Goal: Information Seeking & Learning: Learn about a topic

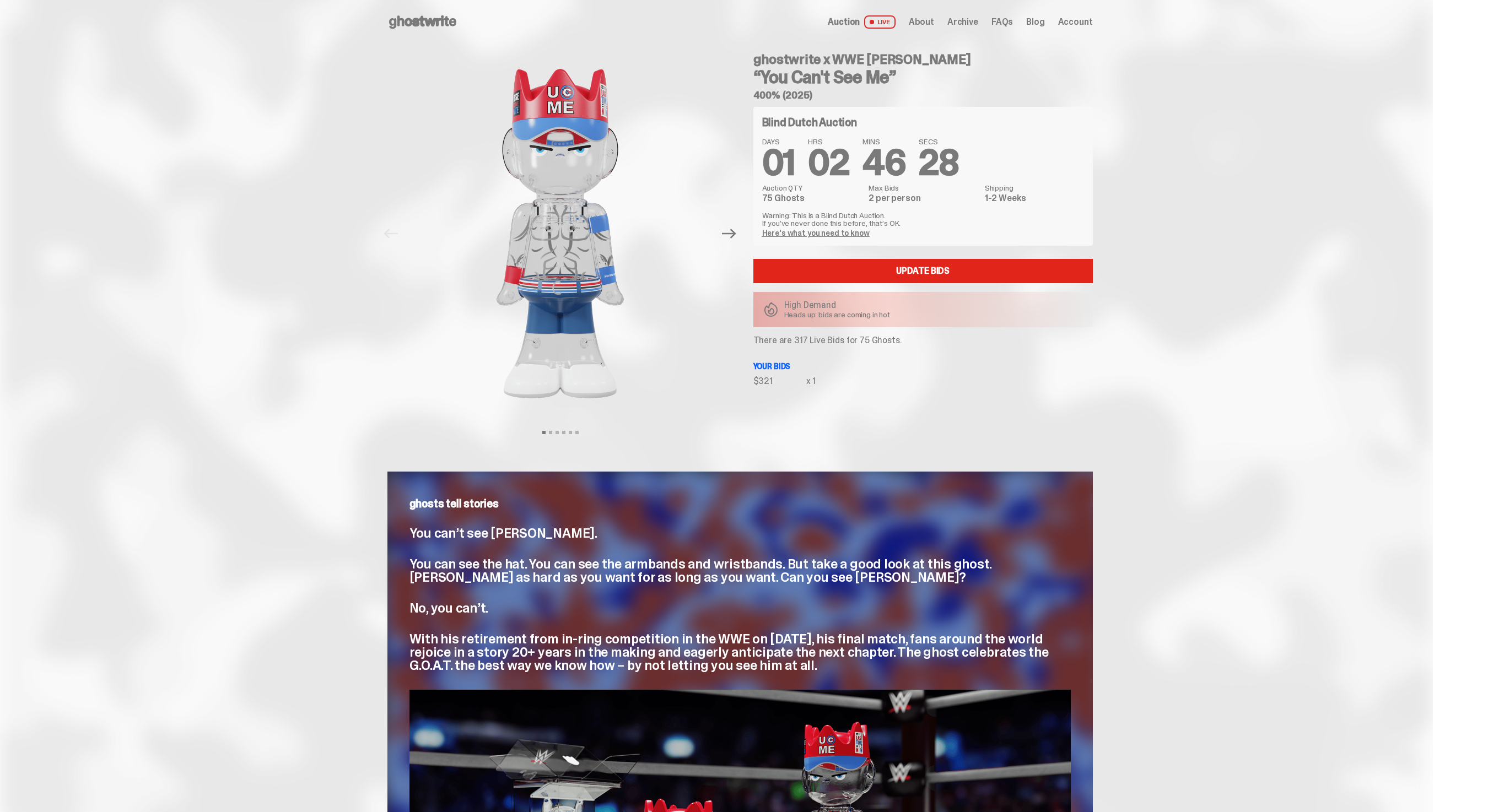
click at [458, 18] on icon at bounding box center [423, 22] width 70 height 18
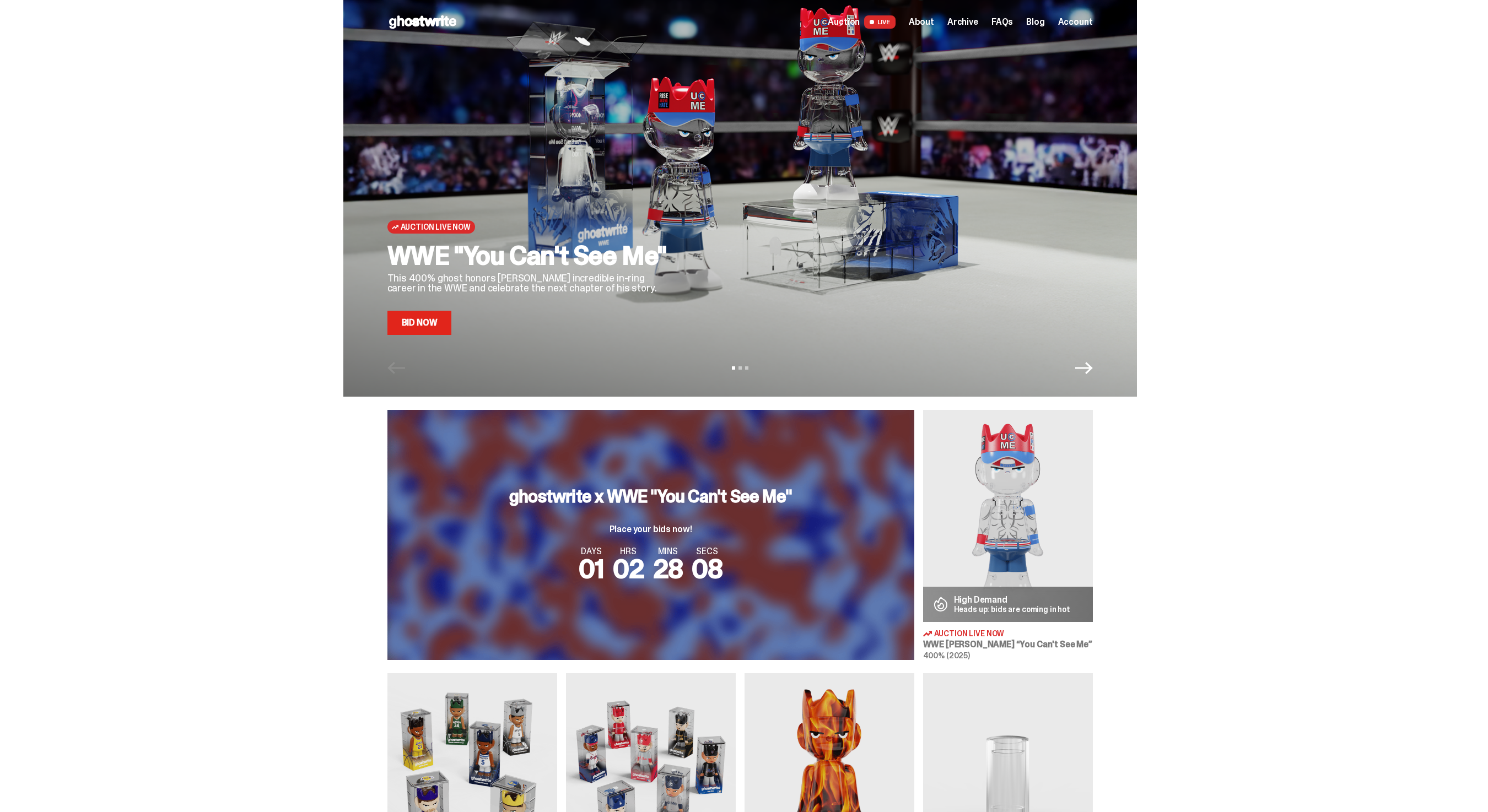
click at [430, 318] on link "Bid Now" at bounding box center [420, 323] width 65 height 24
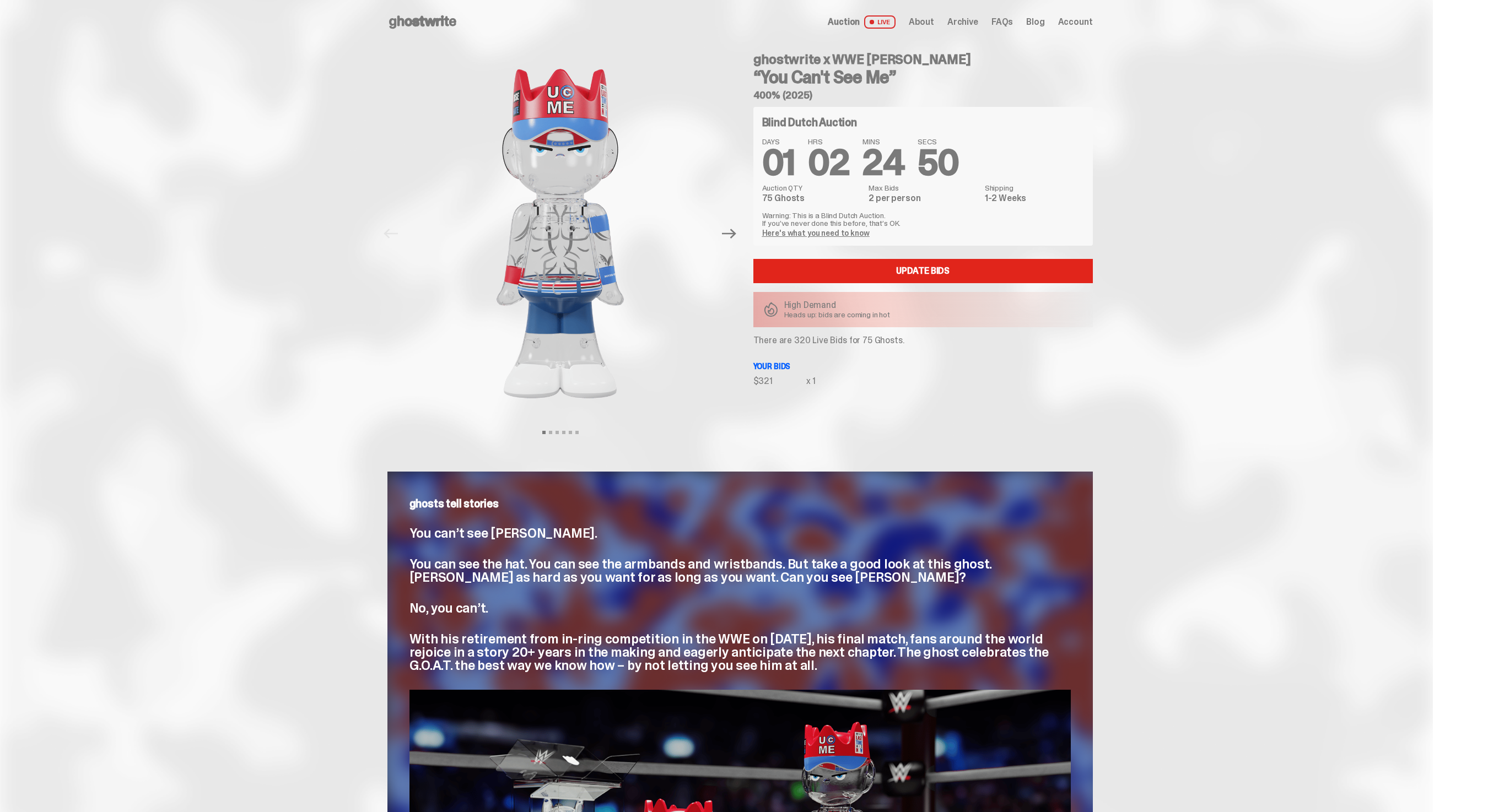
click at [972, 13] on div "Open main menu Home Auction LIVE About Archive FAQs Blog Account" at bounding box center [740, 22] width 705 height 18
click at [972, 18] on span "Archive" at bounding box center [962, 22] width 31 height 9
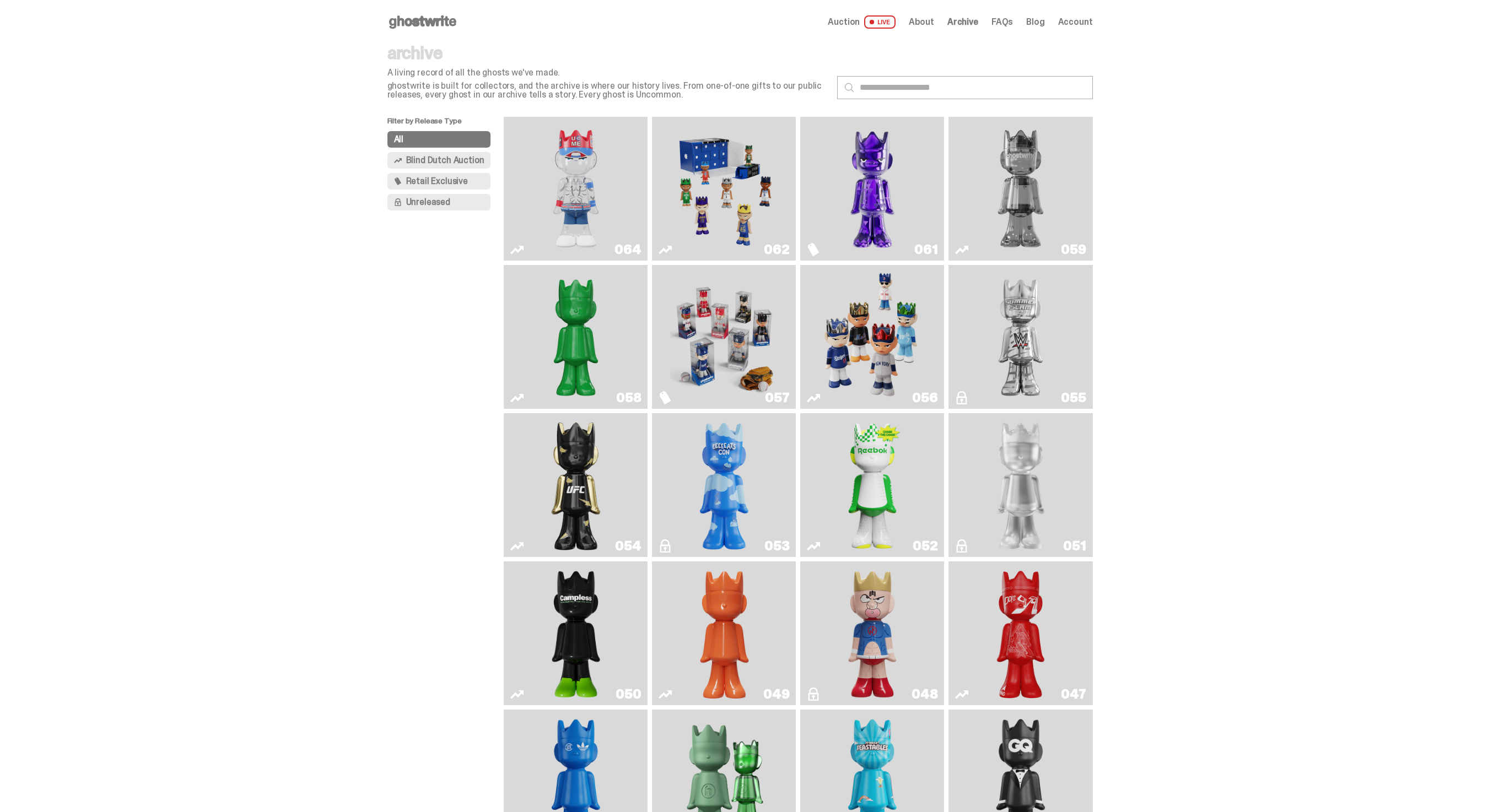
click at [1047, 242] on img "Two" at bounding box center [1020, 189] width 108 height 135
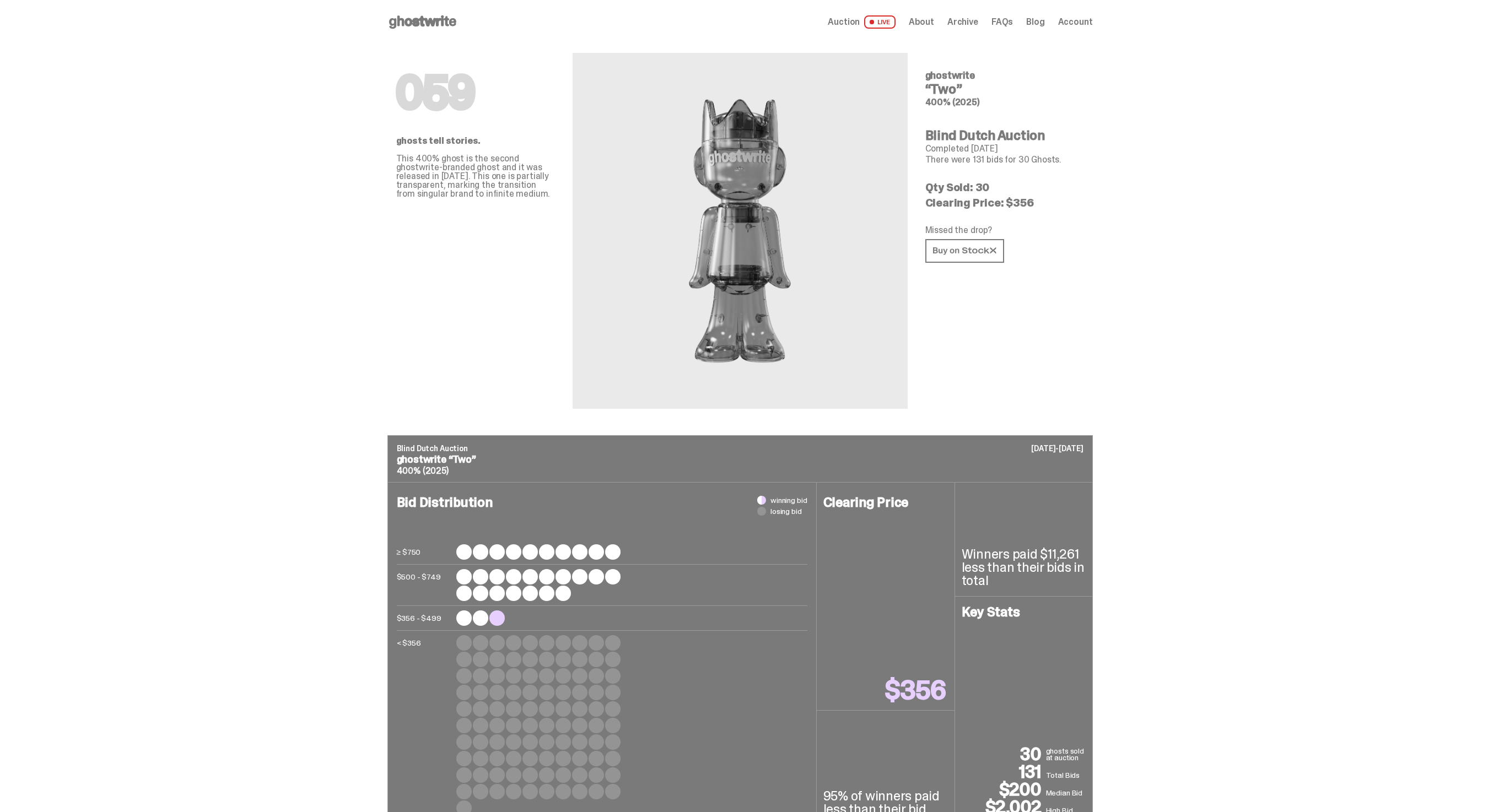
click at [967, 25] on span "Archive" at bounding box center [962, 22] width 31 height 9
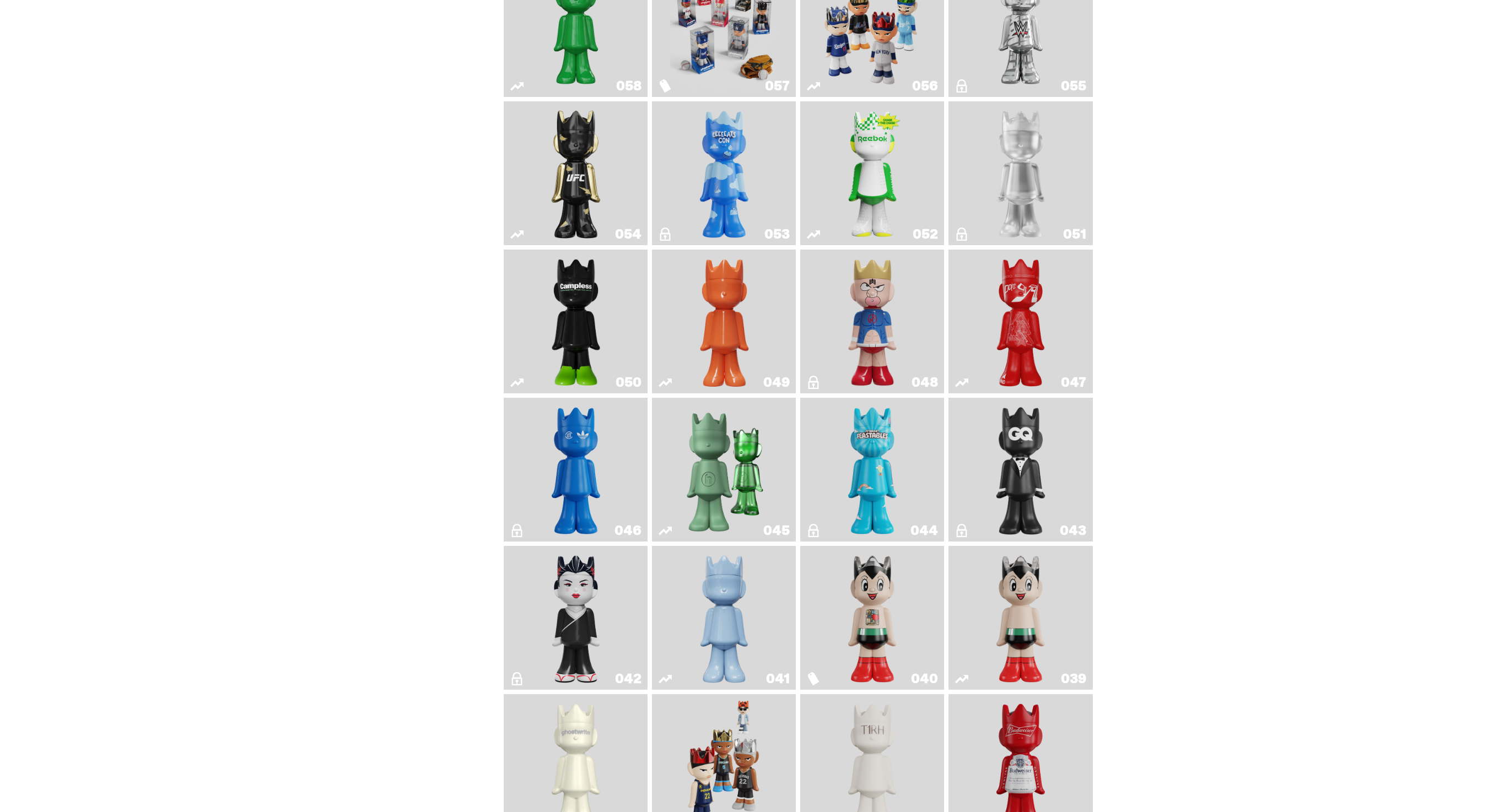
scroll to position [880, 0]
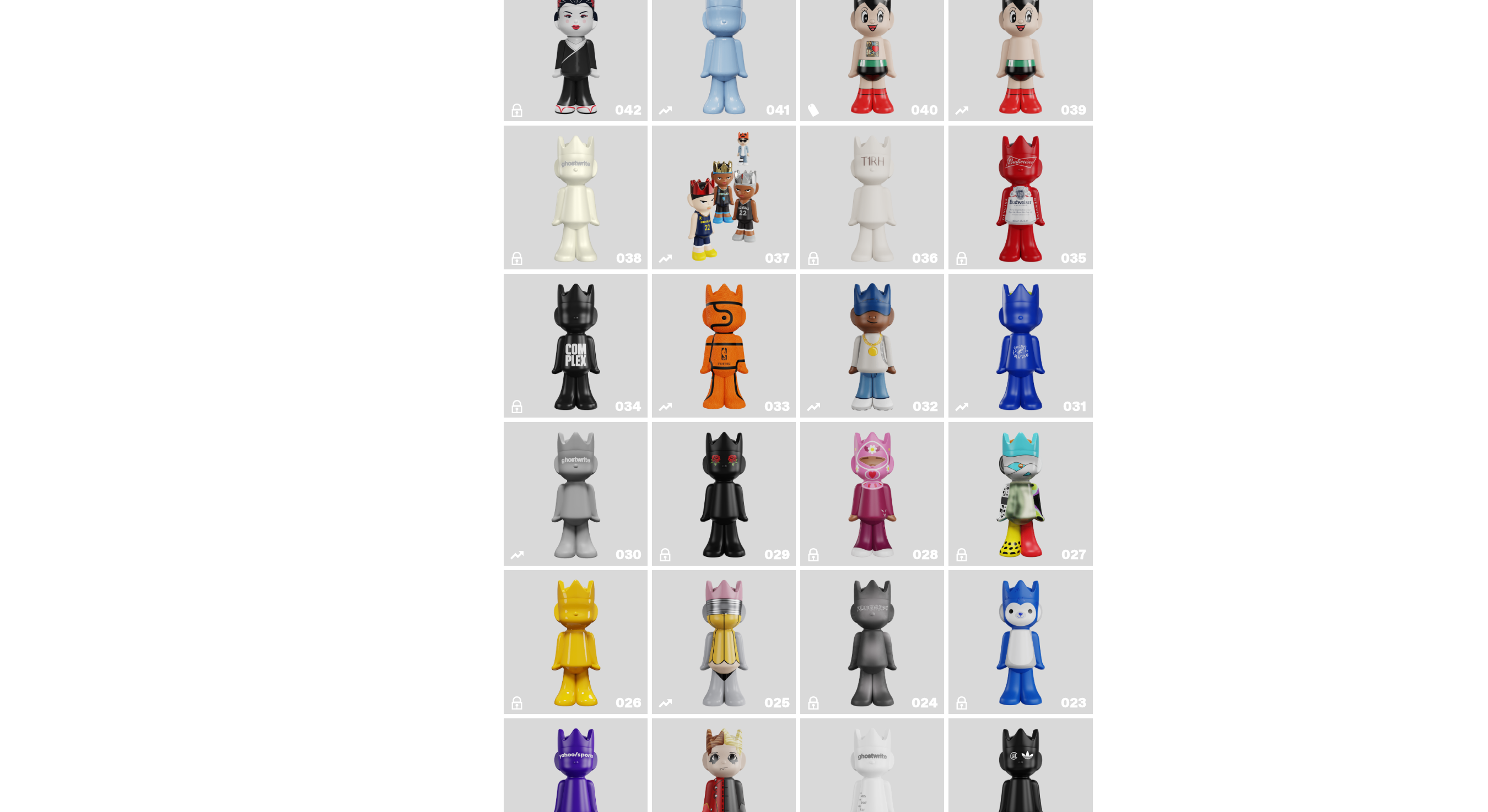
click at [715, 335] on img "Game Ball" at bounding box center [724, 346] width 58 height 135
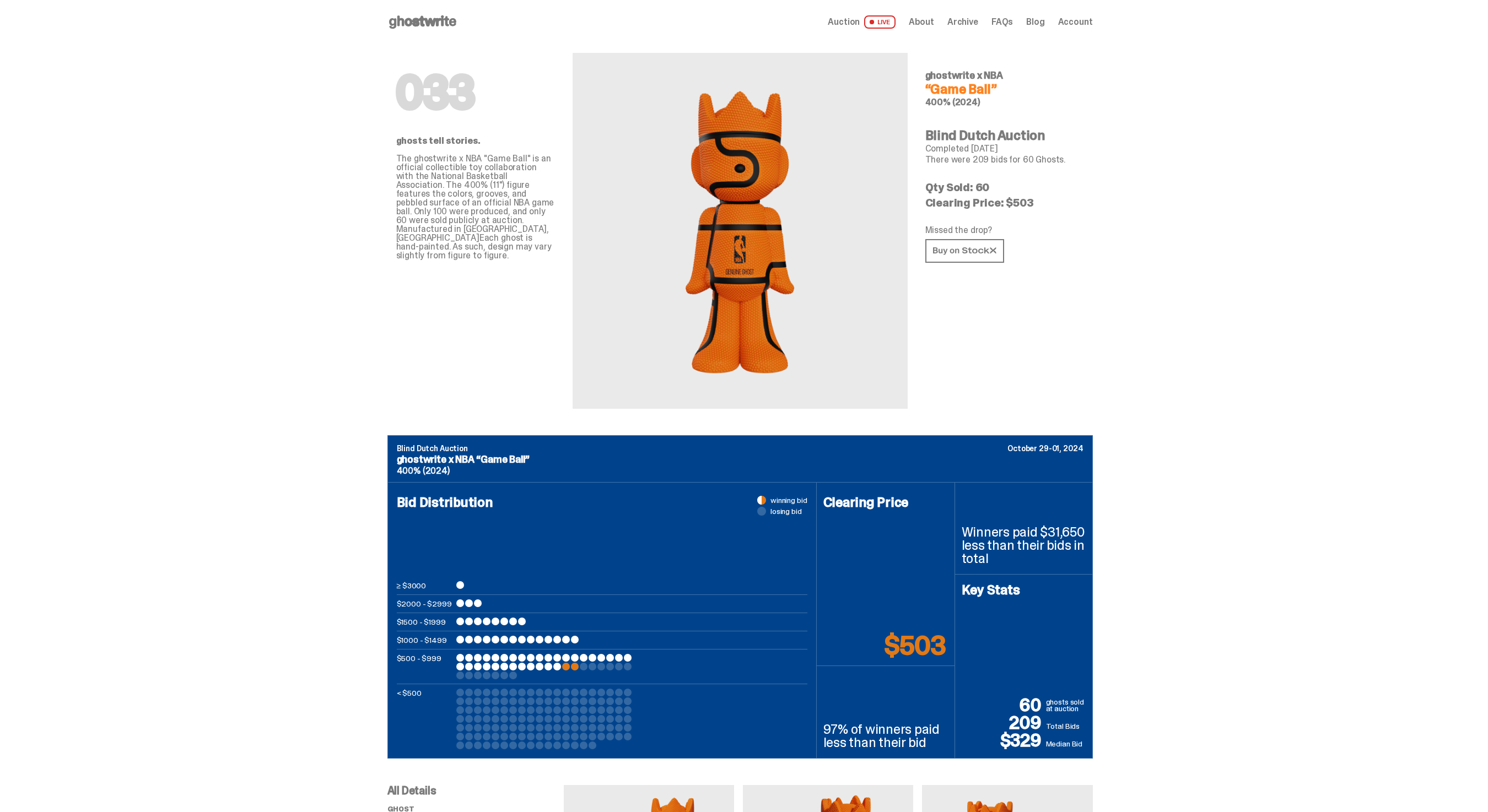
click at [412, 19] on use at bounding box center [423, 22] width 68 height 13
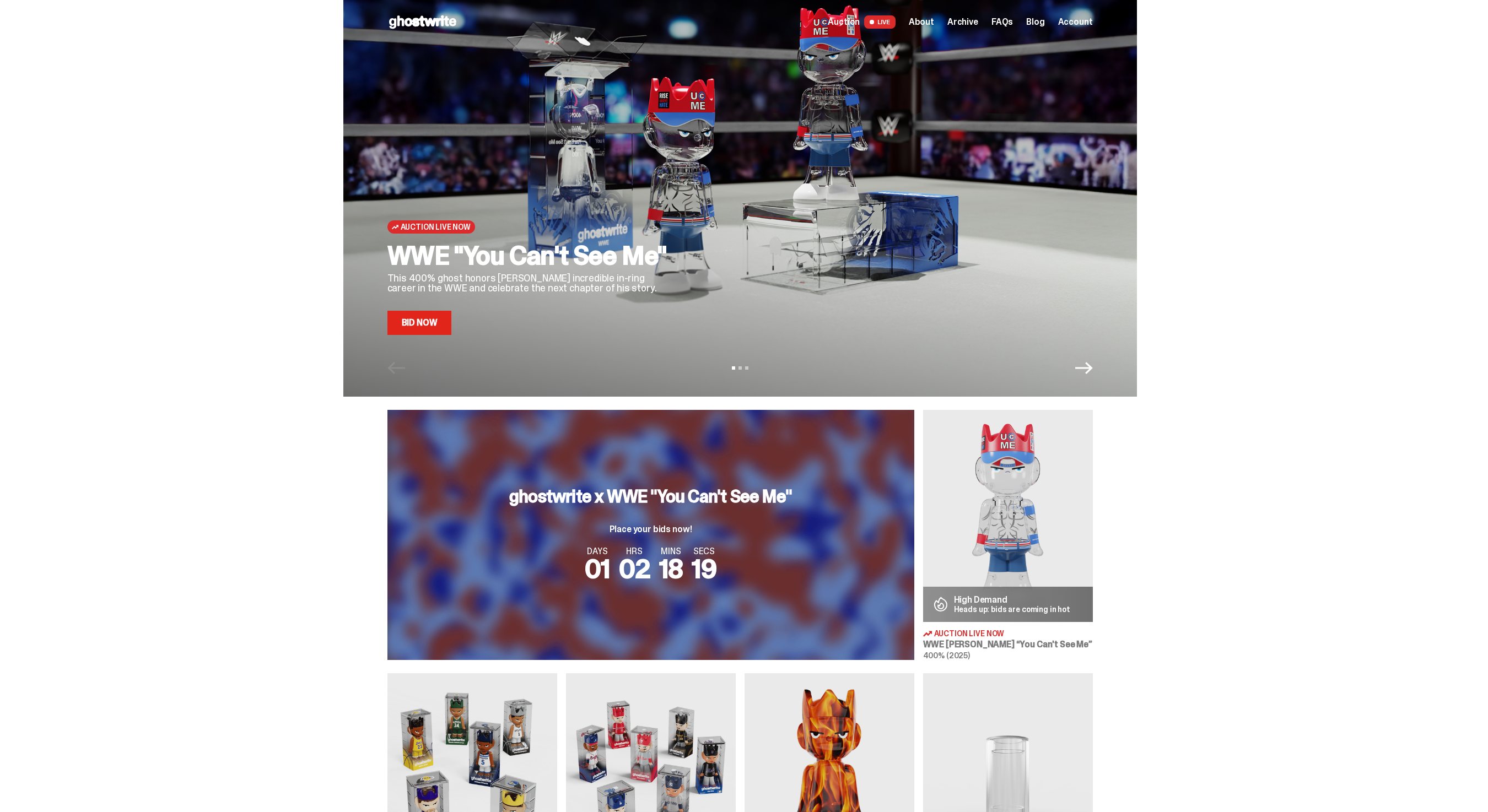
click at [427, 320] on link "Bid Now" at bounding box center [420, 323] width 65 height 24
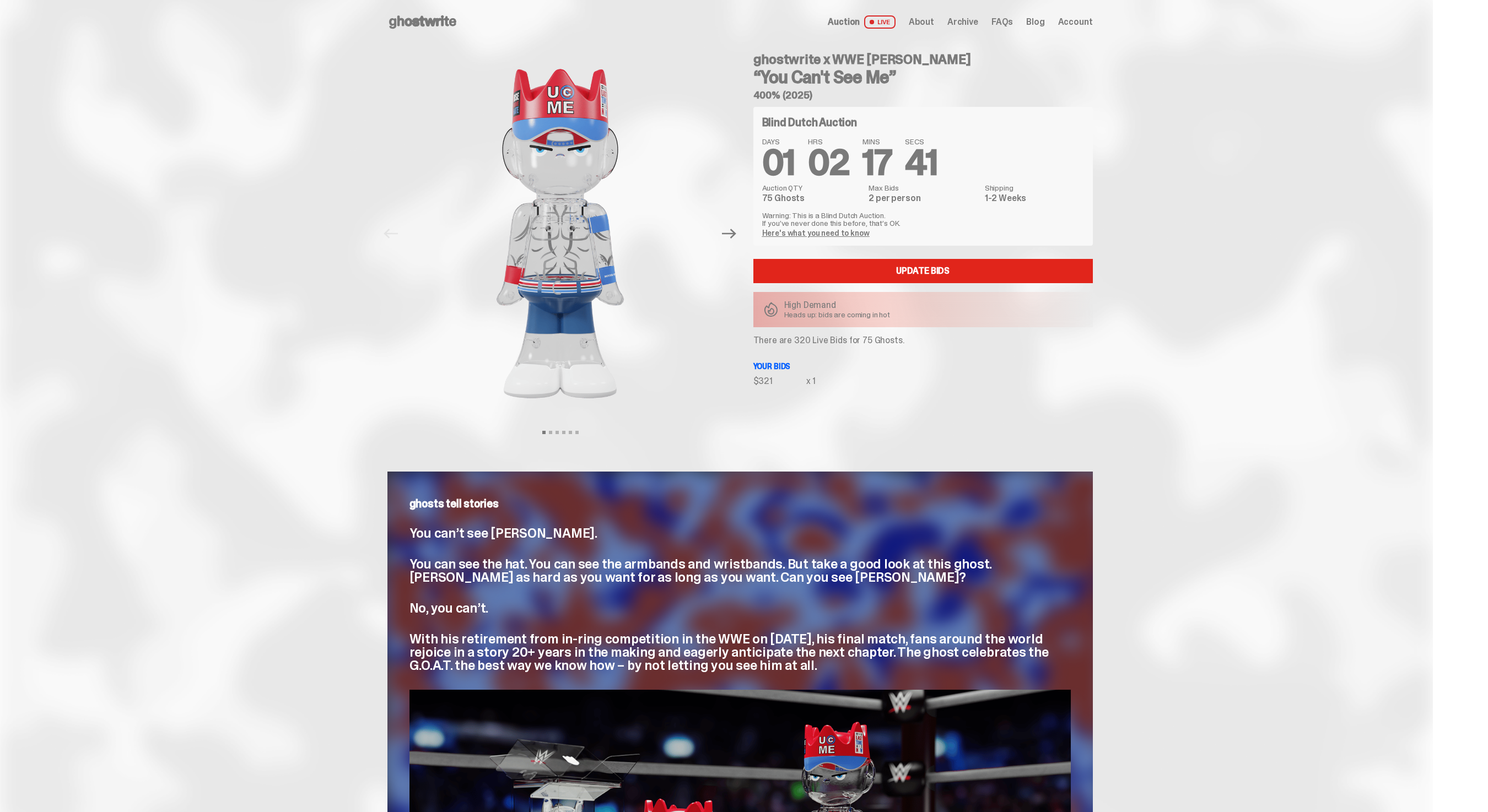
click at [977, 19] on span "Archive" at bounding box center [962, 22] width 31 height 9
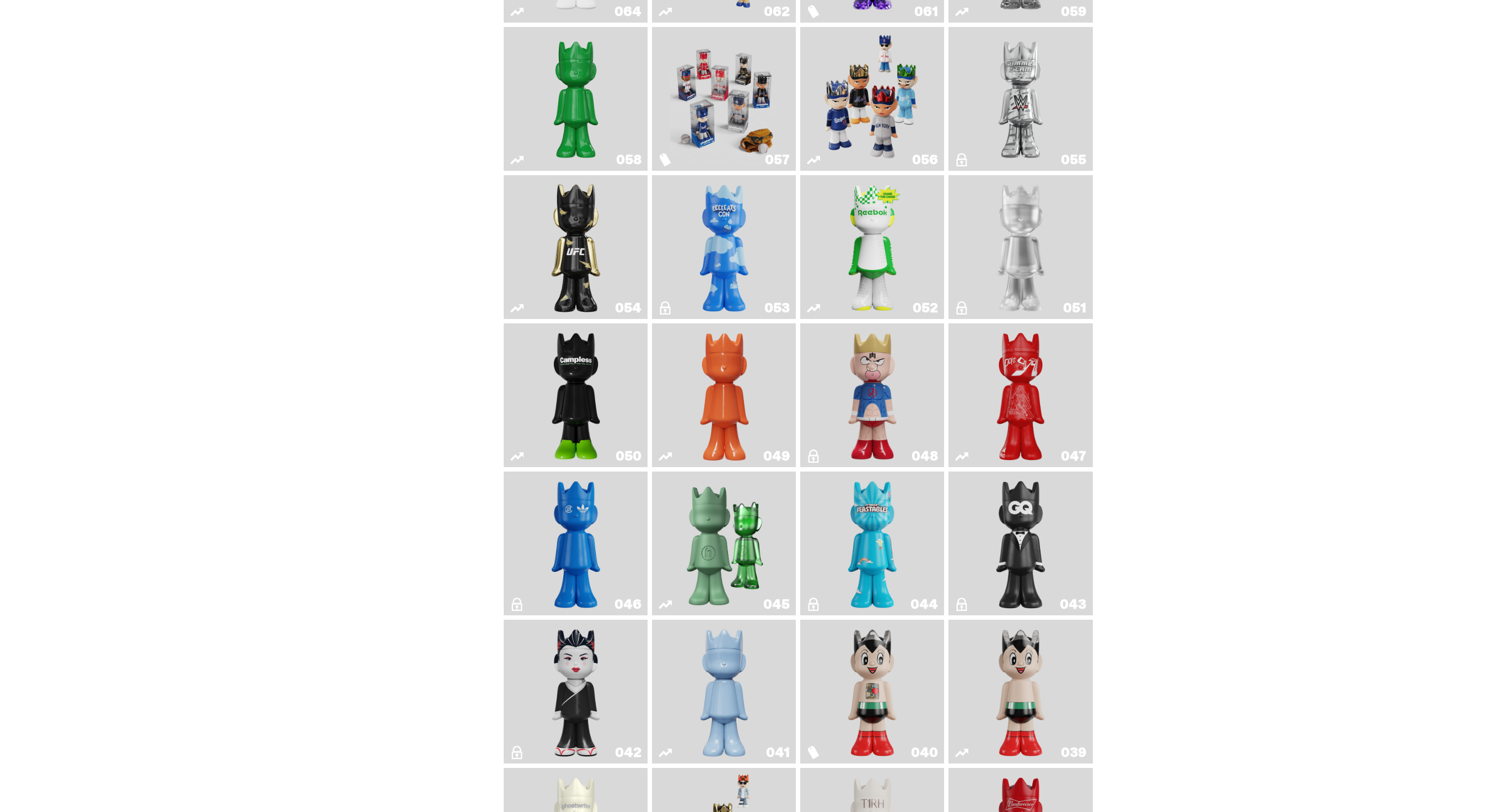
scroll to position [503, 0]
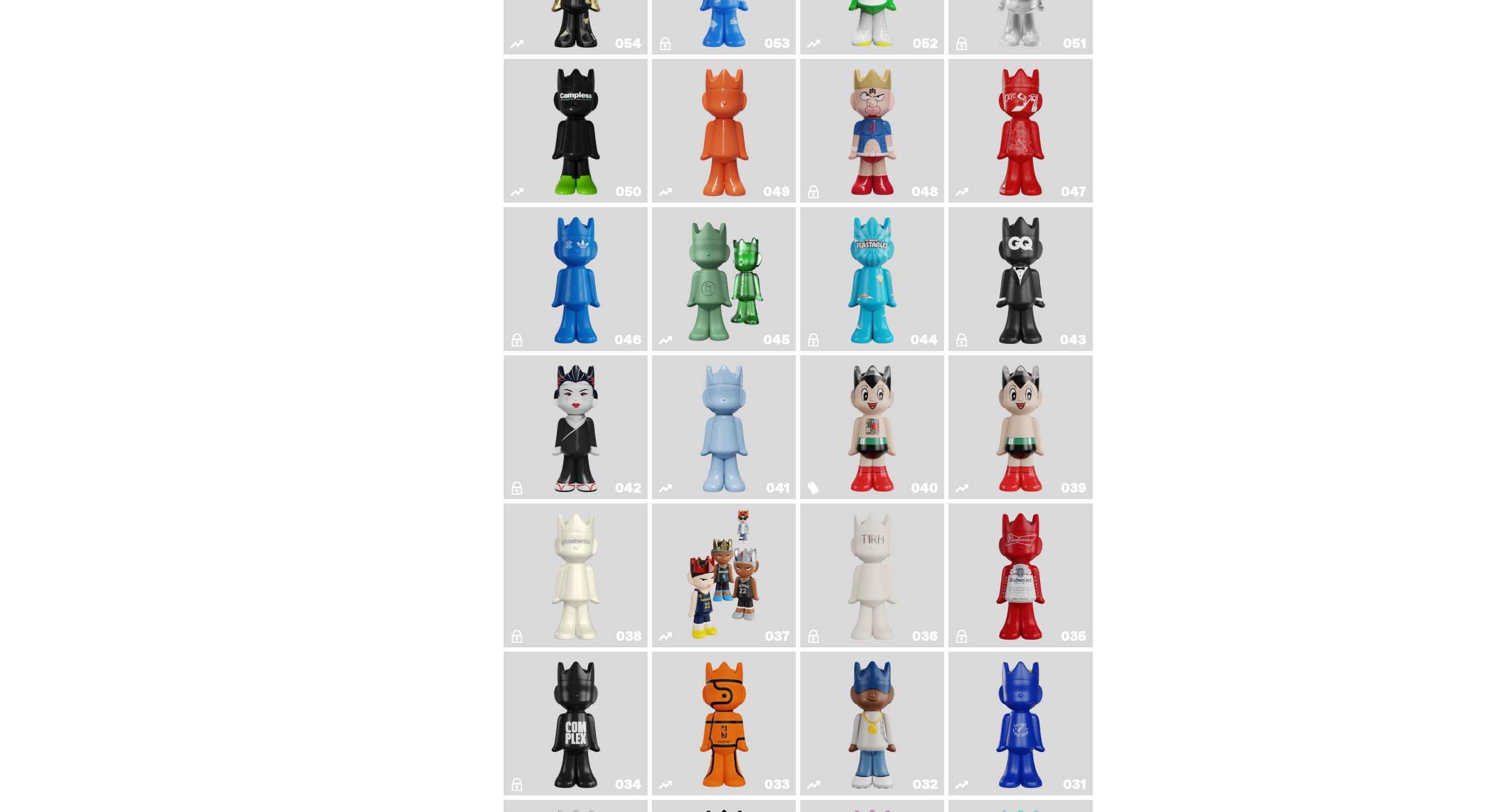
click at [733, 672] on img "Game Ball" at bounding box center [724, 724] width 58 height 135
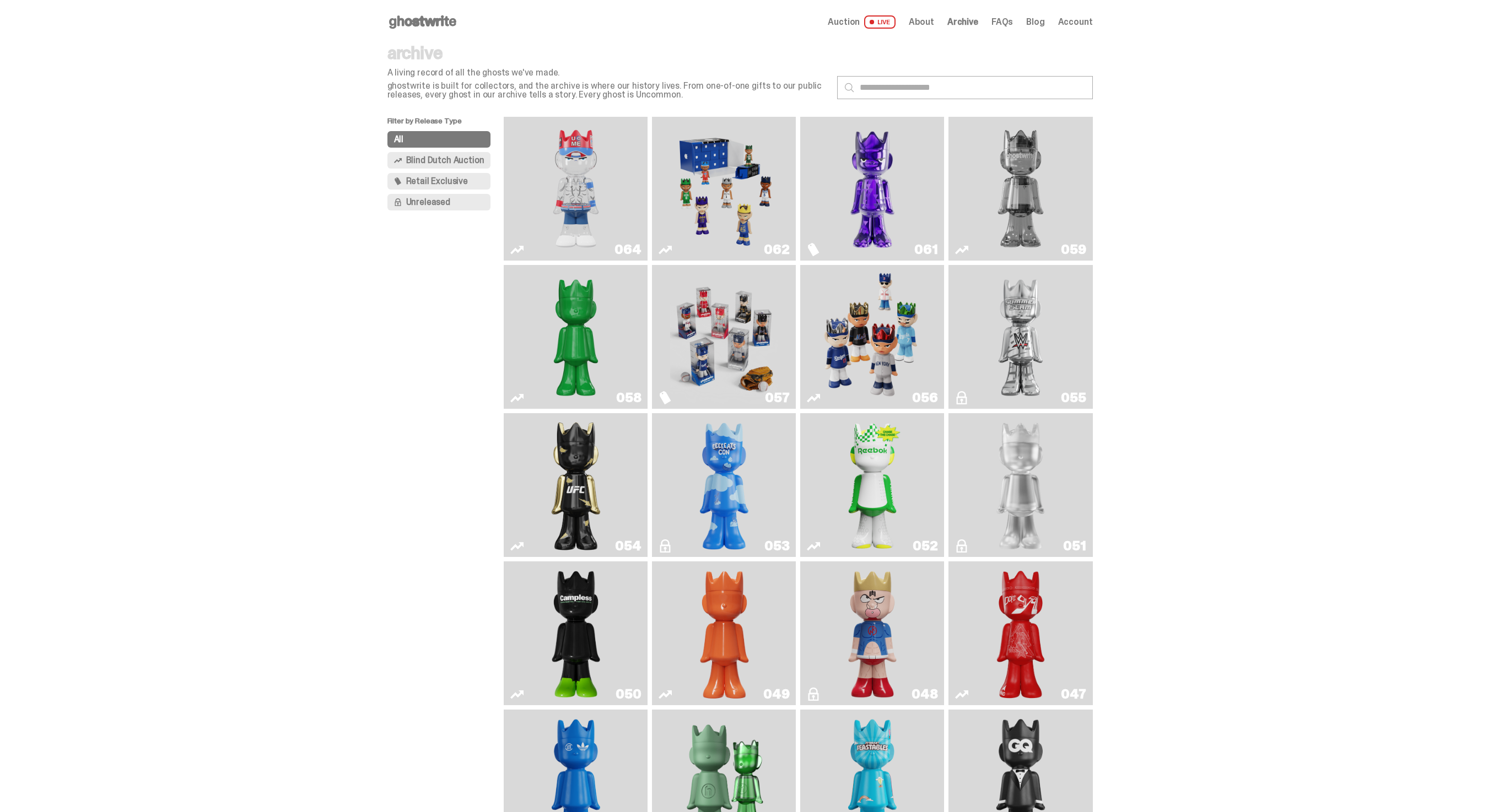
click at [598, 138] on img "You Can't See Me" at bounding box center [576, 189] width 108 height 135
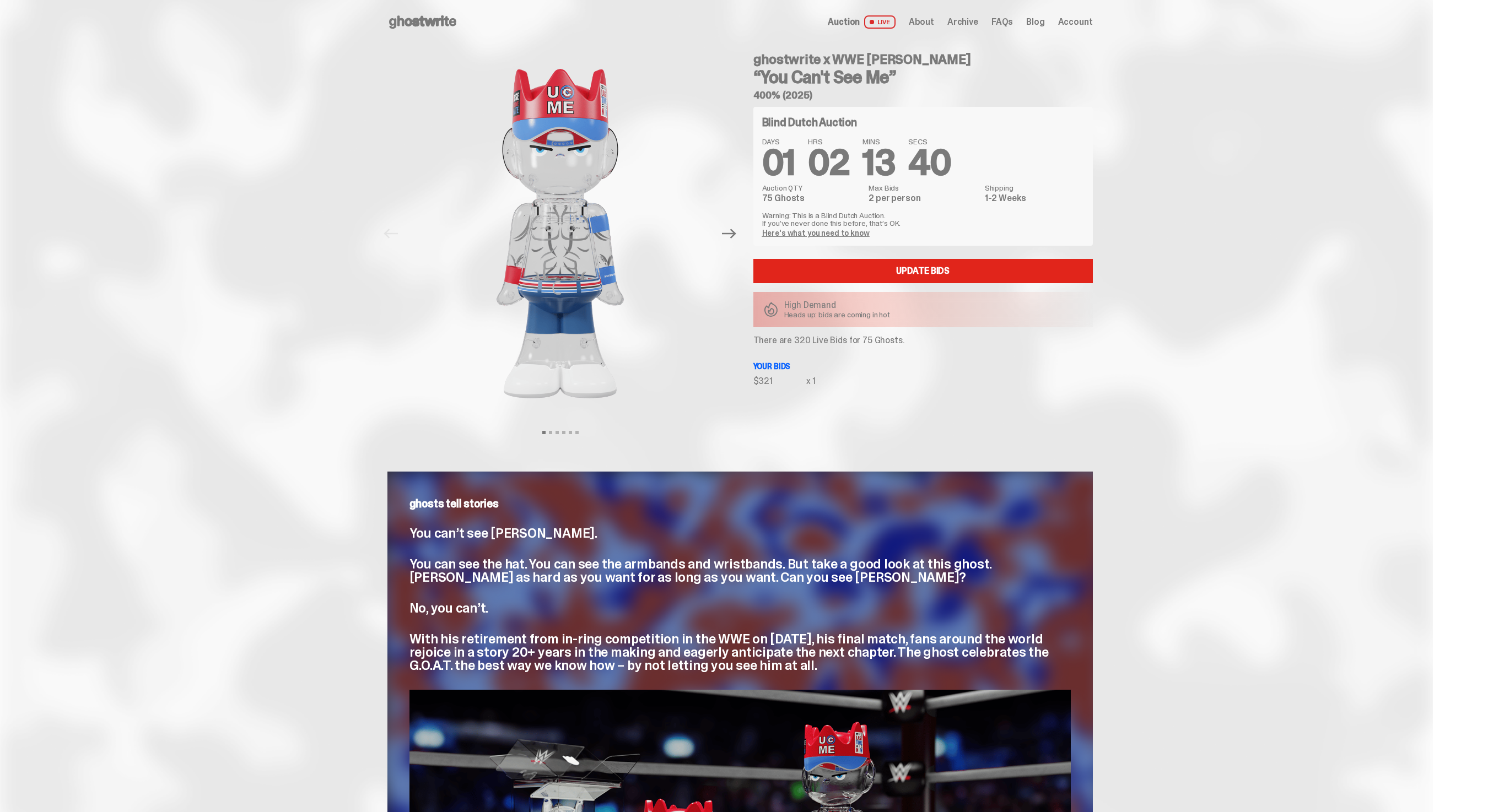
click at [798, 319] on p "Heads up: bids are coming in hot" at bounding box center [837, 314] width 106 height 8
click at [801, 230] on link "Here's what you need to know" at bounding box center [816, 233] width 108 height 10
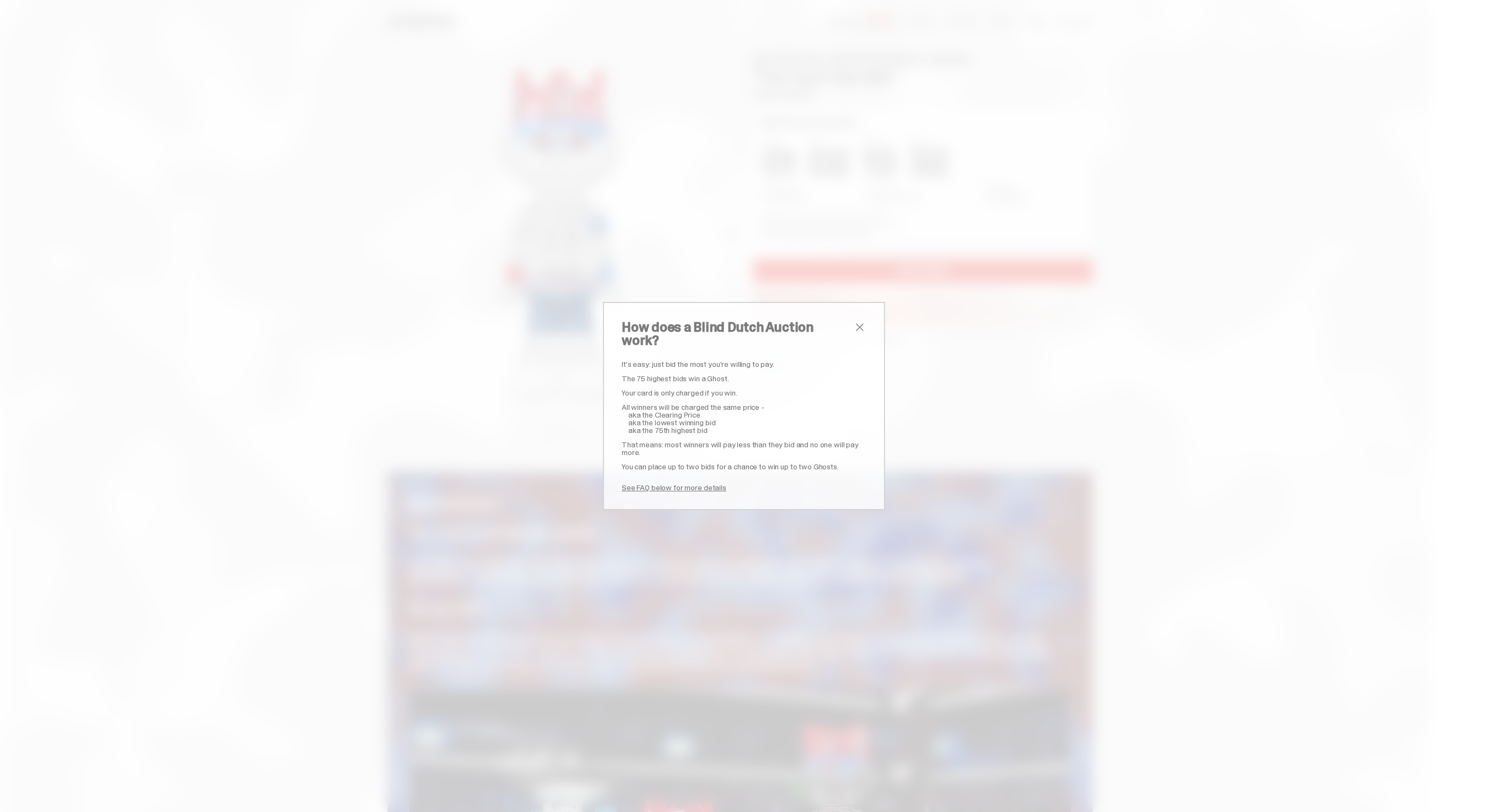
click at [689, 482] on link "See FAQ below for more details" at bounding box center [674, 487] width 105 height 10
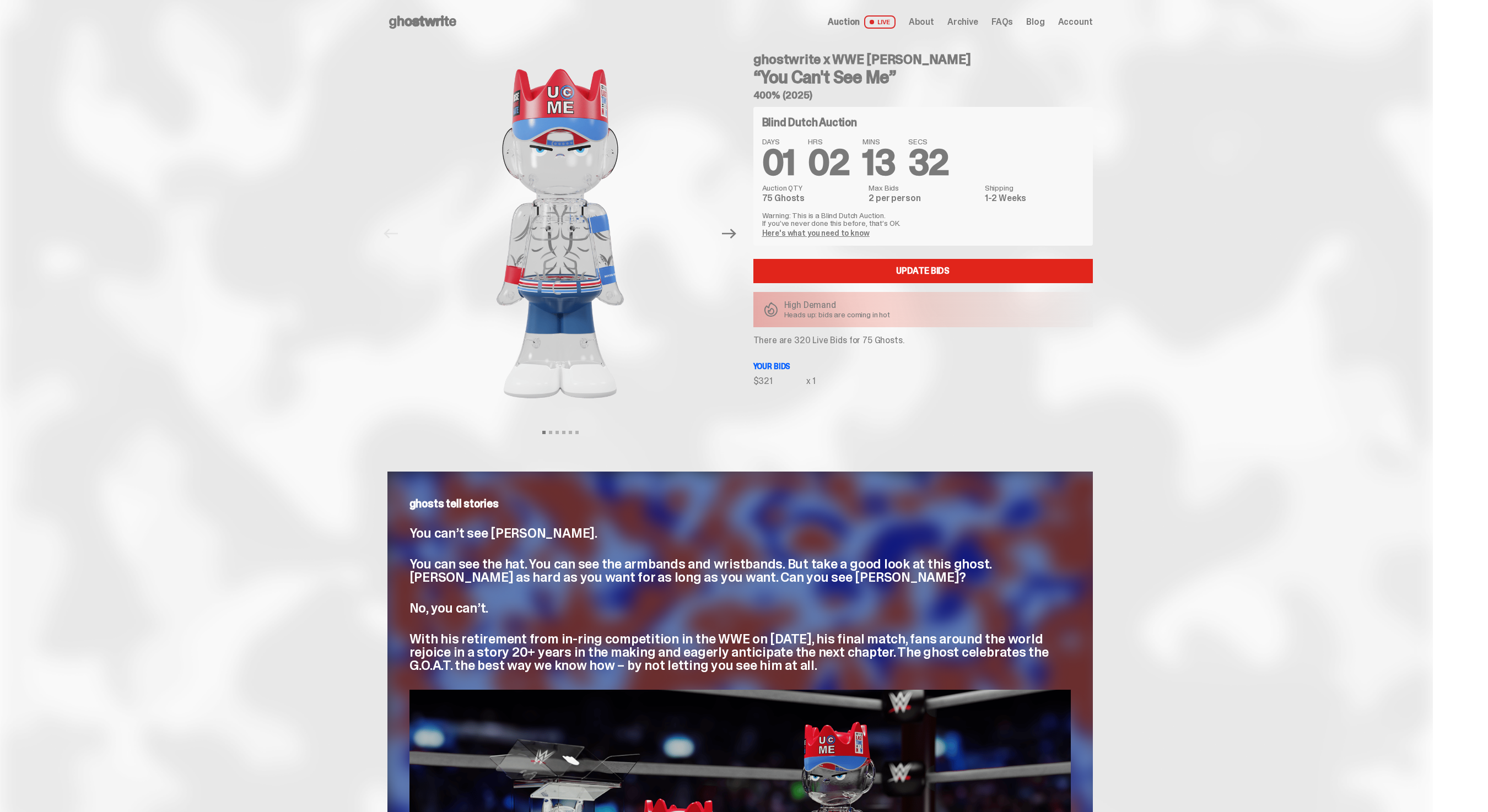
scroll to position [1707, 0]
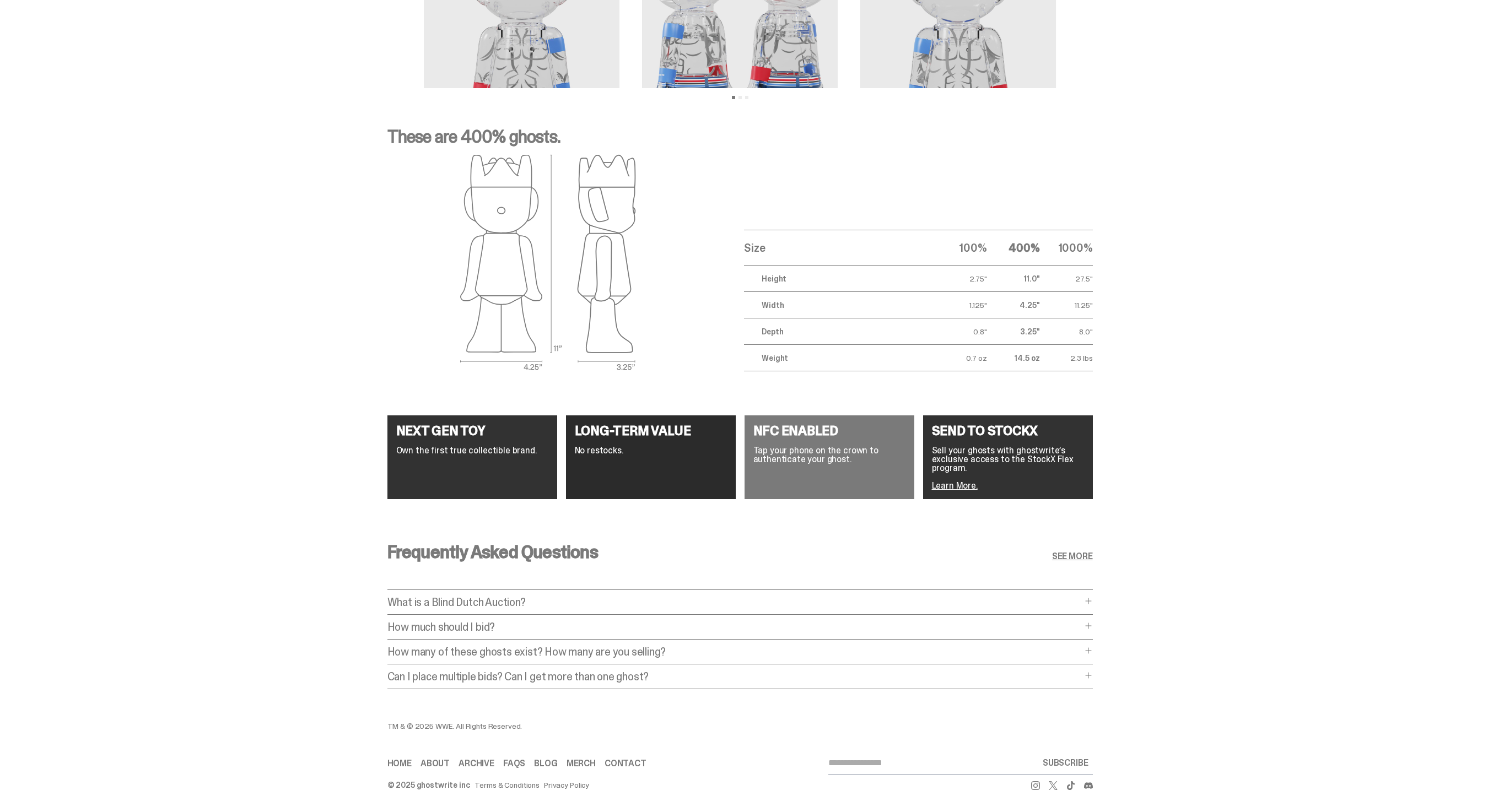
click at [679, 622] on p "How much should I bid?" at bounding box center [735, 627] width 694 height 11
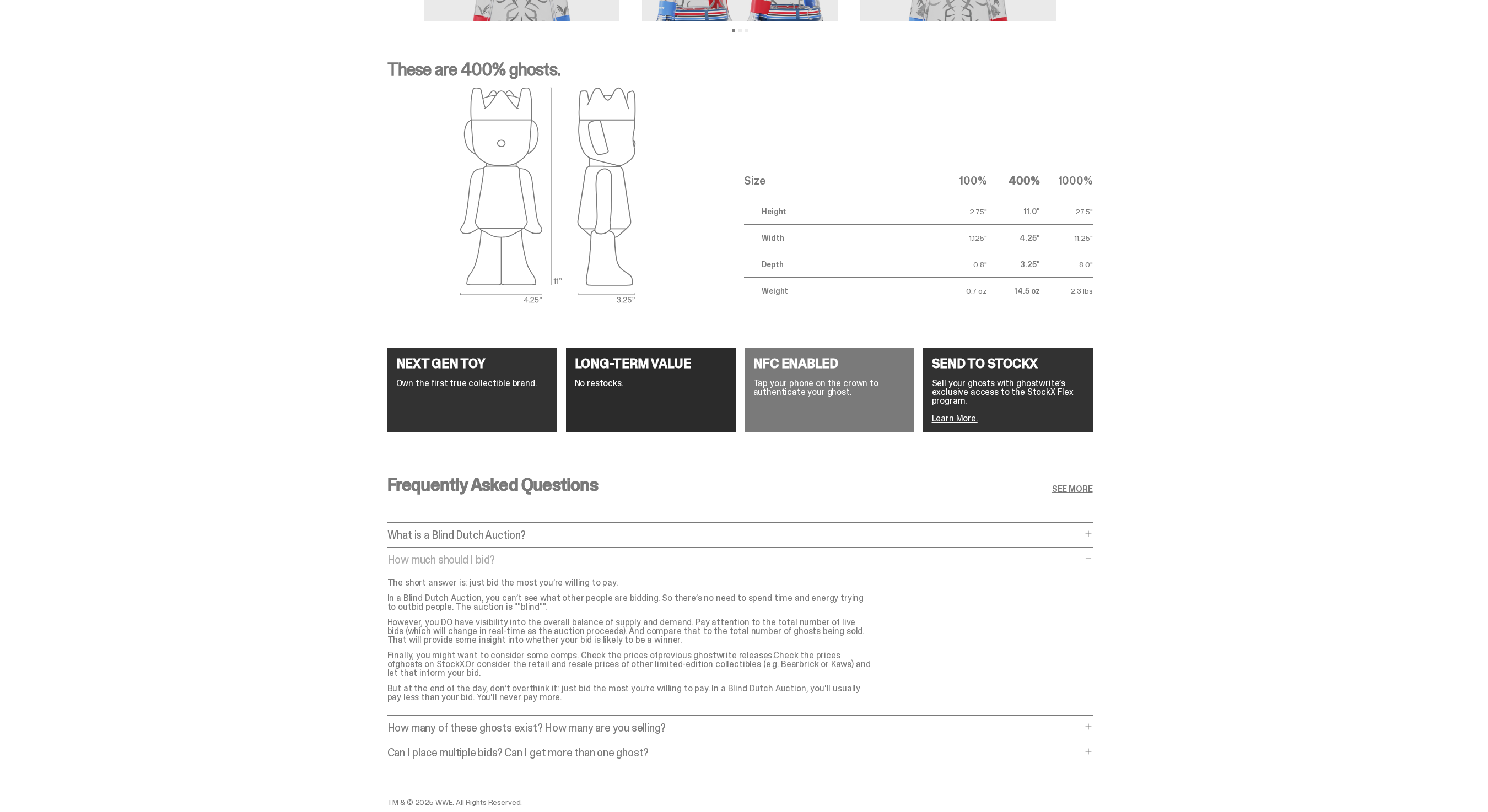
scroll to position [1770, 0]
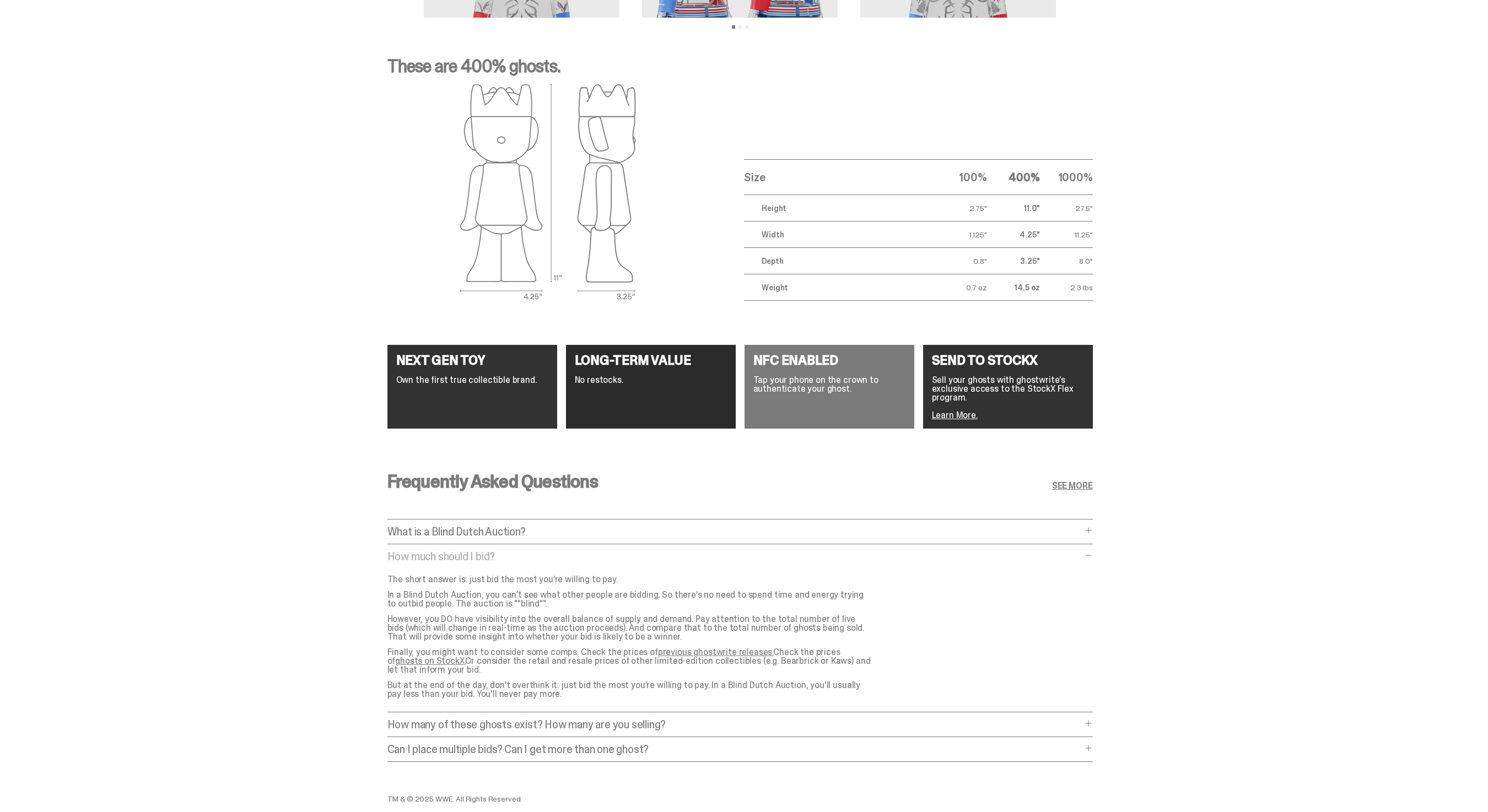
click at [465, 655] on link "ghosts on StockX." at bounding box center [429, 661] width 70 height 11
click at [721, 654] on link "previous ghostwrite releases." at bounding box center [715, 652] width 115 height 11
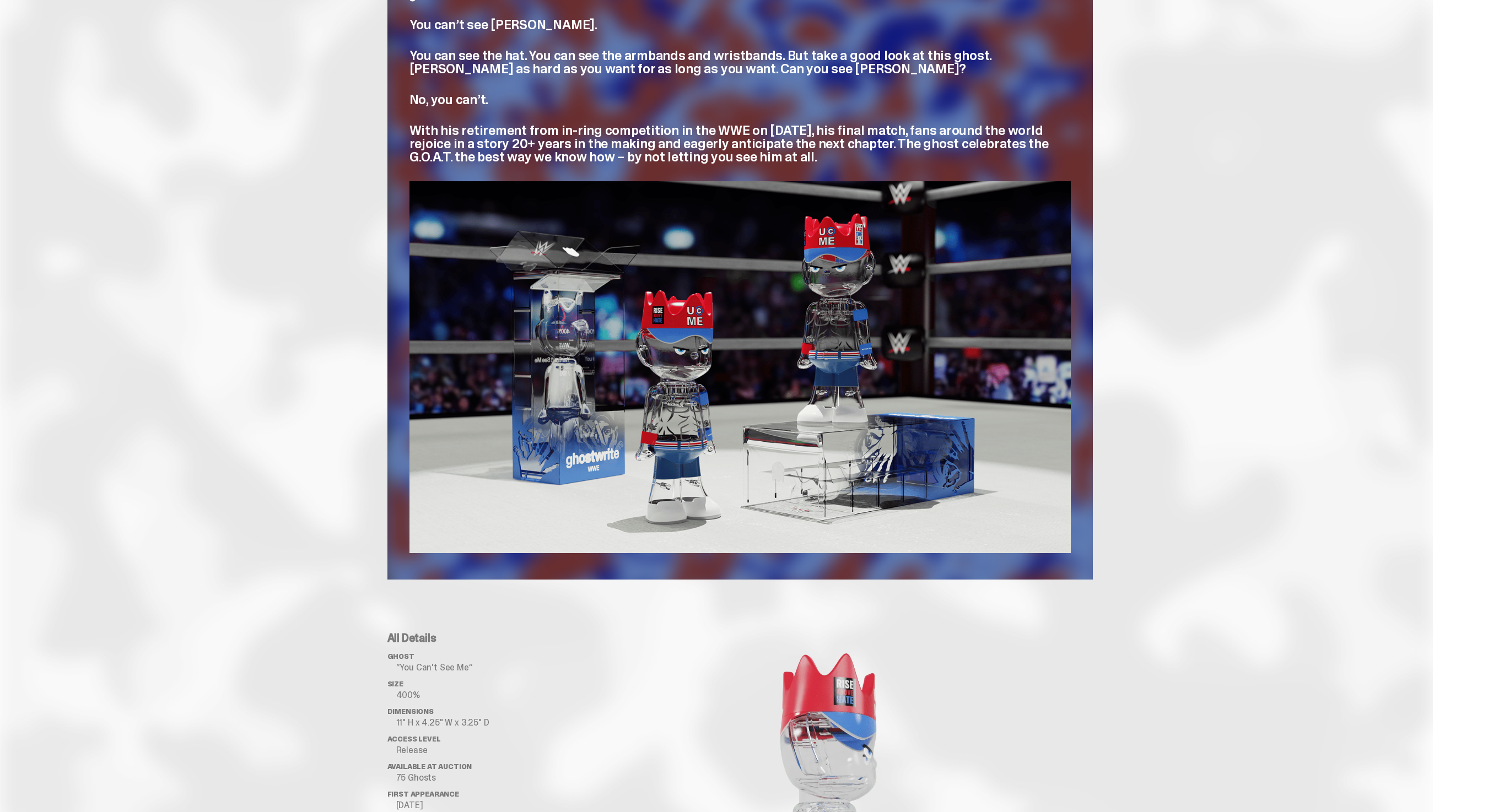
scroll to position [0, 0]
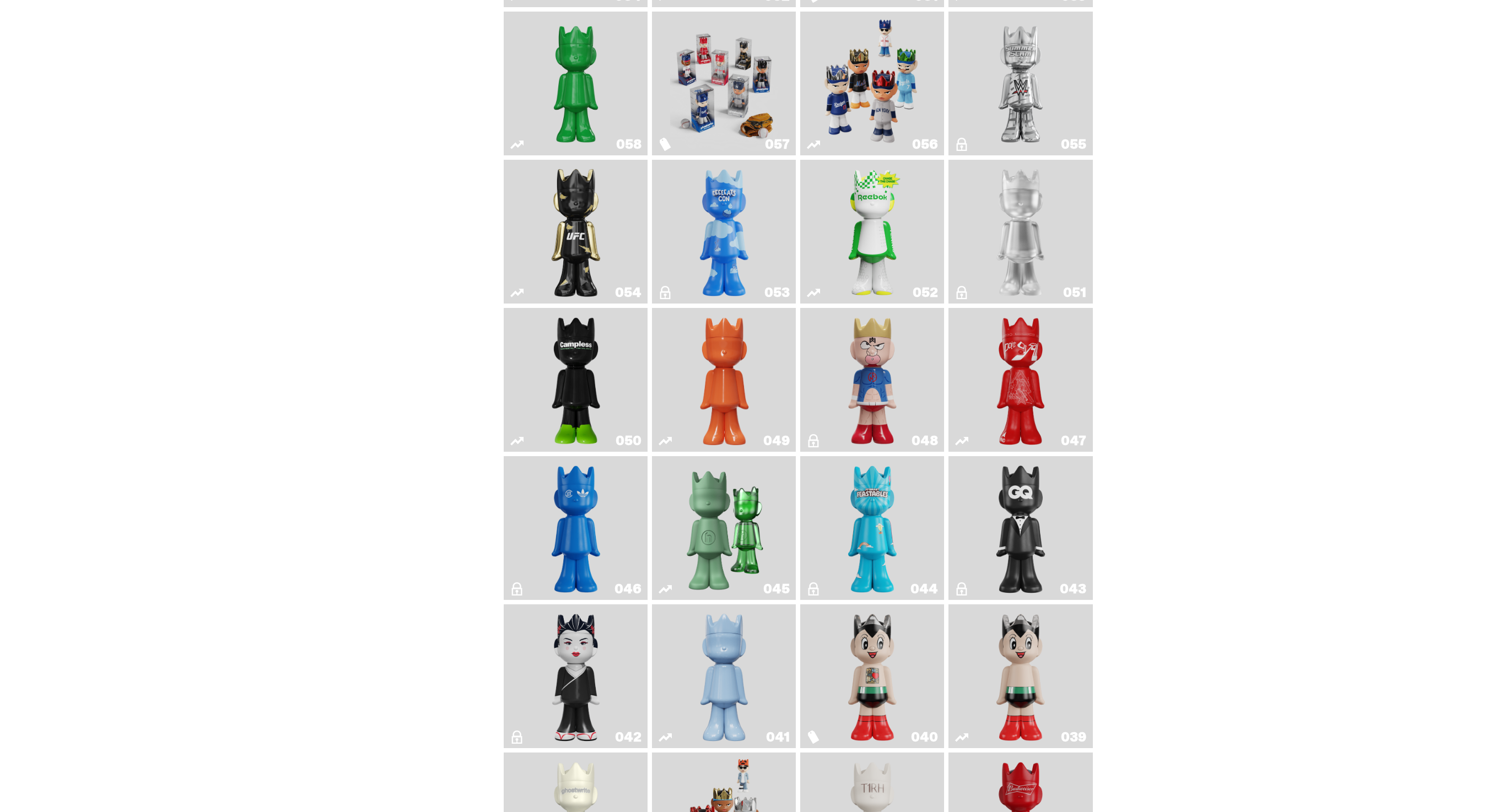
scroll to position [237, 0]
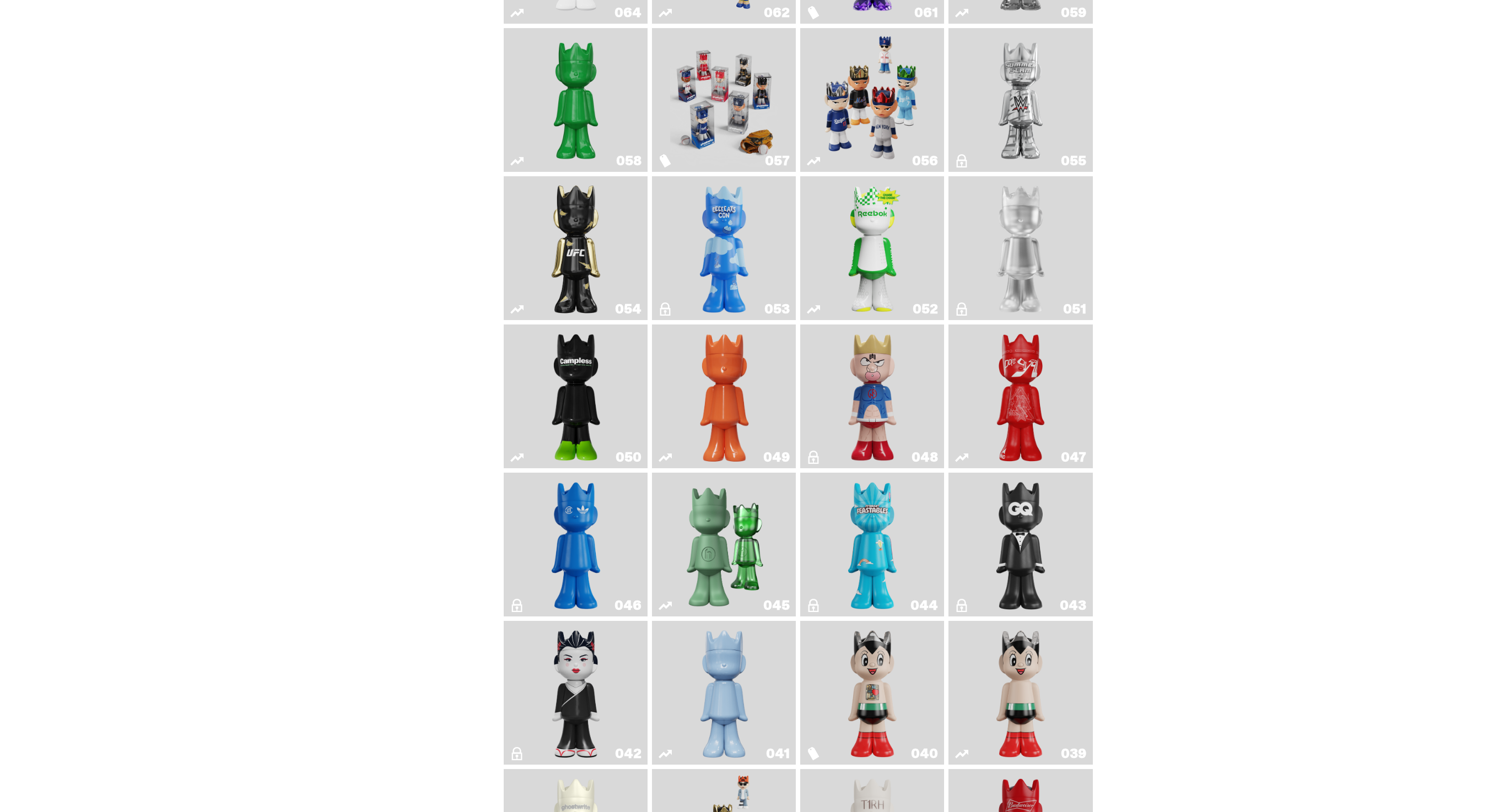
click at [618, 251] on link "054" at bounding box center [576, 248] width 131 height 135
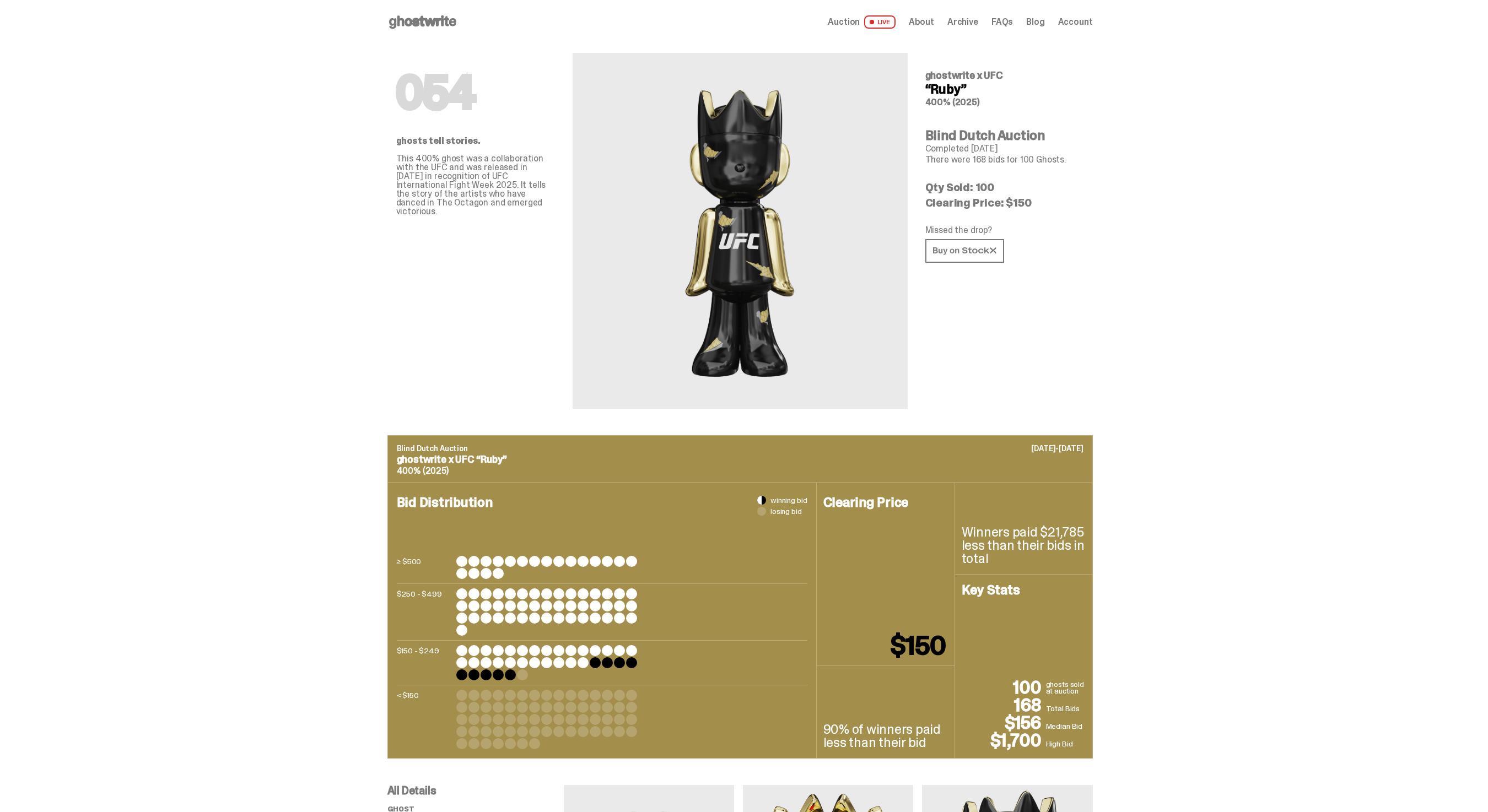
click at [955, 18] on span "Archive" at bounding box center [962, 22] width 31 height 9
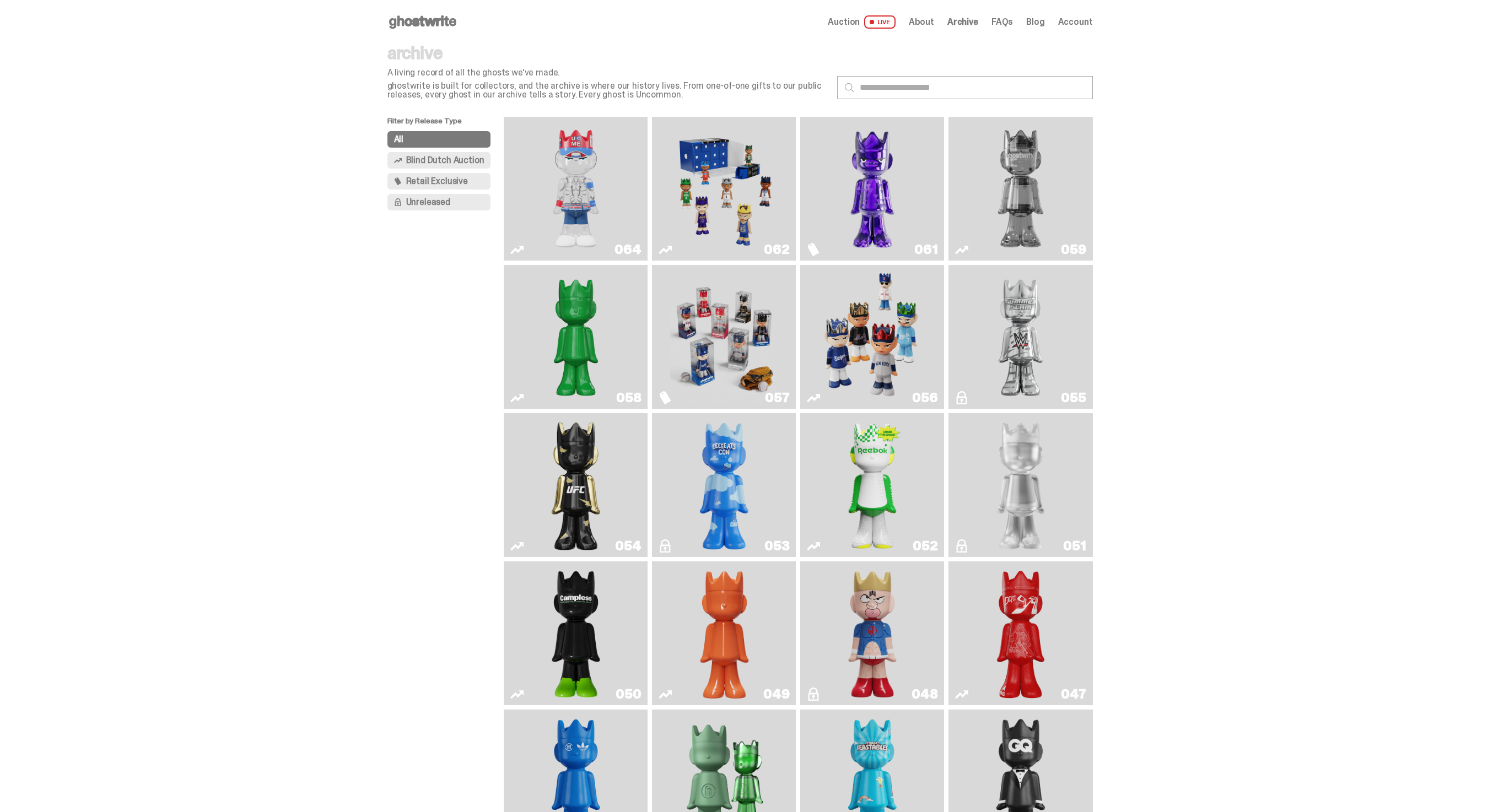
click at [1049, 195] on img "Two" at bounding box center [1020, 189] width 108 height 135
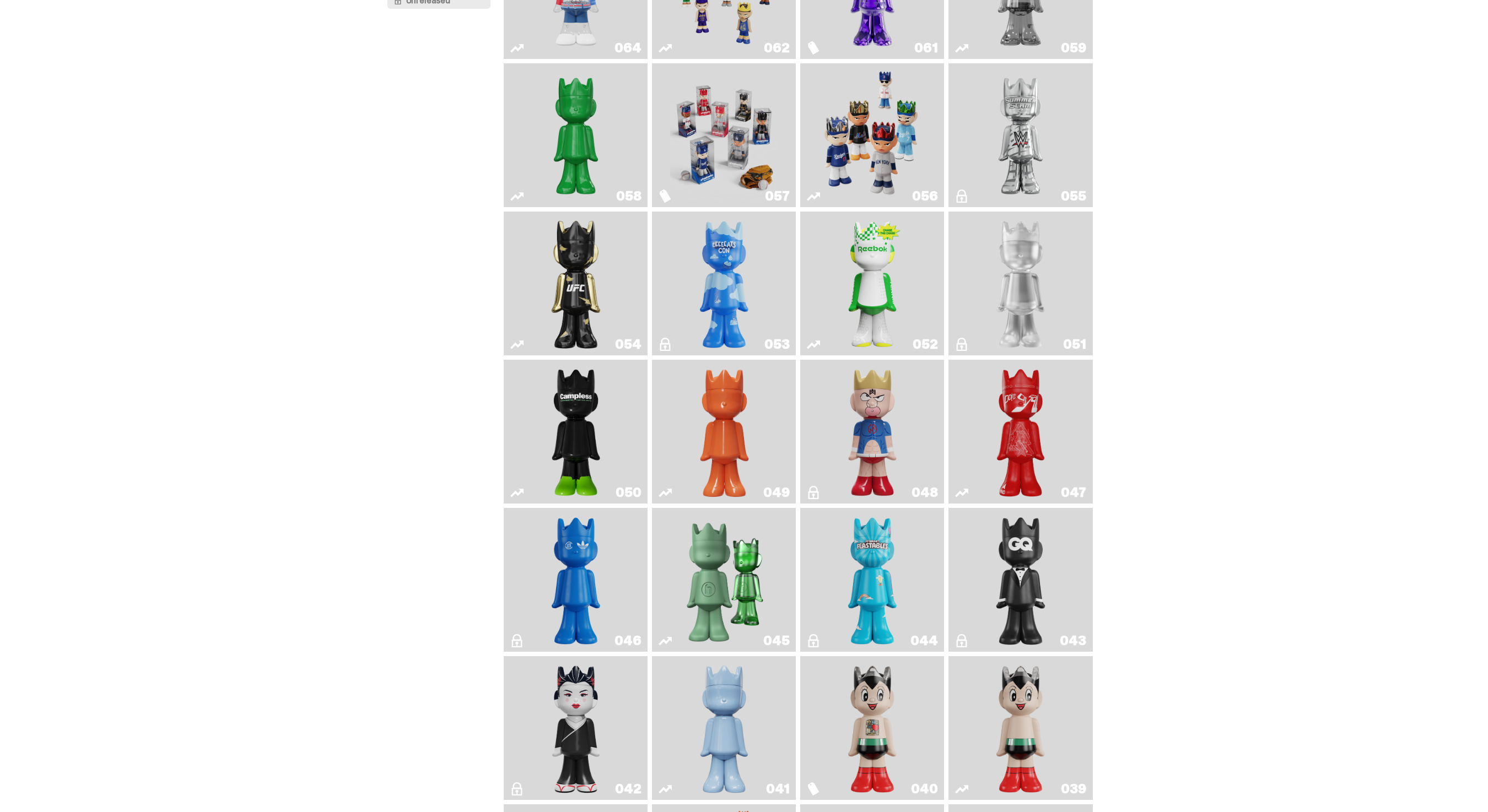
scroll to position [747, 0]
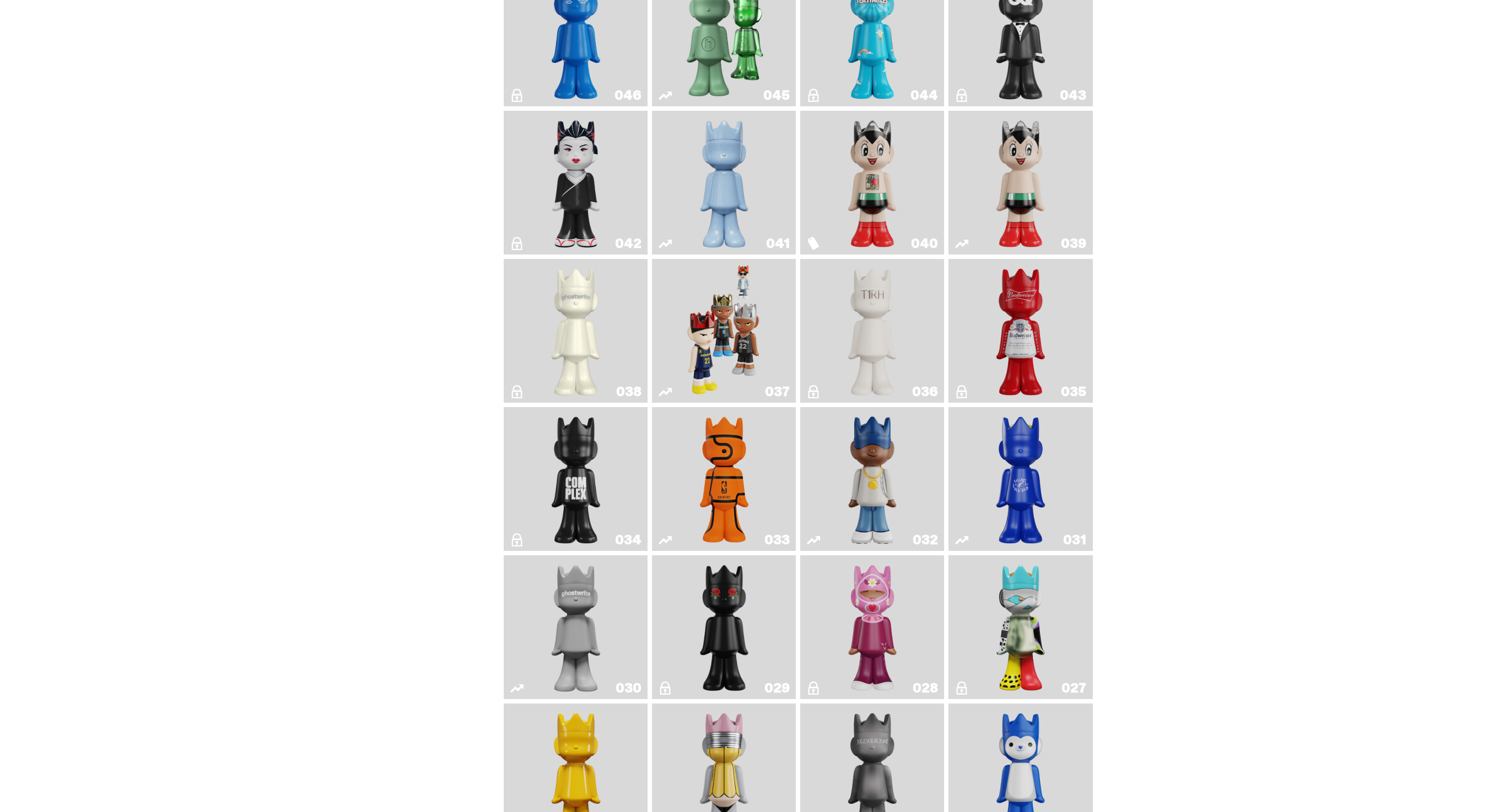
click at [748, 493] on img "Game Ball" at bounding box center [724, 479] width 58 height 135
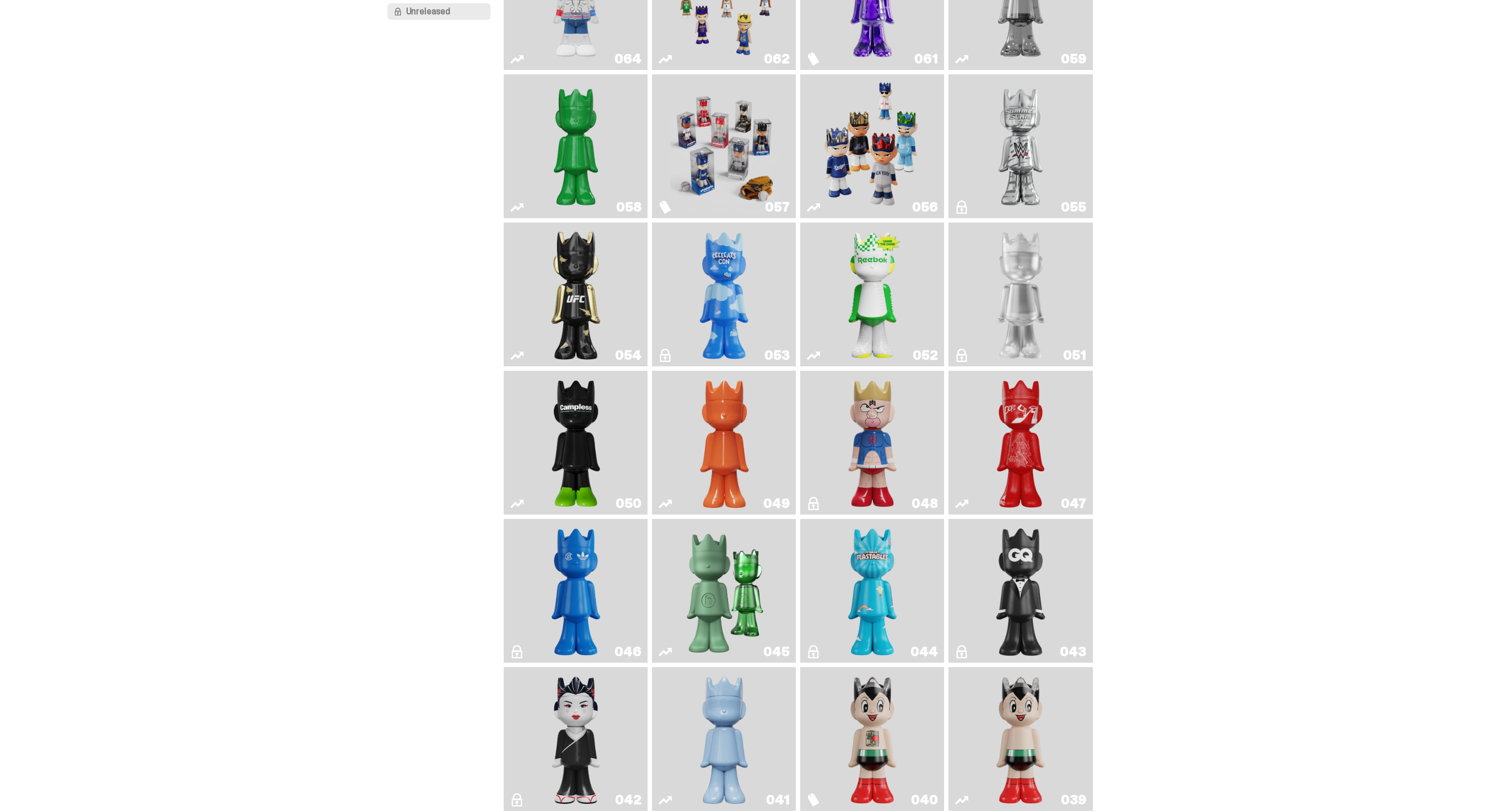
scroll to position [47, 0]
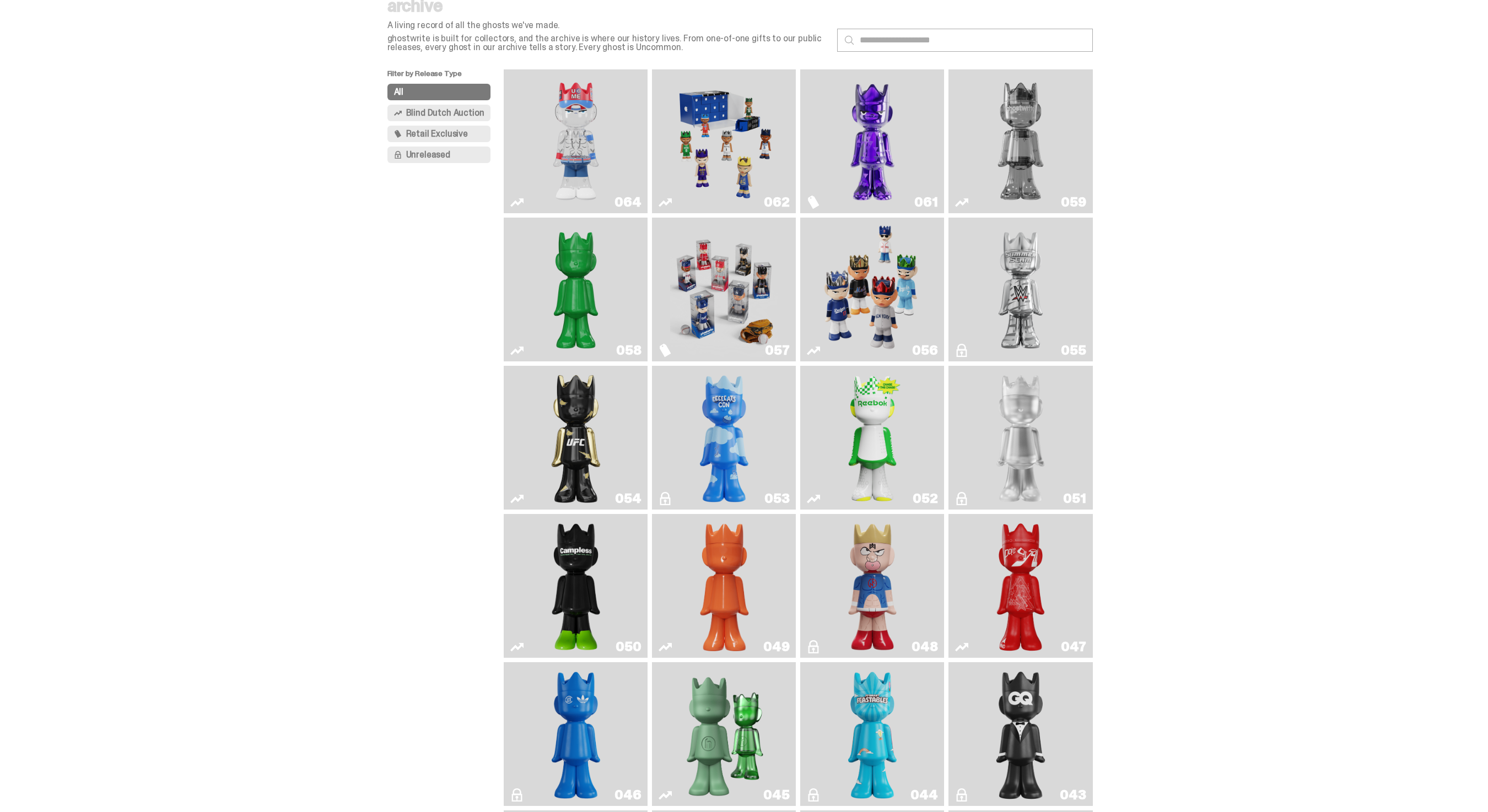
click at [630, 165] on img "You Can't See Me" at bounding box center [576, 141] width 108 height 135
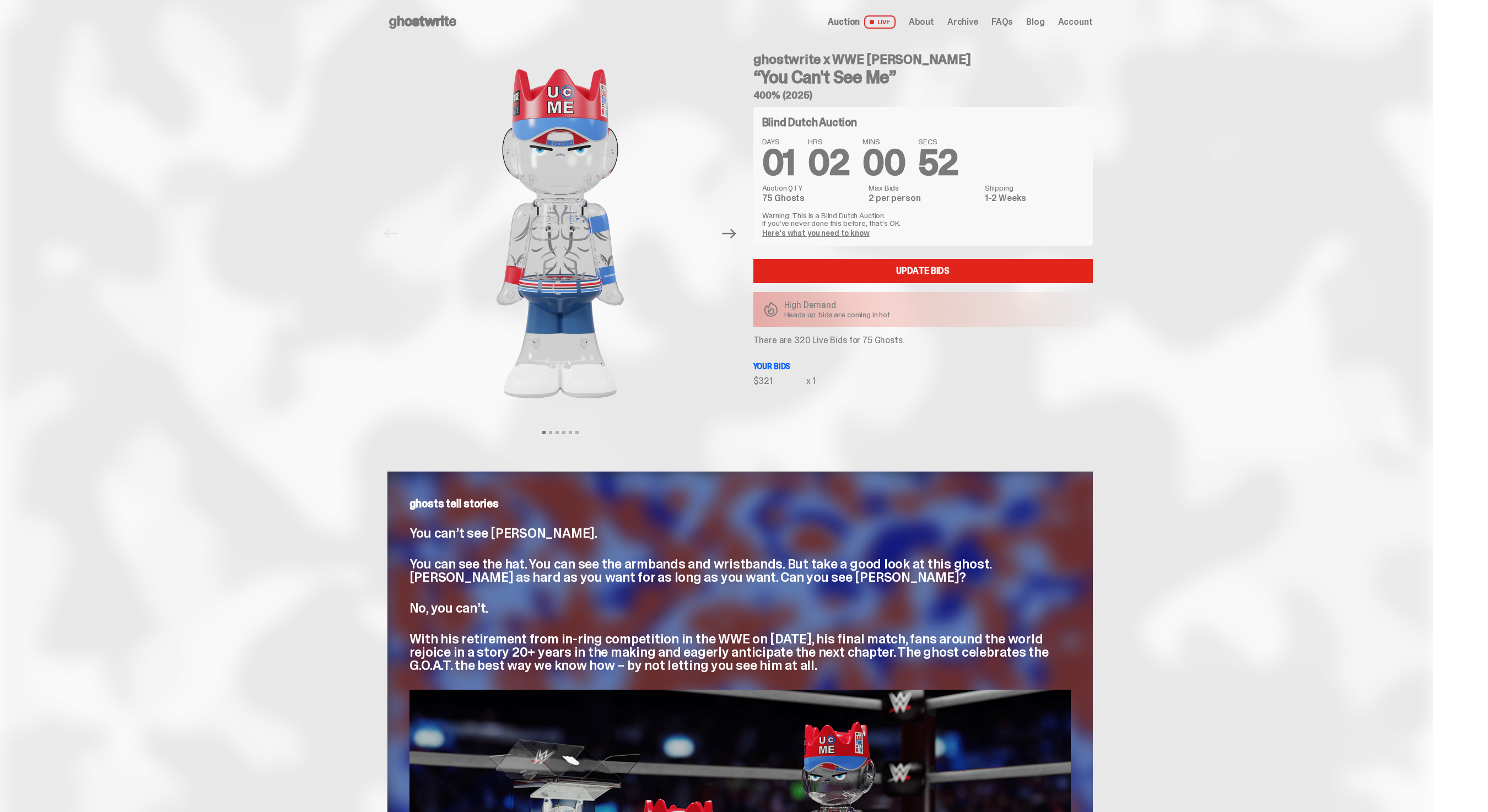
click at [446, 30] on icon at bounding box center [423, 22] width 70 height 18
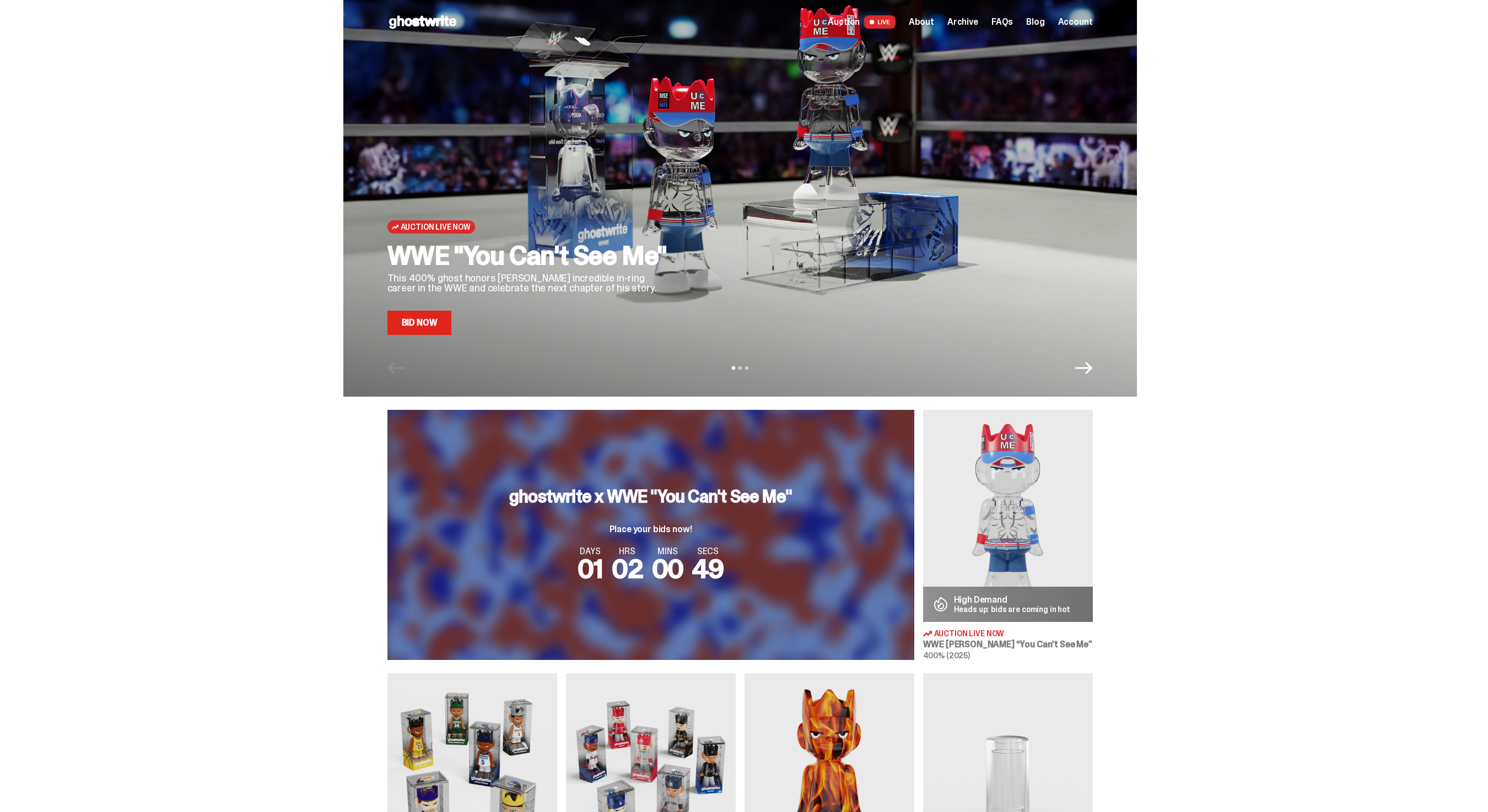
click at [967, 27] on span "Archive" at bounding box center [962, 22] width 31 height 9
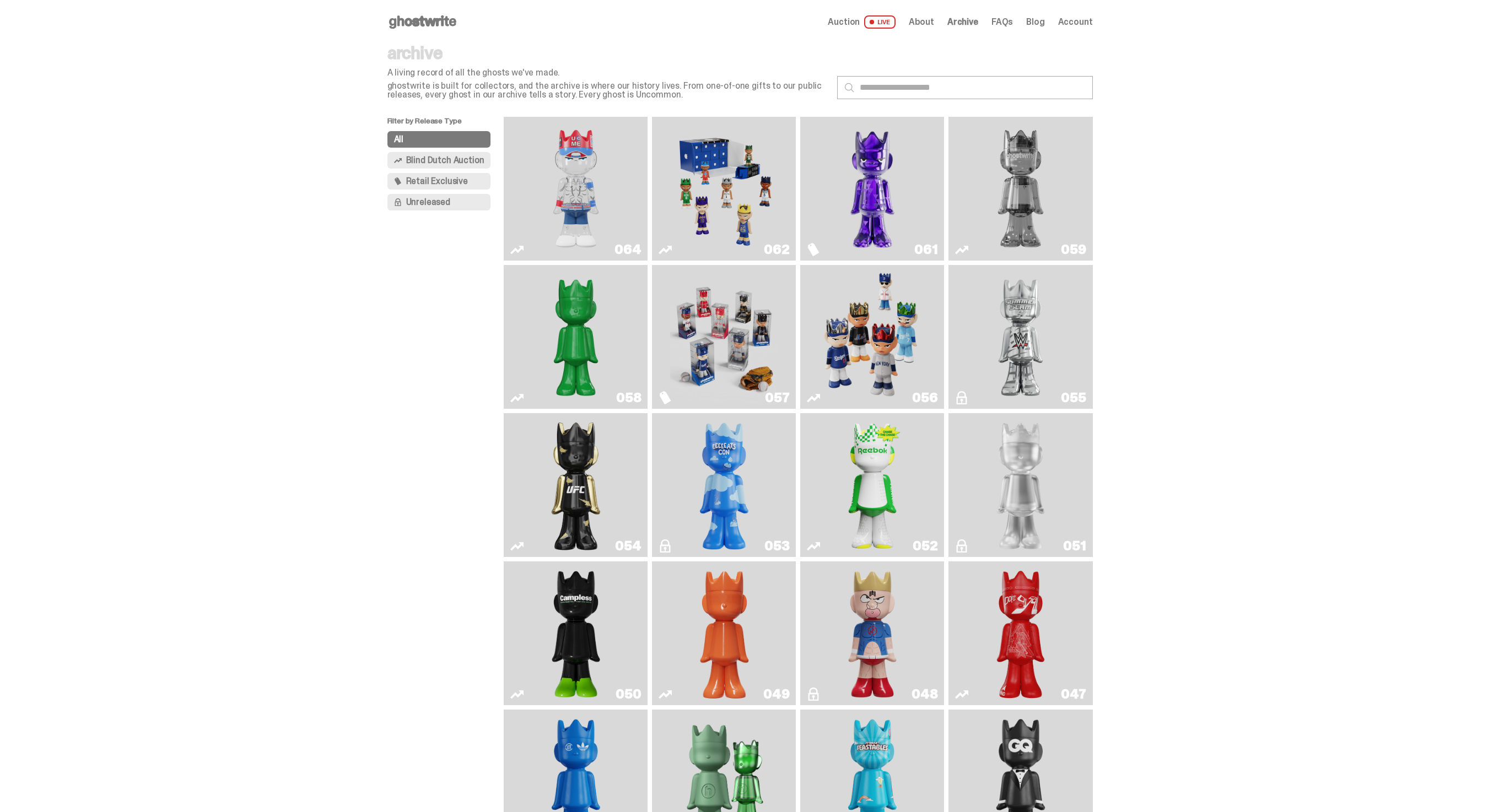
click at [926, 480] on link "052" at bounding box center [873, 485] width 131 height 135
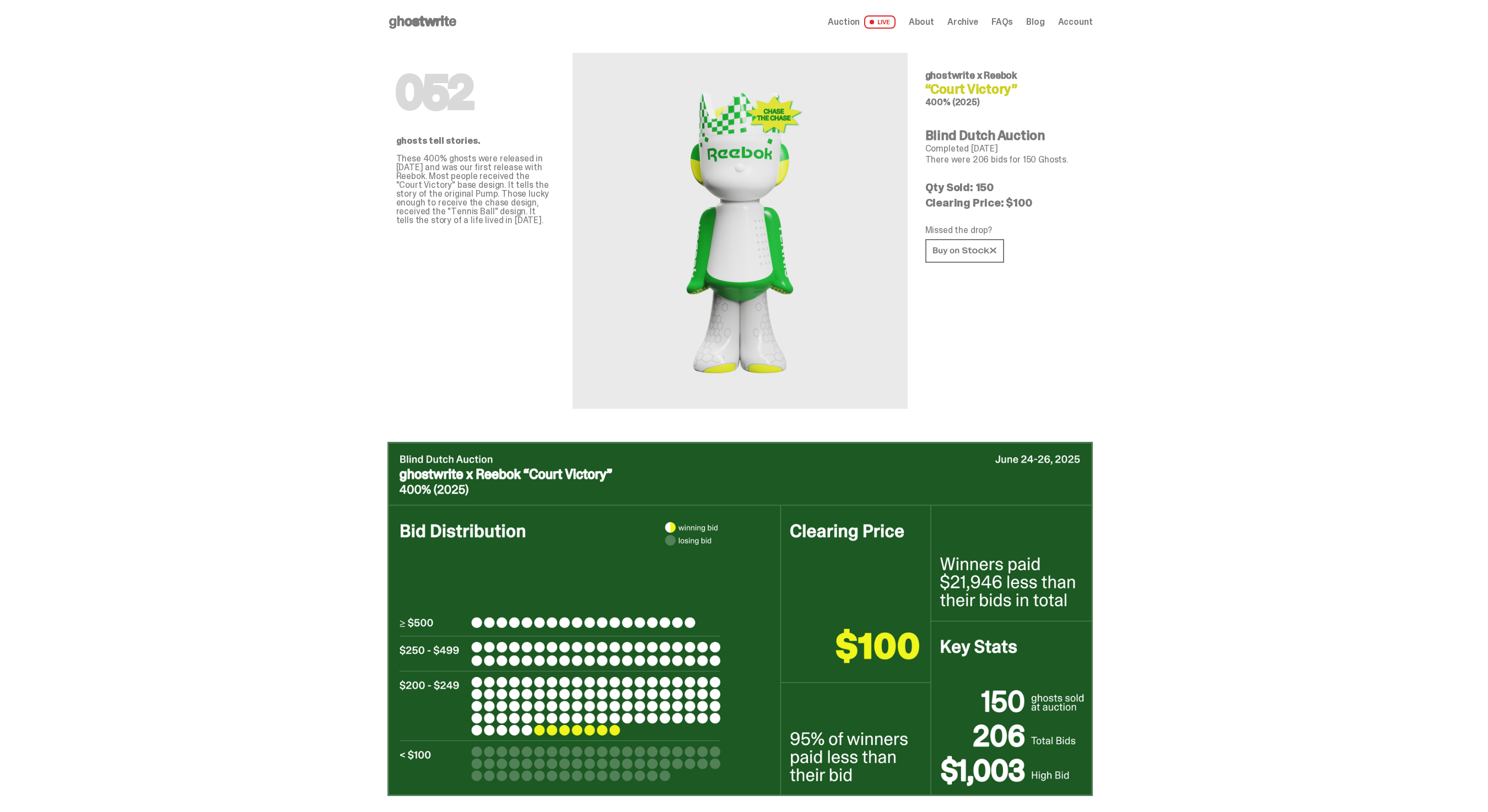
click at [961, 24] on span "Archive" at bounding box center [962, 22] width 31 height 9
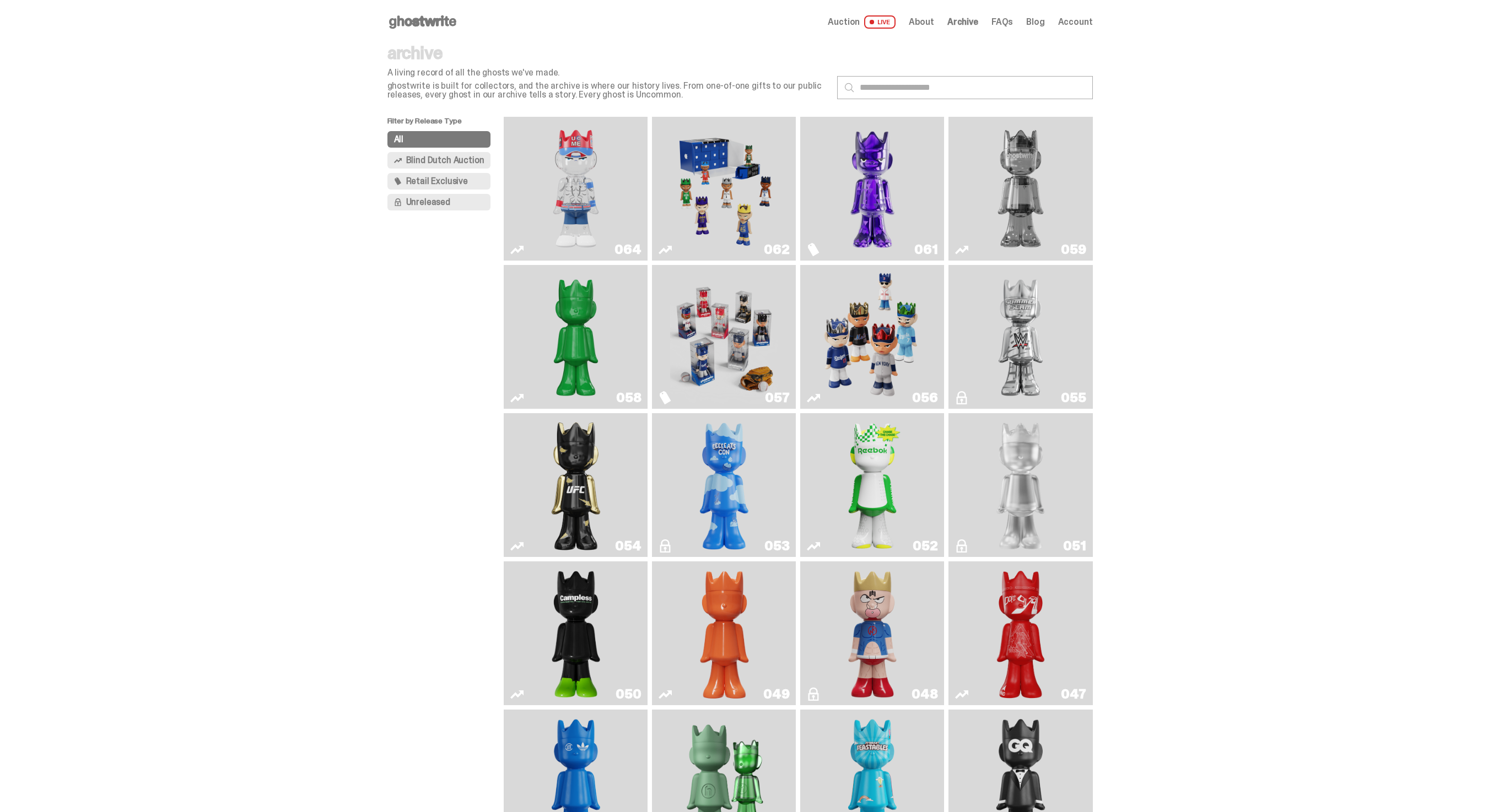
click at [617, 187] on img "You Can't See Me" at bounding box center [576, 189] width 108 height 135
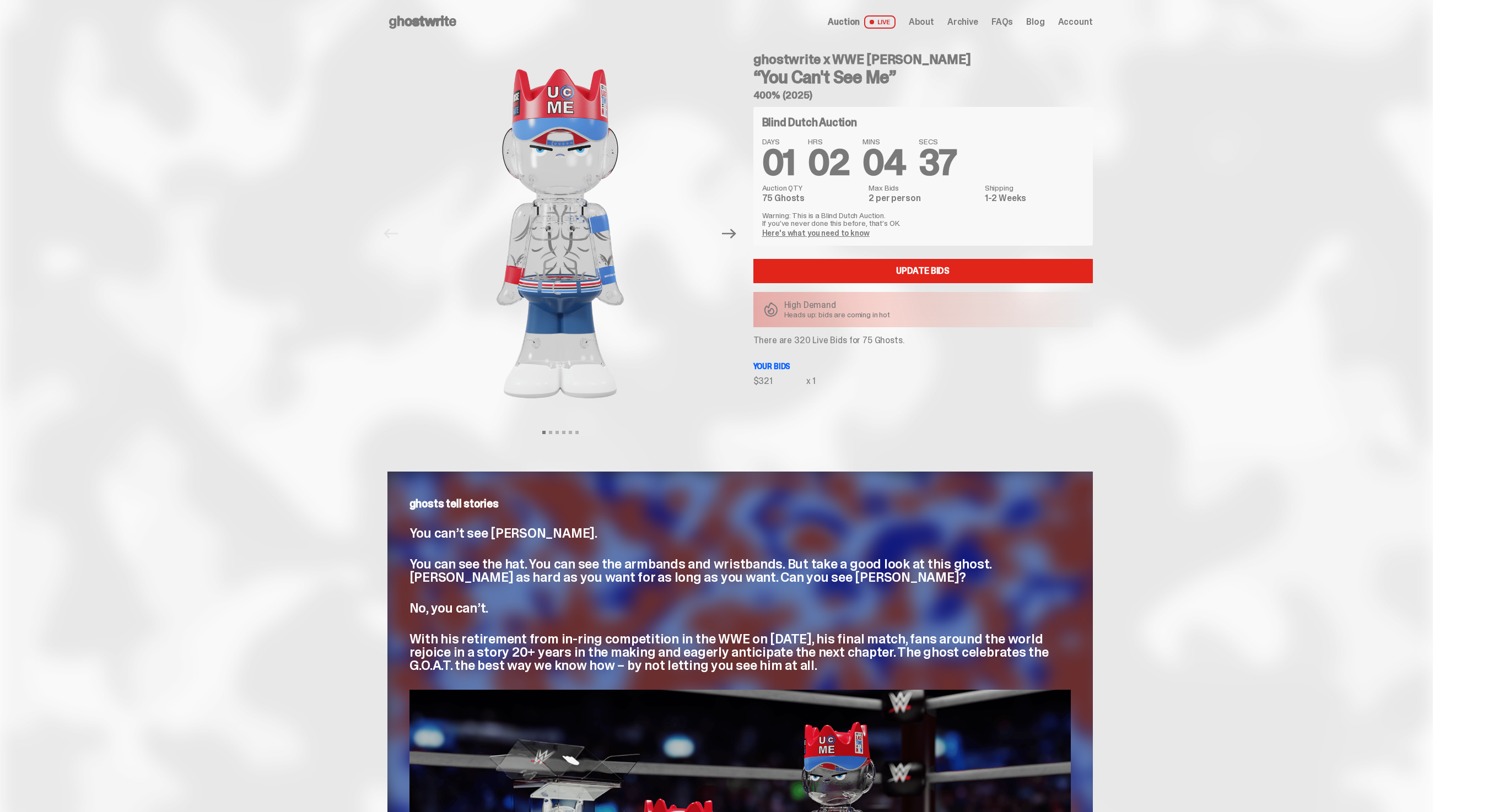
click at [860, 22] on span "Auction" at bounding box center [844, 22] width 32 height 9
click at [972, 34] on div "Open main menu Home Auction LIVE About Archive FAQs Blog Account" at bounding box center [740, 22] width 705 height 44
click at [972, 22] on span "Archive" at bounding box center [962, 22] width 31 height 9
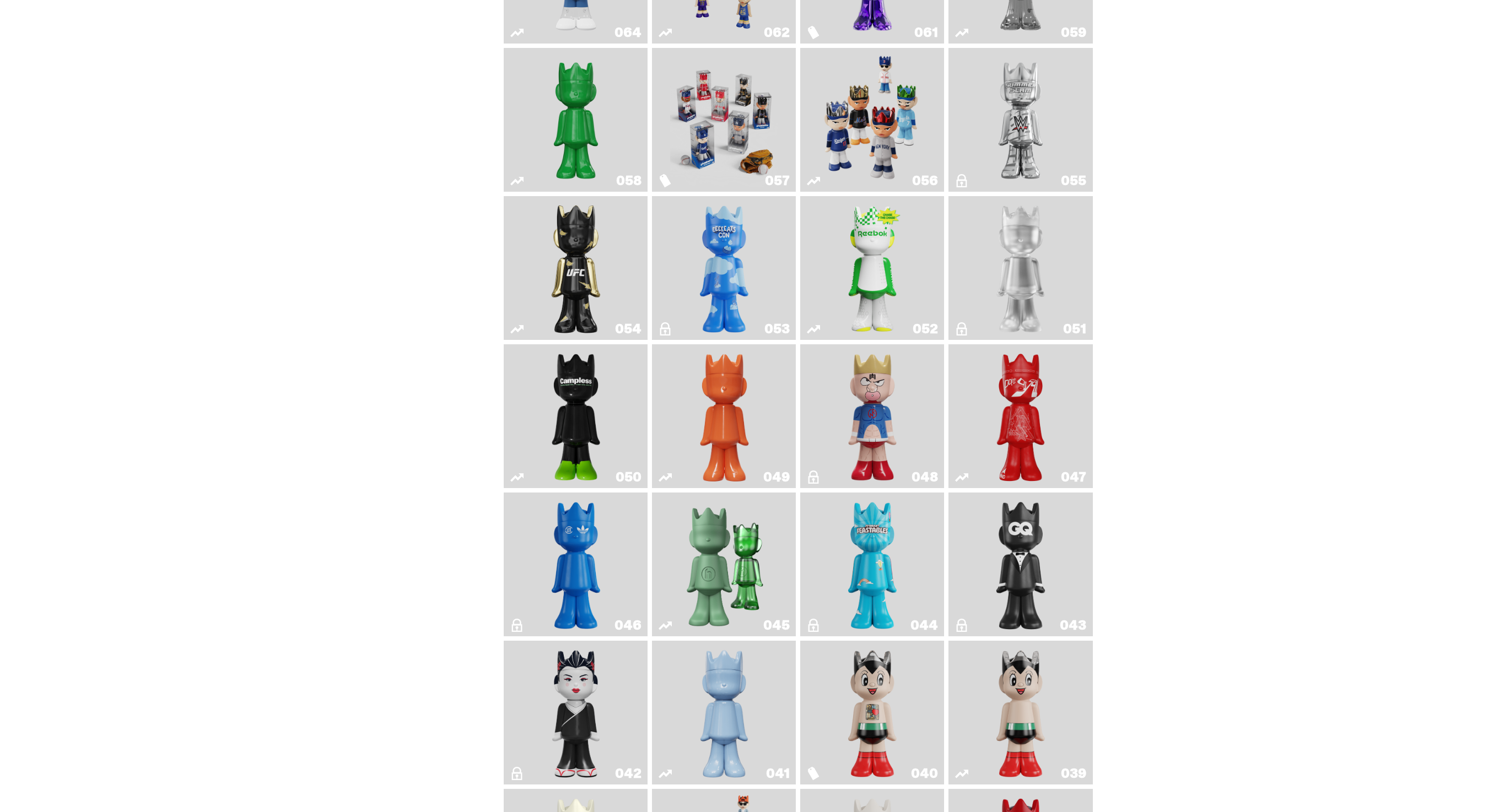
scroll to position [210, 0]
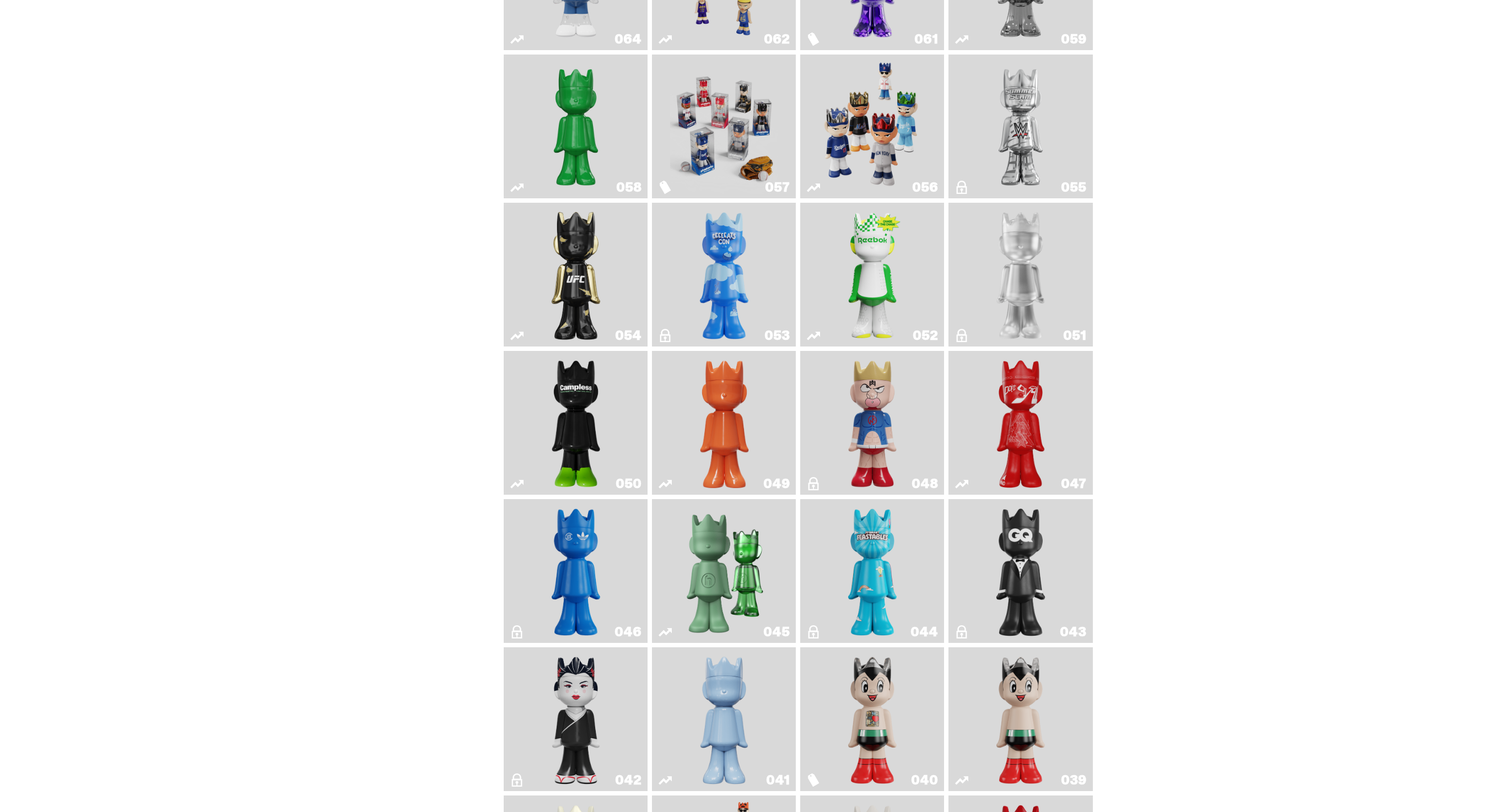
click at [579, 266] on img "Ruby" at bounding box center [575, 275] width 58 height 135
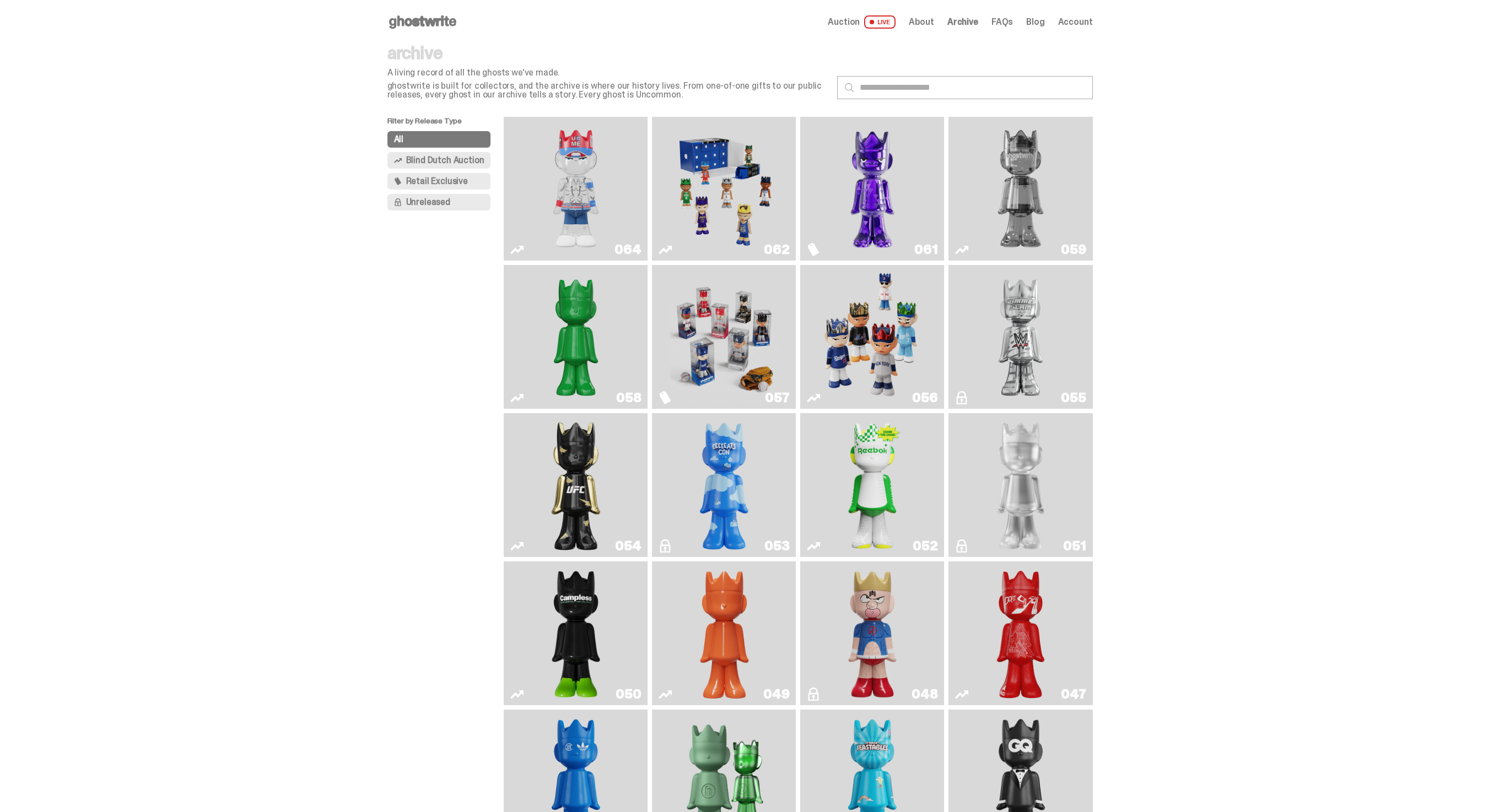
click at [1070, 170] on img "Two" at bounding box center [1020, 189] width 108 height 135
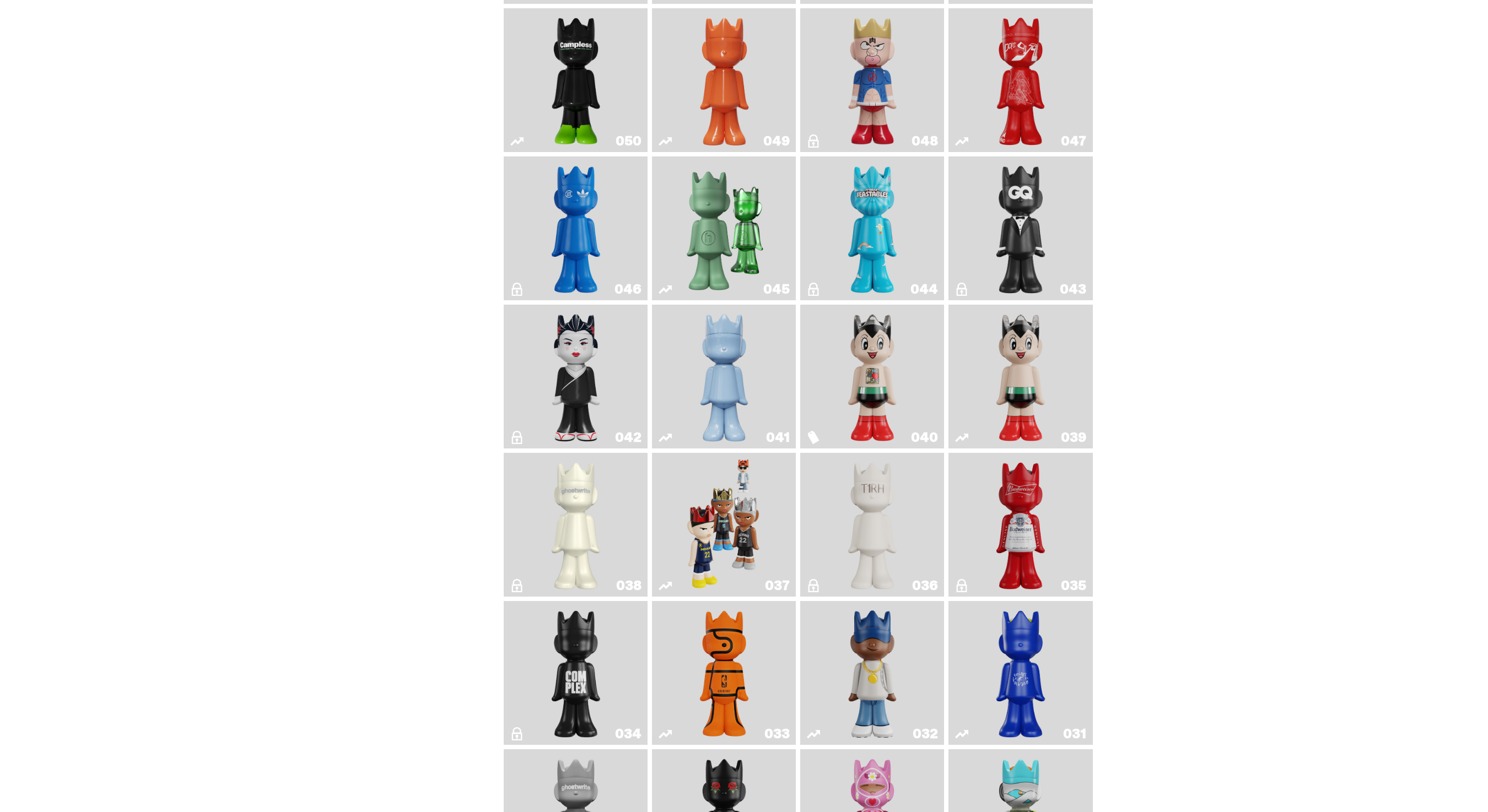
scroll to position [647, 0]
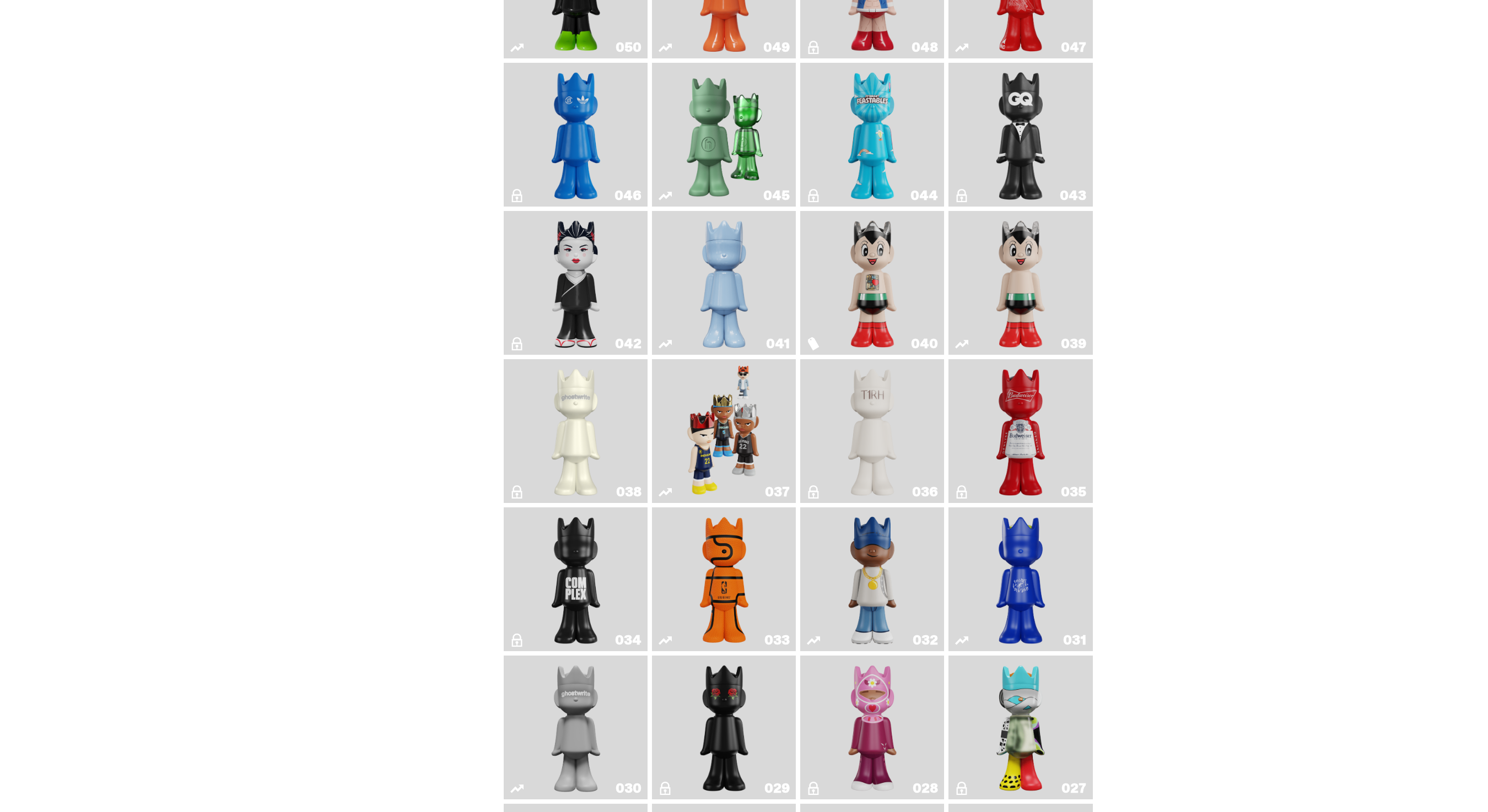
click at [789, 571] on link "033" at bounding box center [724, 579] width 131 height 135
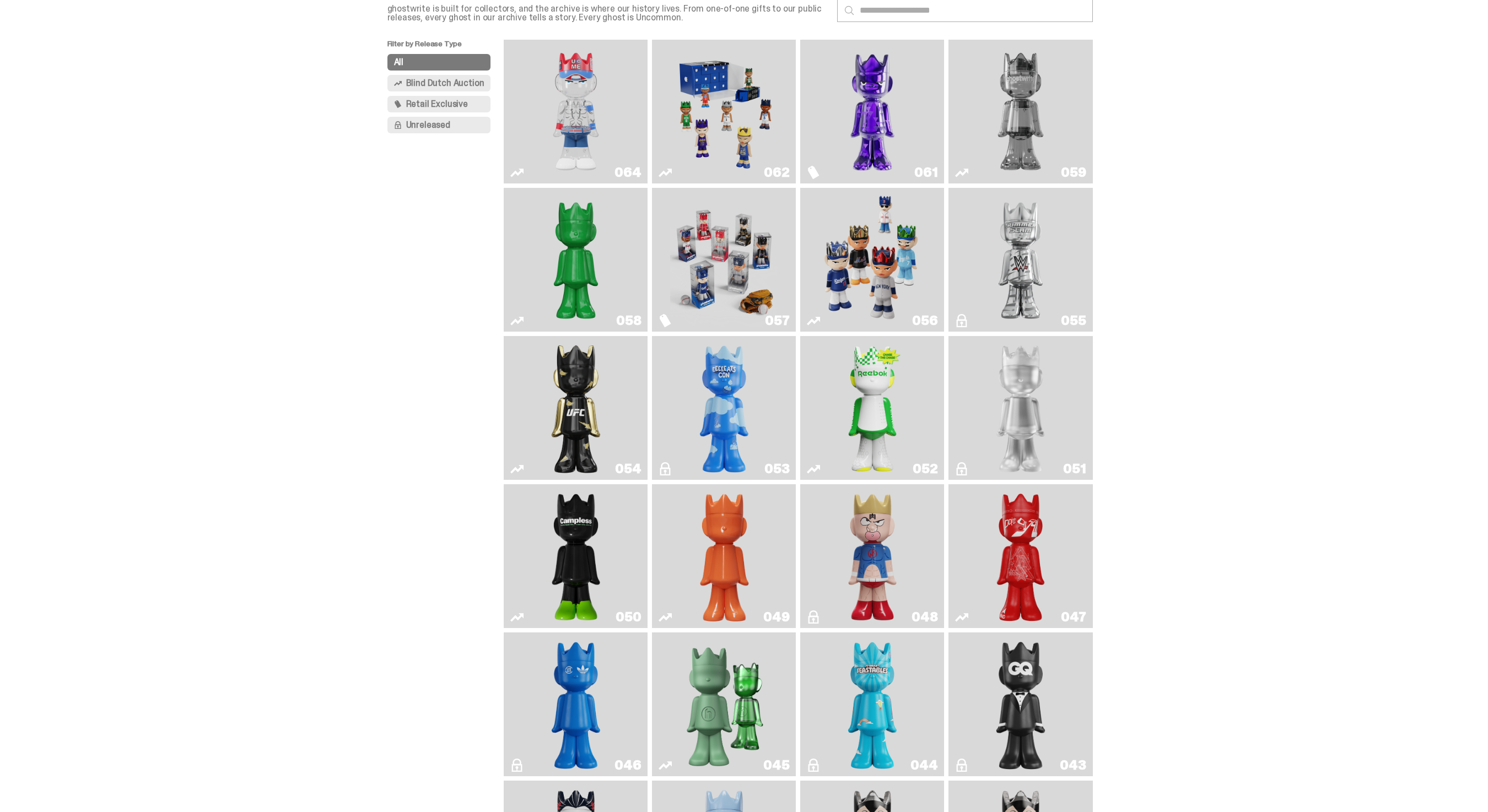
scroll to position [70, 0]
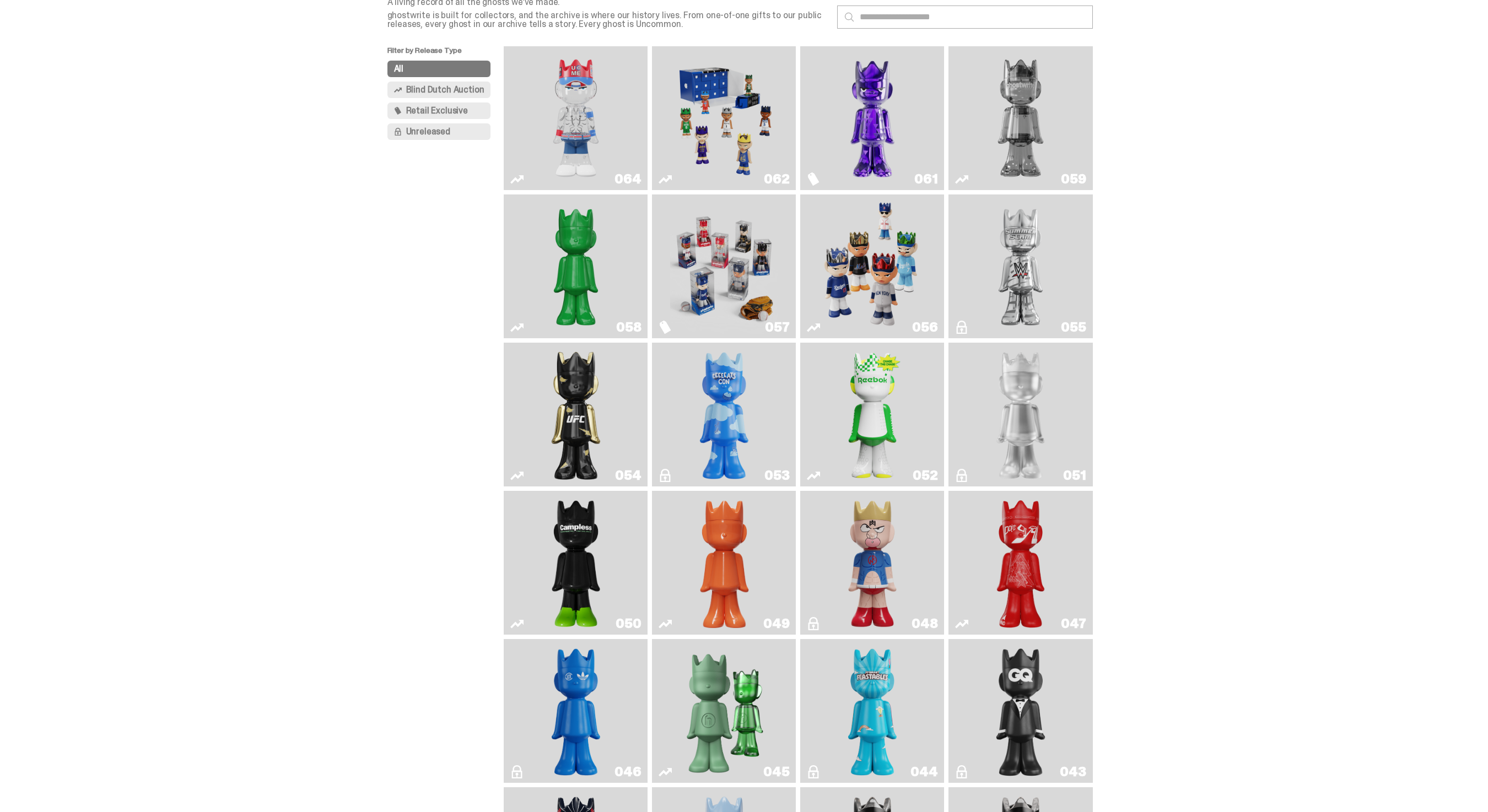
click at [617, 546] on link "050" at bounding box center [576, 563] width 131 height 135
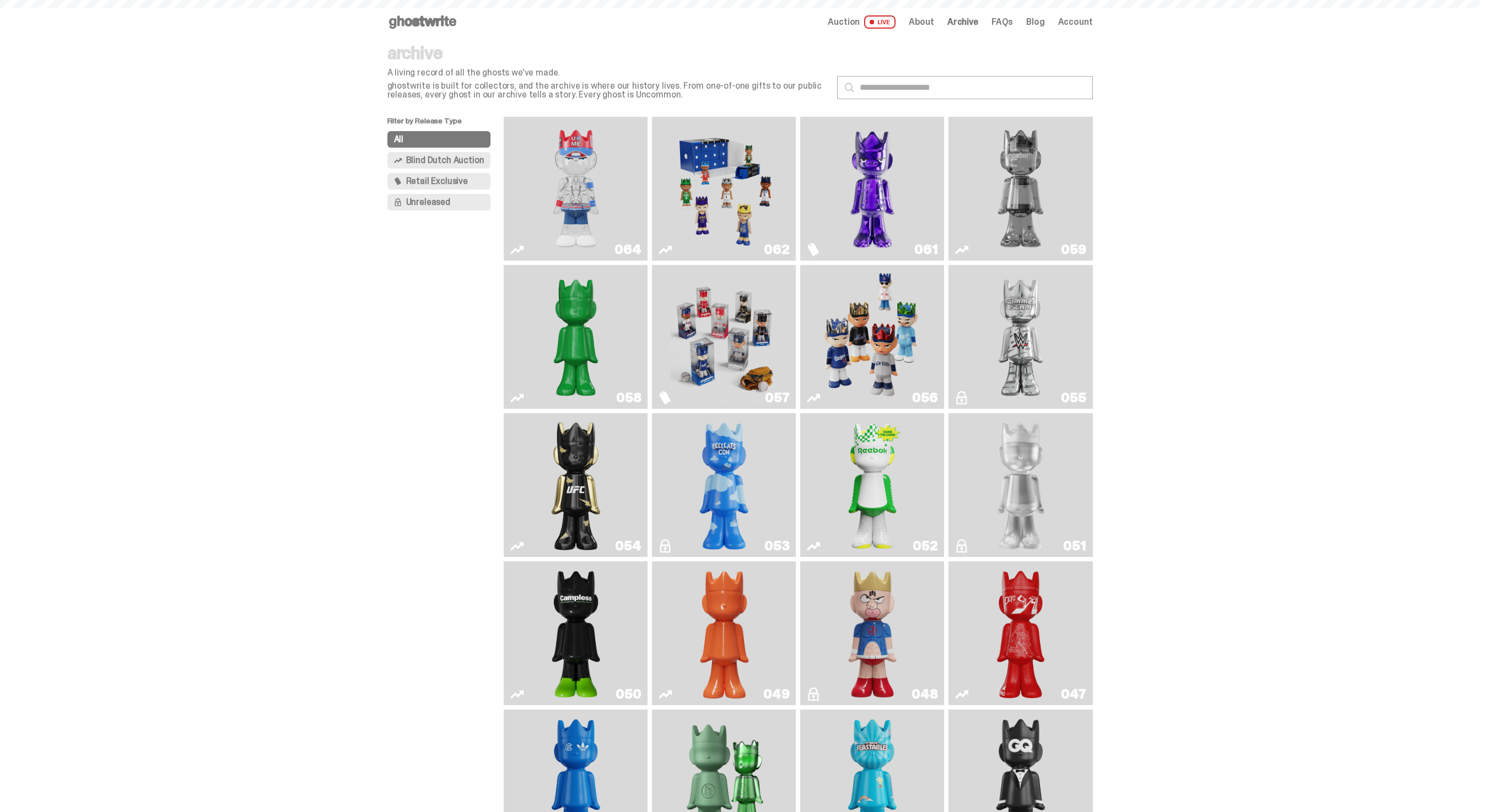
scroll to position [70, 0]
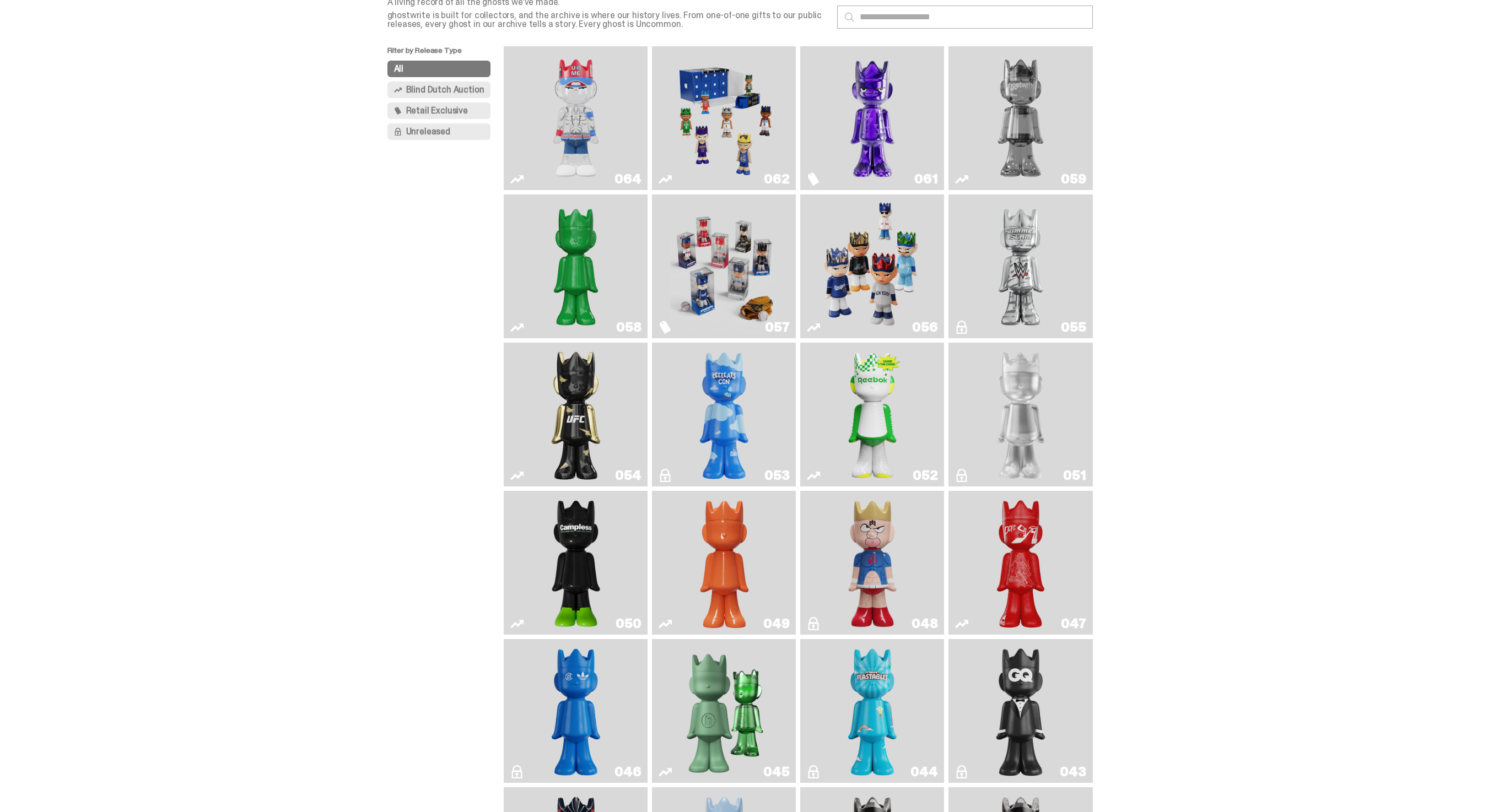
click at [549, 554] on img "Campless" at bounding box center [575, 563] width 58 height 135
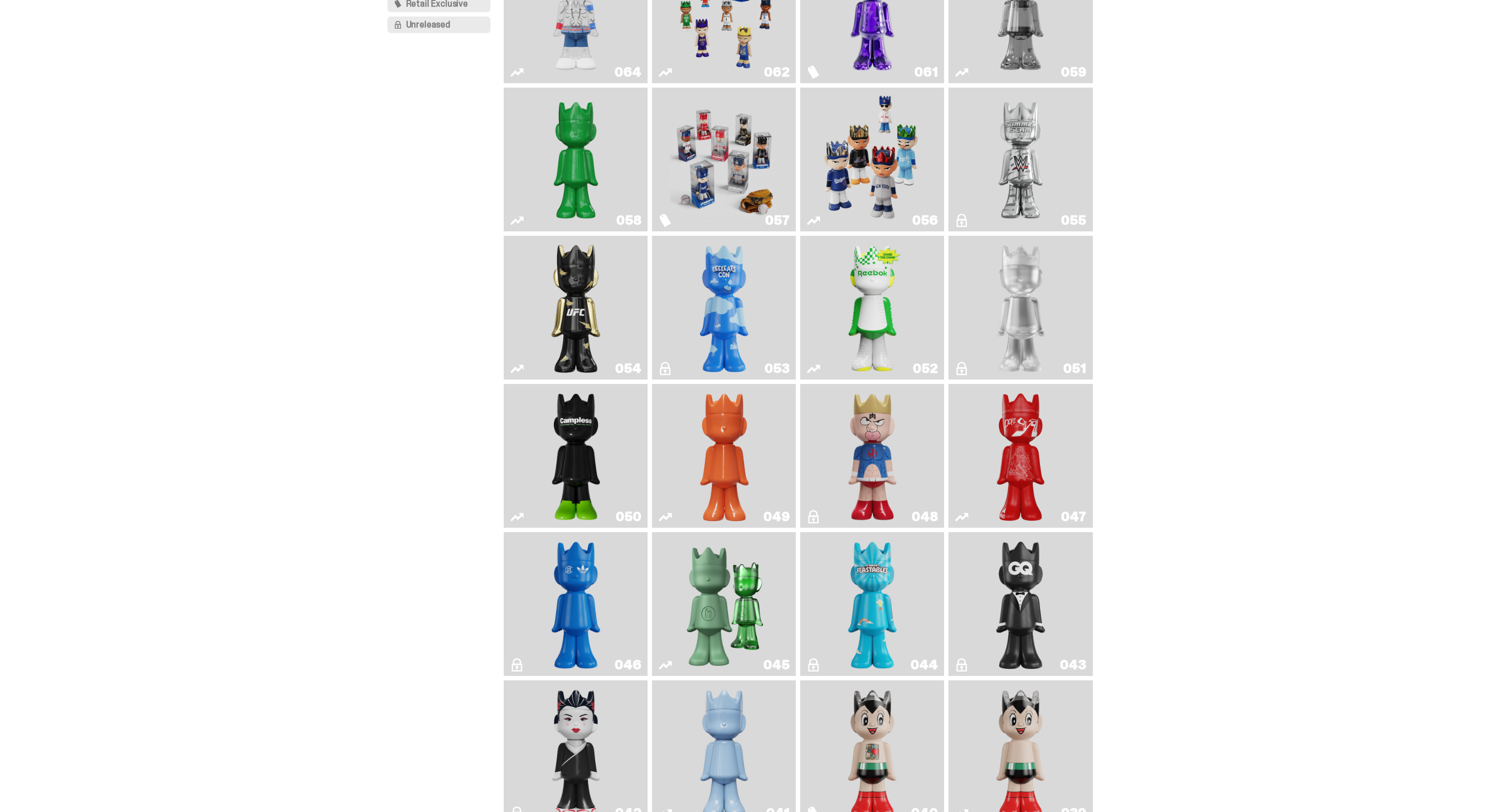
scroll to position [12, 0]
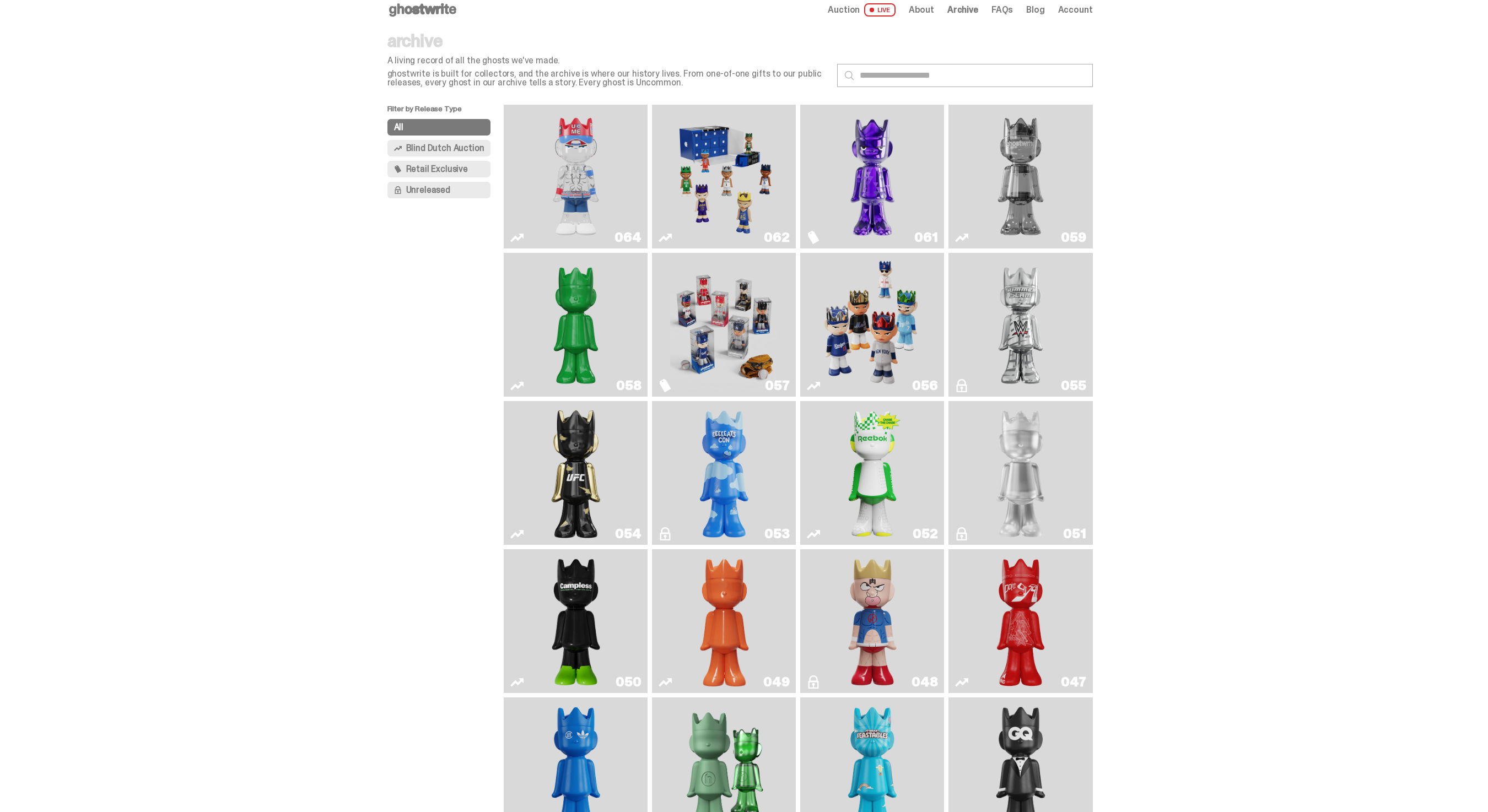
click at [878, 195] on img "Fantasy" at bounding box center [873, 177] width 108 height 135
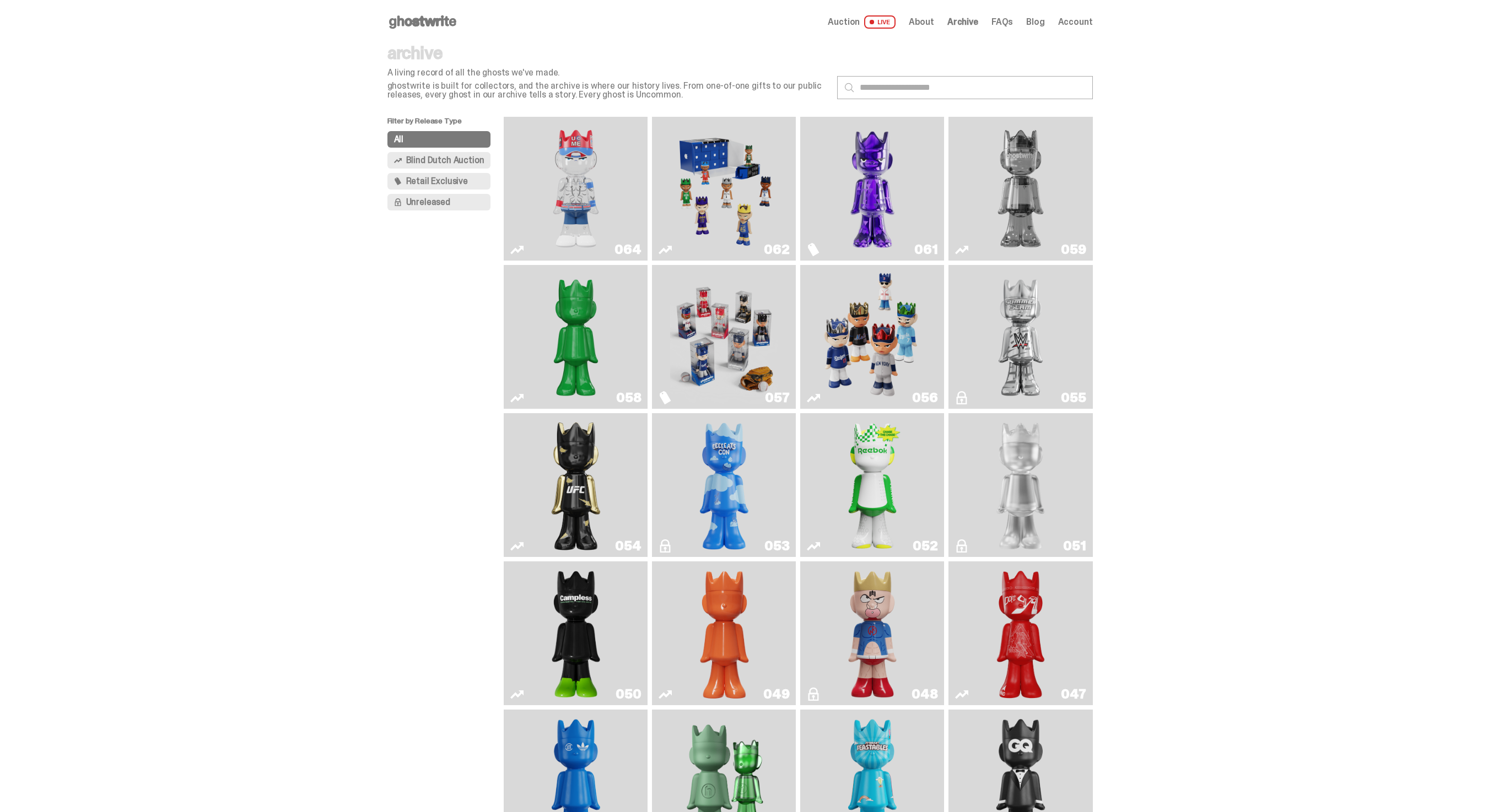
click at [434, 15] on icon at bounding box center [423, 22] width 70 height 18
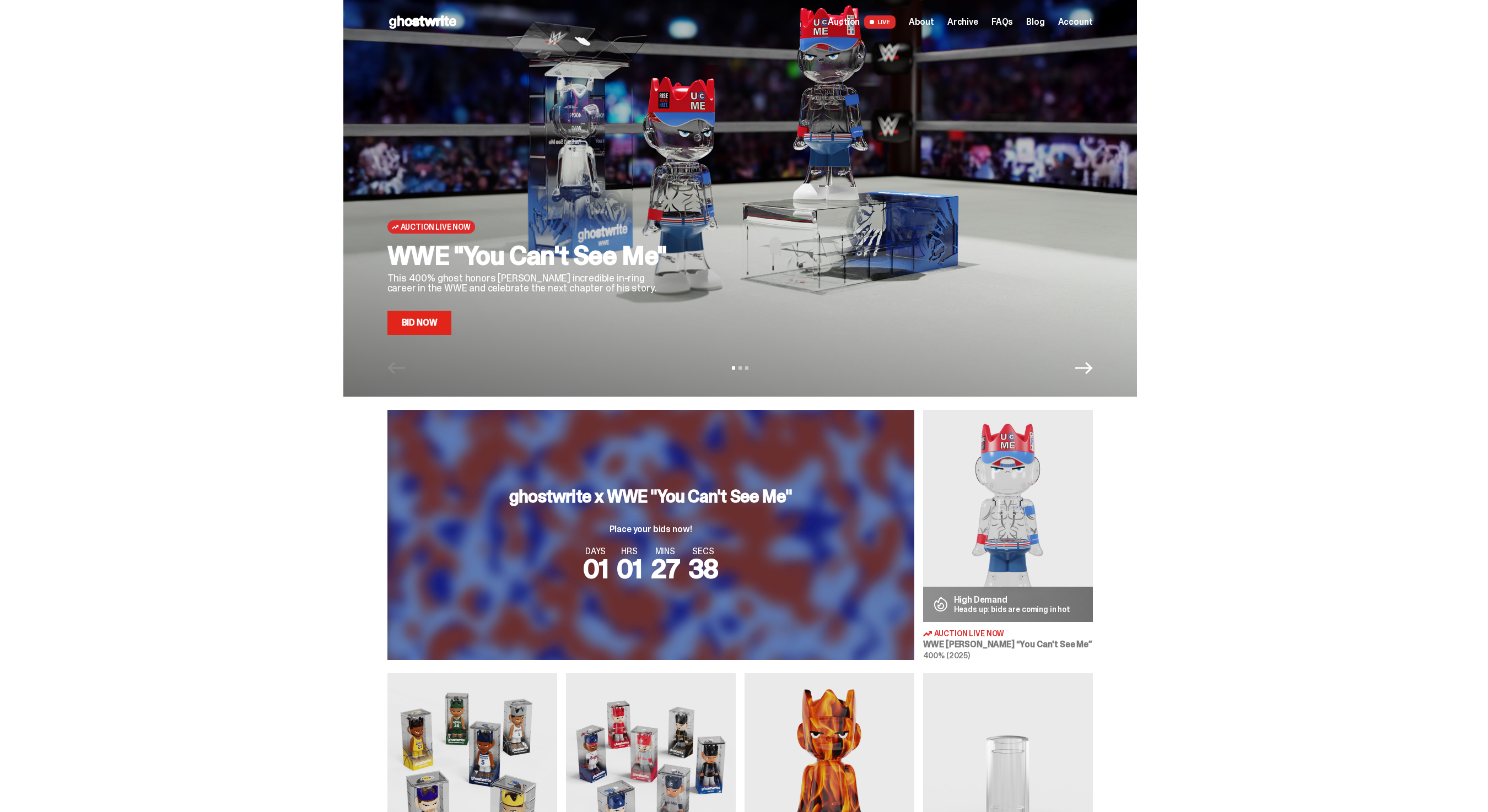
click at [428, 323] on link "Bid Now" at bounding box center [420, 323] width 65 height 24
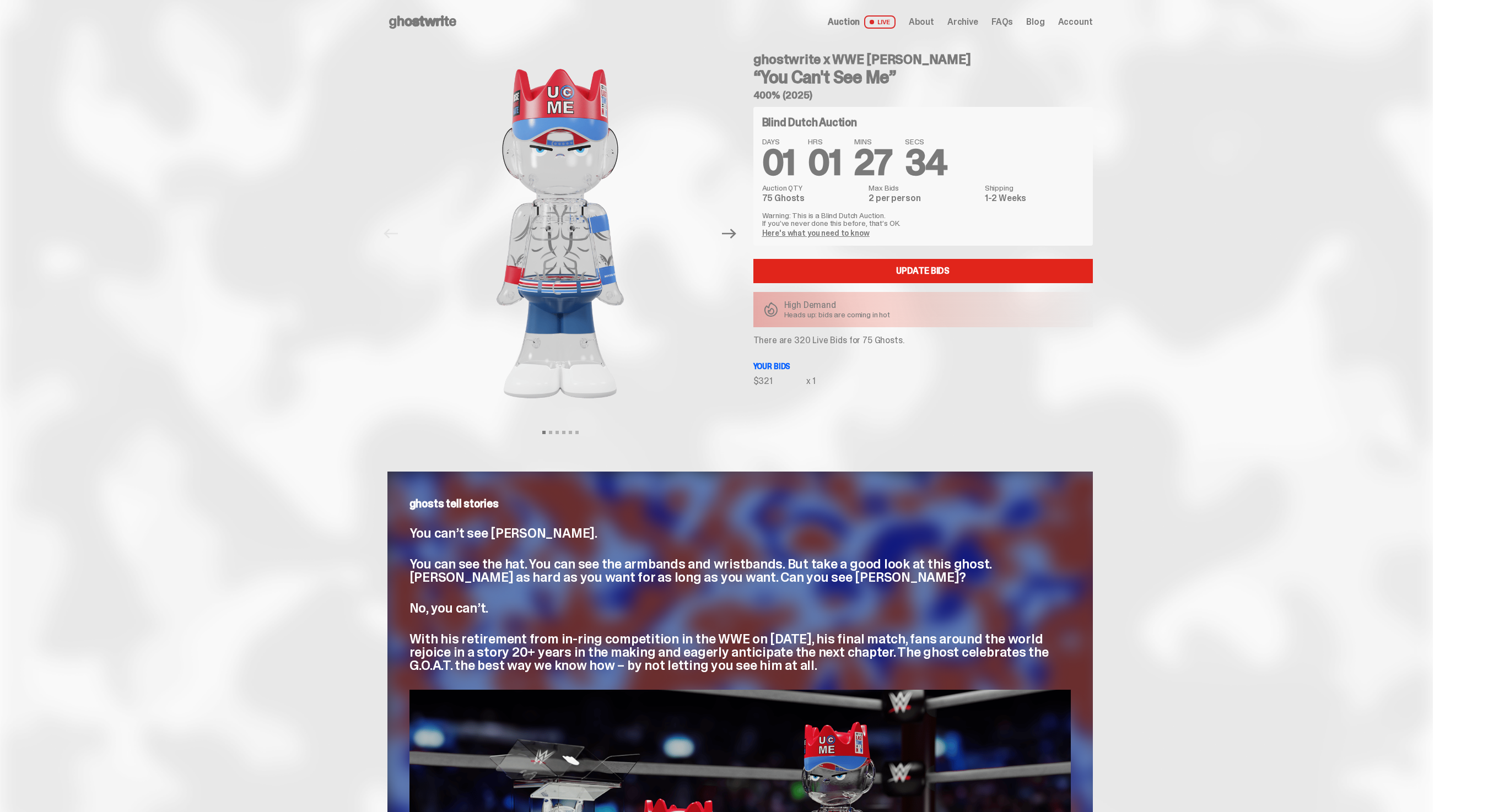
click at [966, 13] on div "Open main menu Home Auction LIVE About Archive FAQs Blog Account" at bounding box center [740, 22] width 705 height 18
click at [971, 18] on span "Archive" at bounding box center [962, 22] width 31 height 9
click at [956, 22] on span "Archive" at bounding box center [962, 22] width 31 height 9
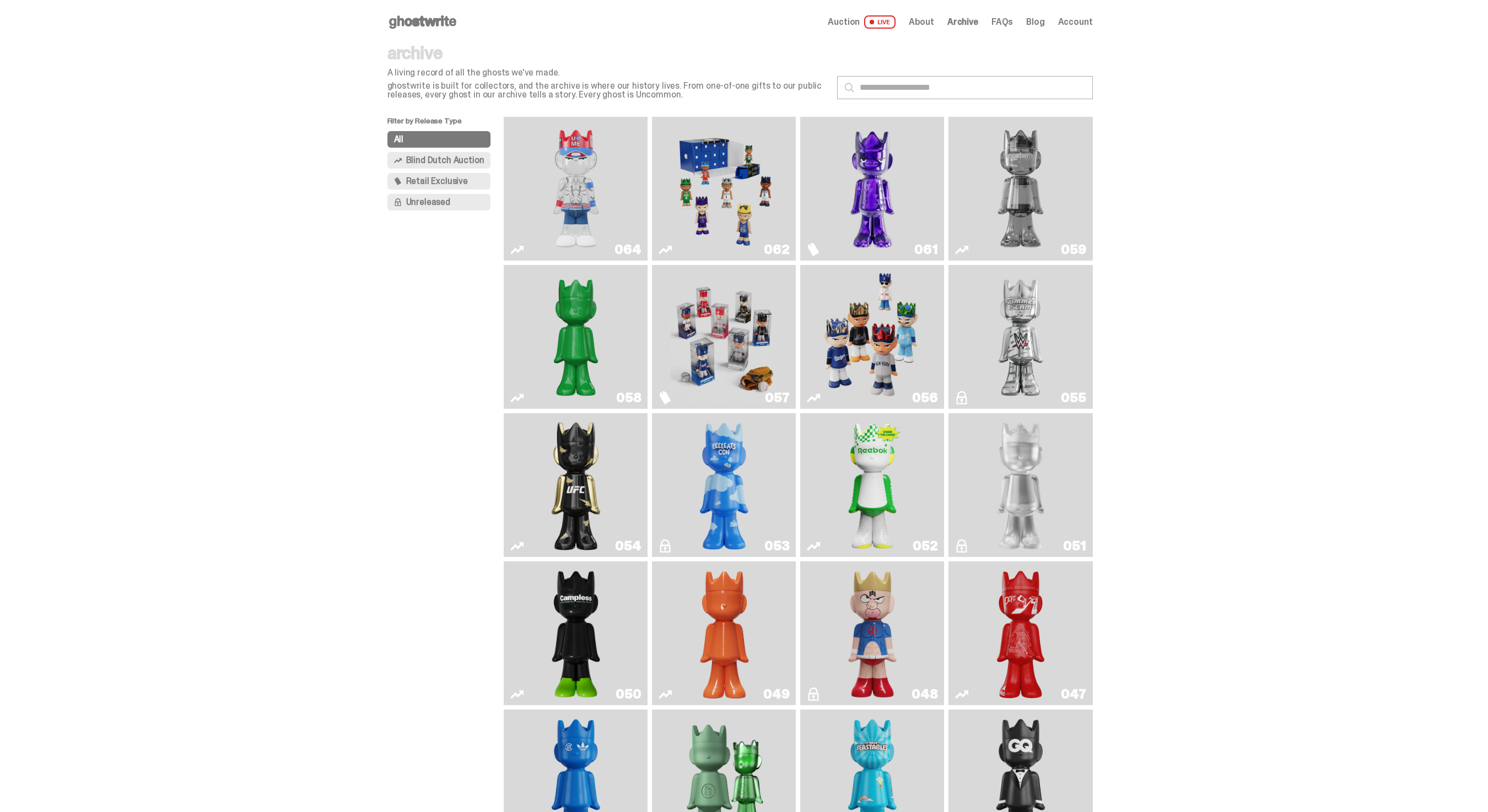
click at [580, 160] on img "You Can't See Me" at bounding box center [576, 189] width 108 height 135
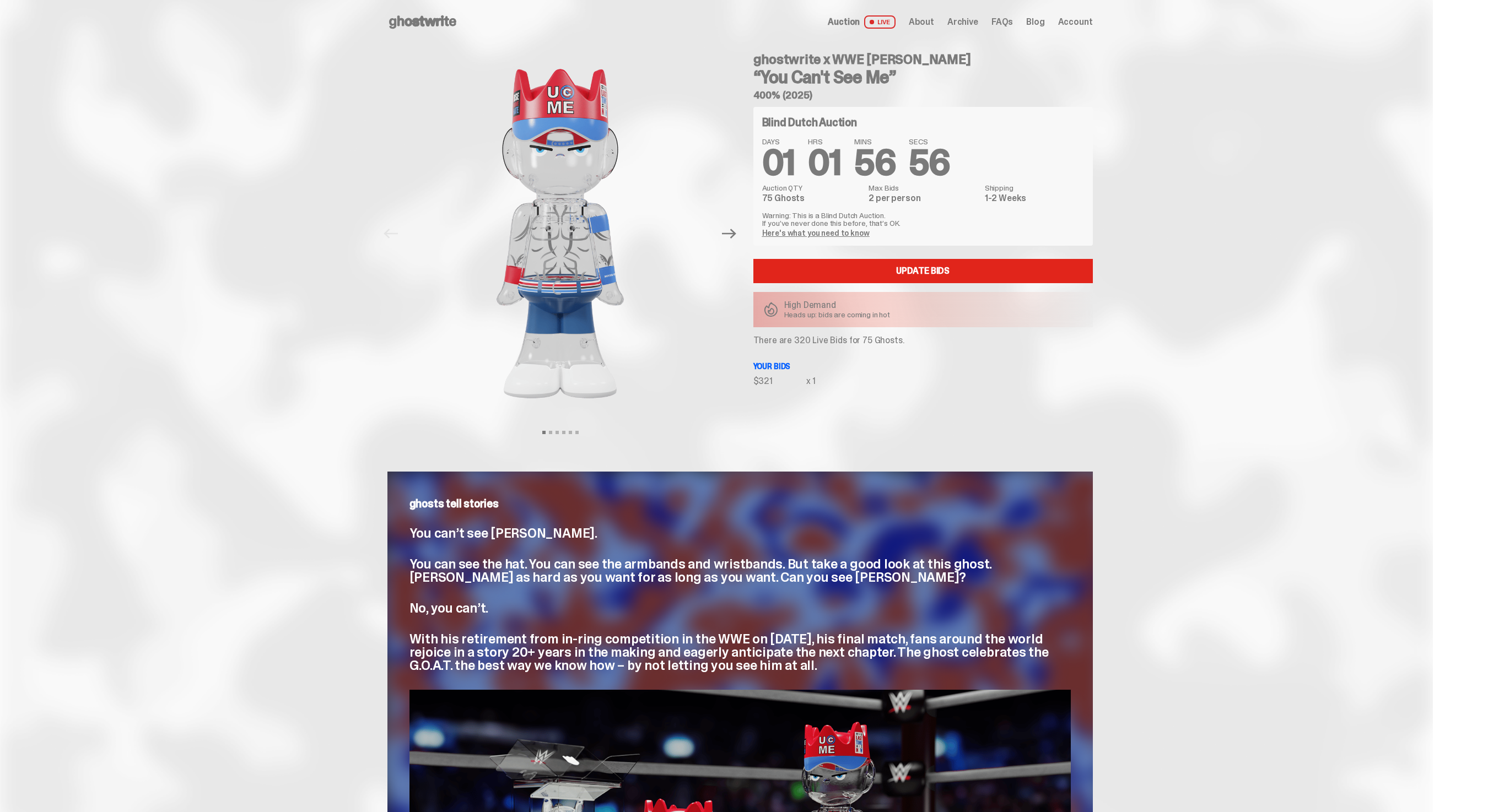
click at [445, 24] on use at bounding box center [423, 22] width 68 height 13
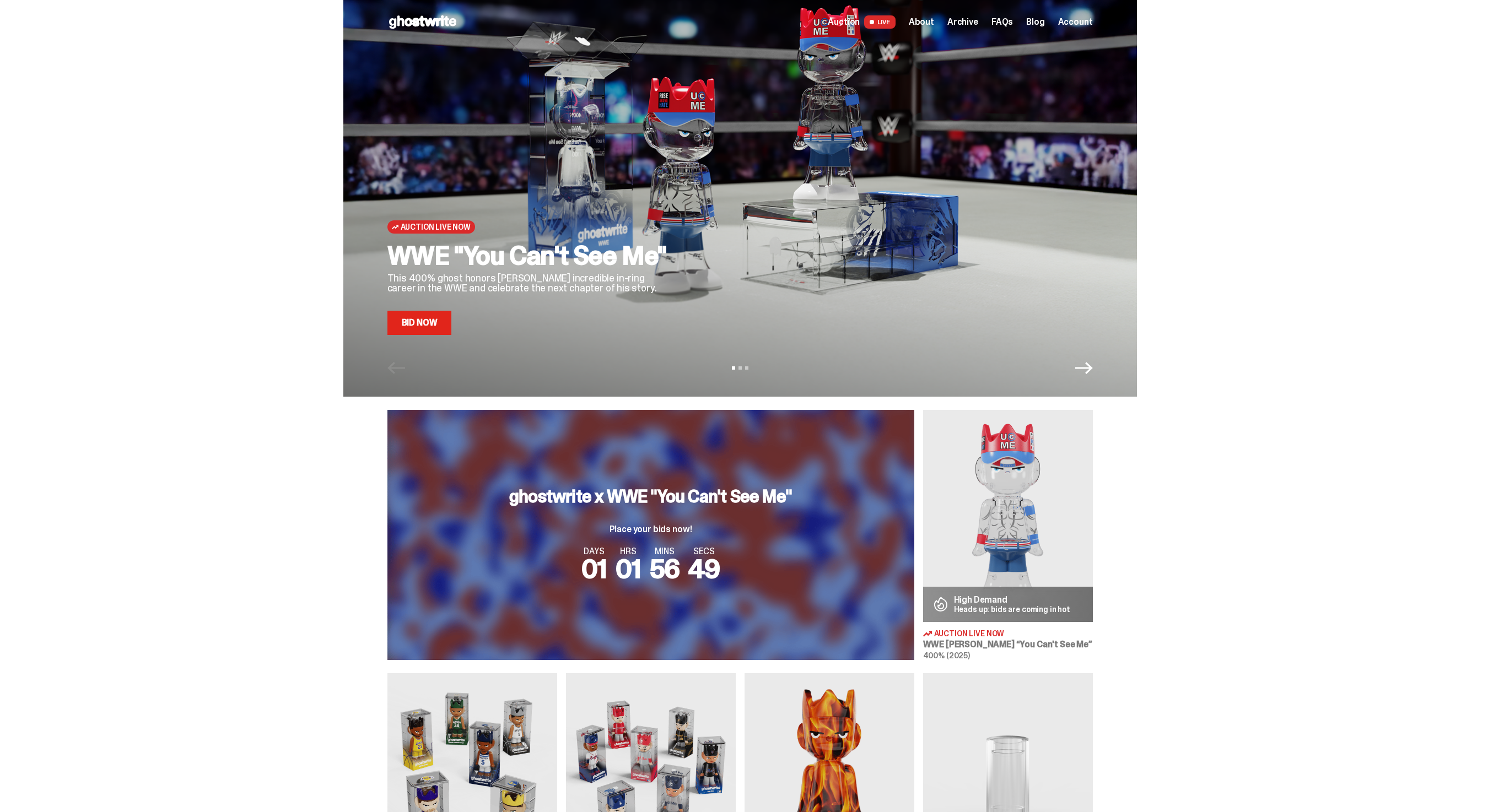
click at [965, 13] on div "Open main menu Home Auction LIVE About Archive FAQs Blog Account" at bounding box center [740, 22] width 705 height 18
click at [965, 31] on div "Open main menu Home Auction LIVE About Archive FAQs Blog Account" at bounding box center [740, 22] width 705 height 44
click at [964, 20] on span "Archive" at bounding box center [962, 22] width 31 height 9
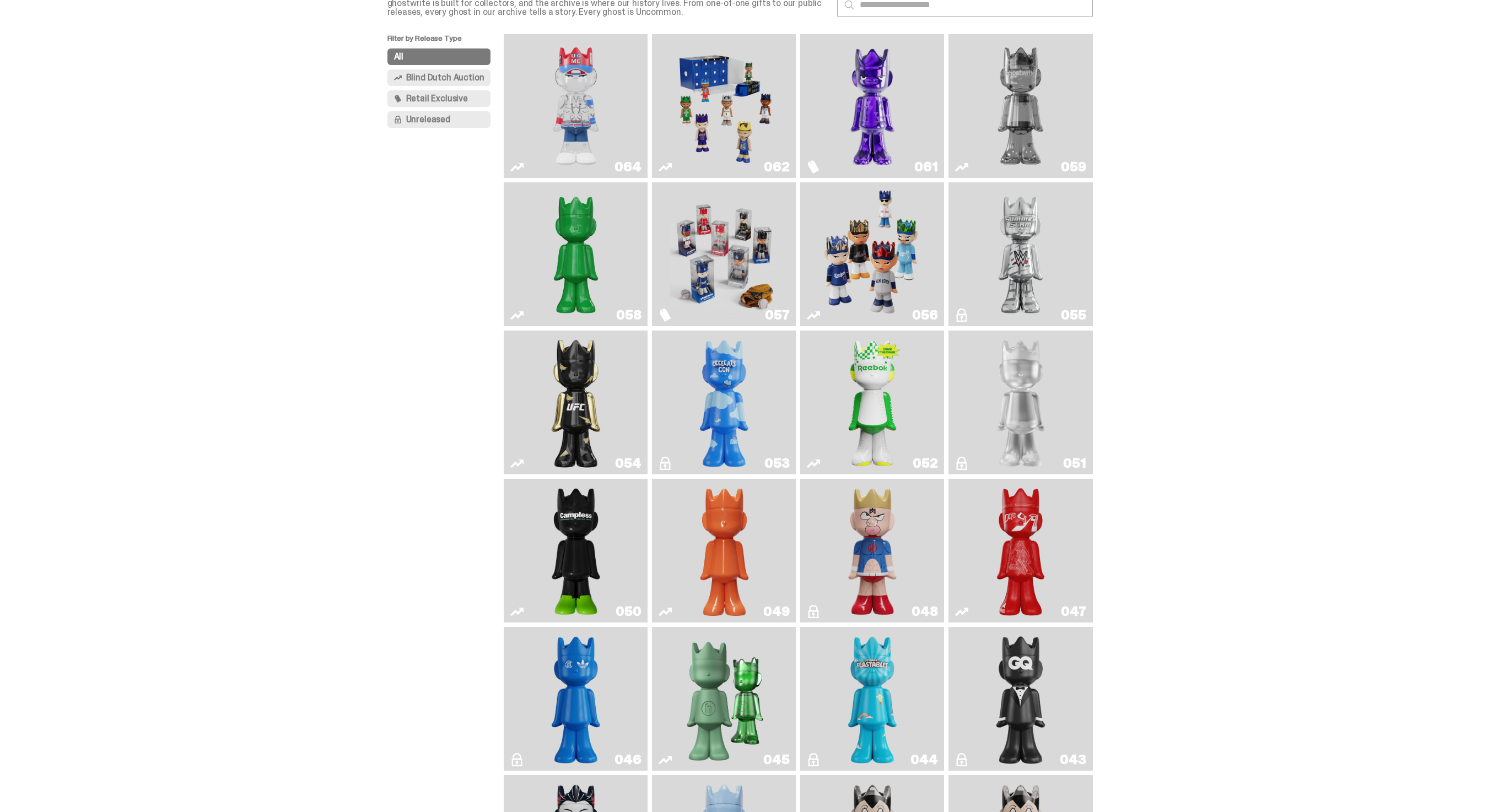
scroll to position [126, 0]
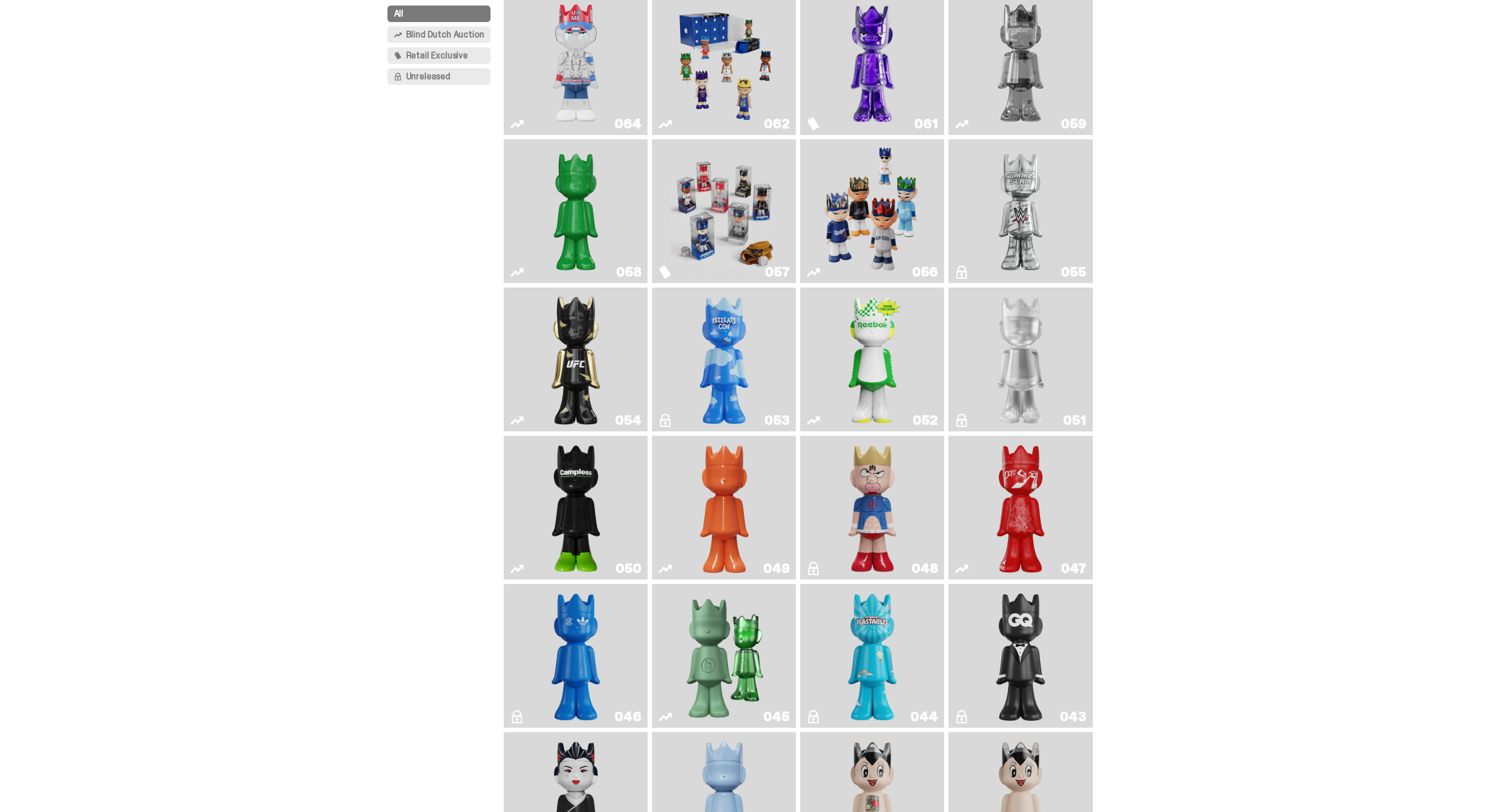
click at [614, 491] on link "050" at bounding box center [576, 508] width 131 height 135
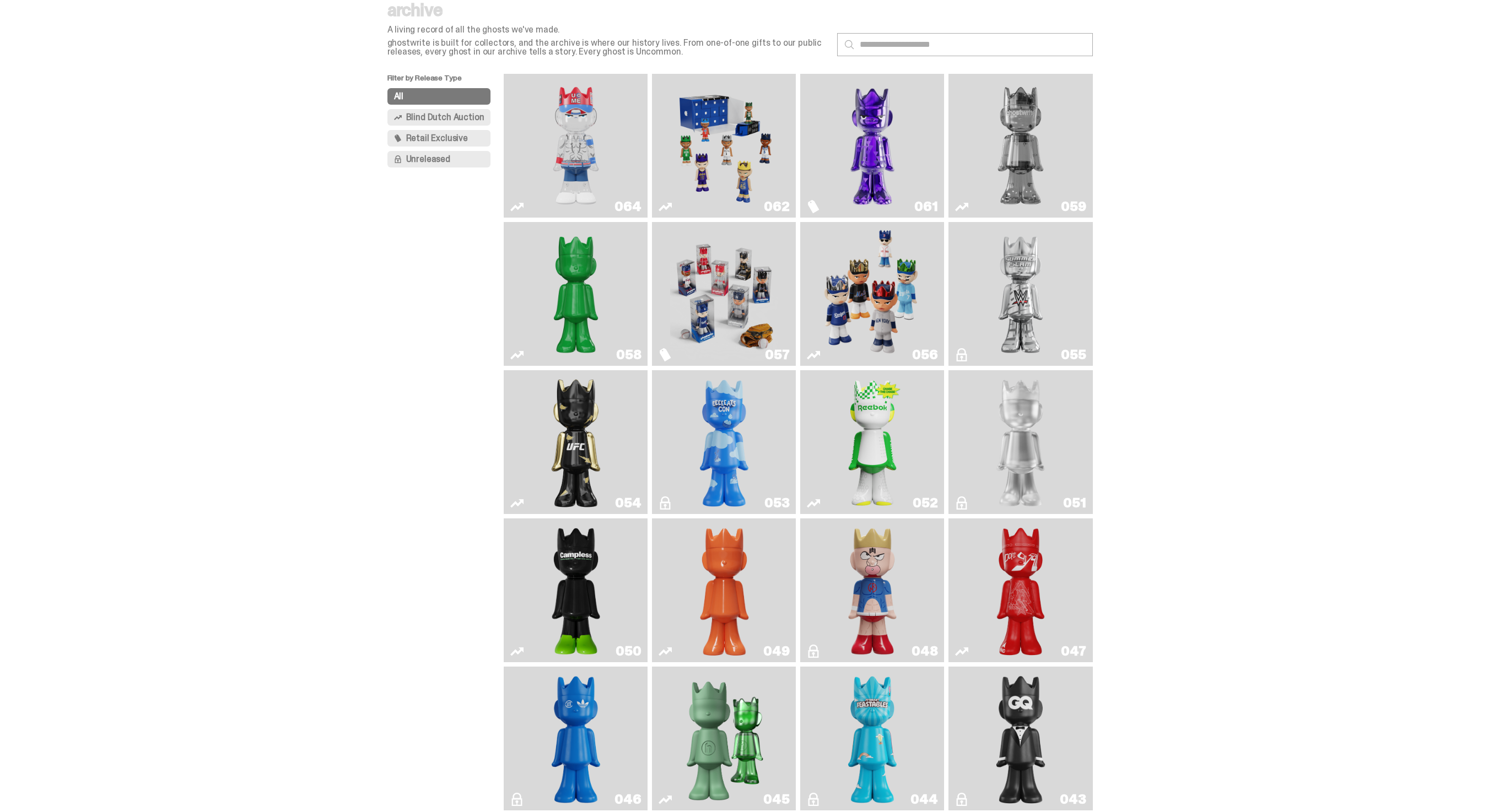
scroll to position [34, 0]
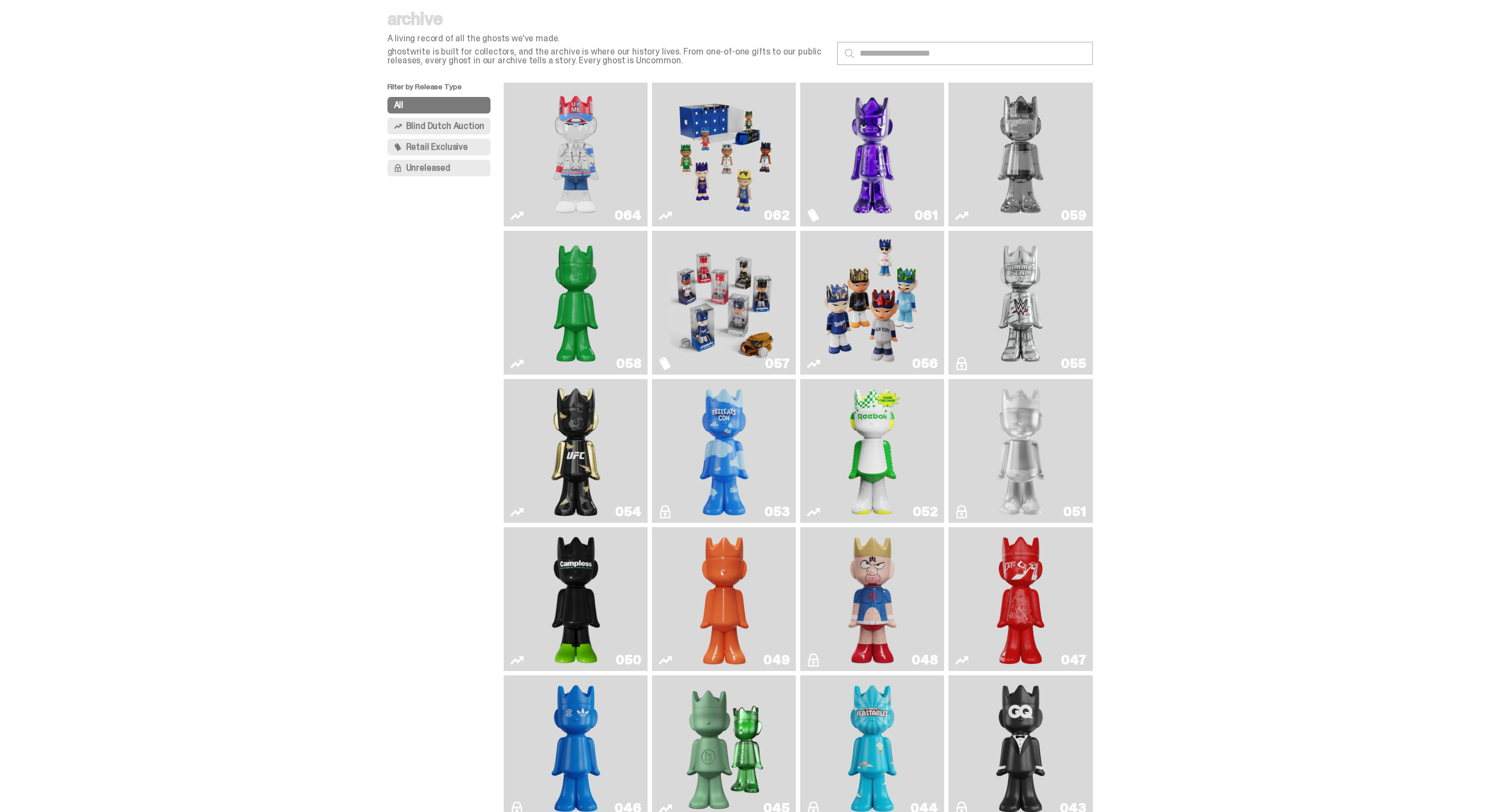
click at [890, 629] on img "Kinnikuman" at bounding box center [872, 599] width 58 height 135
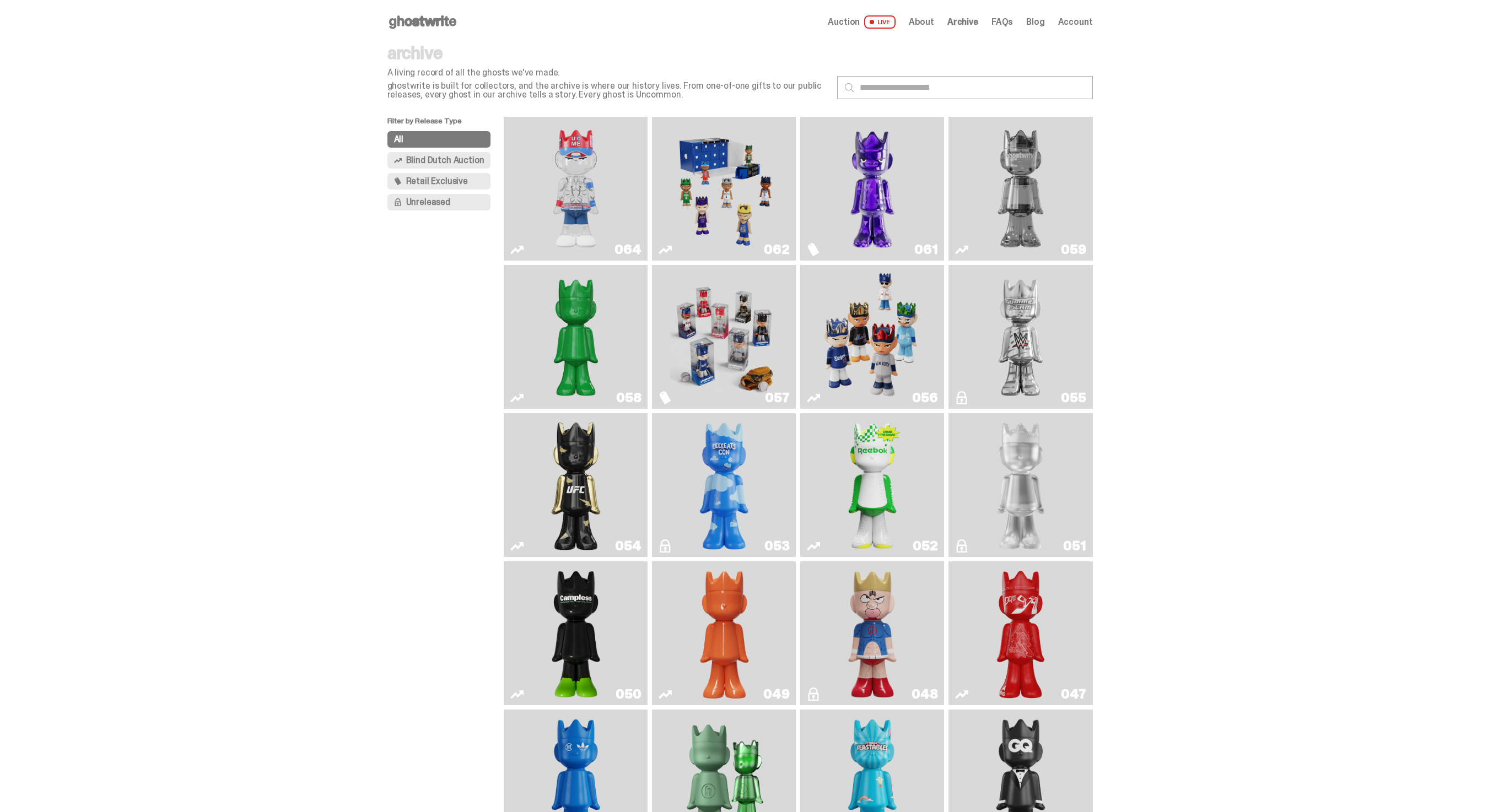
click at [873, 166] on img "Fantasy" at bounding box center [873, 189] width 108 height 135
click at [1037, 212] on img "Two" at bounding box center [1020, 189] width 108 height 135
click at [545, 193] on img "You Can't See Me" at bounding box center [576, 189] width 108 height 135
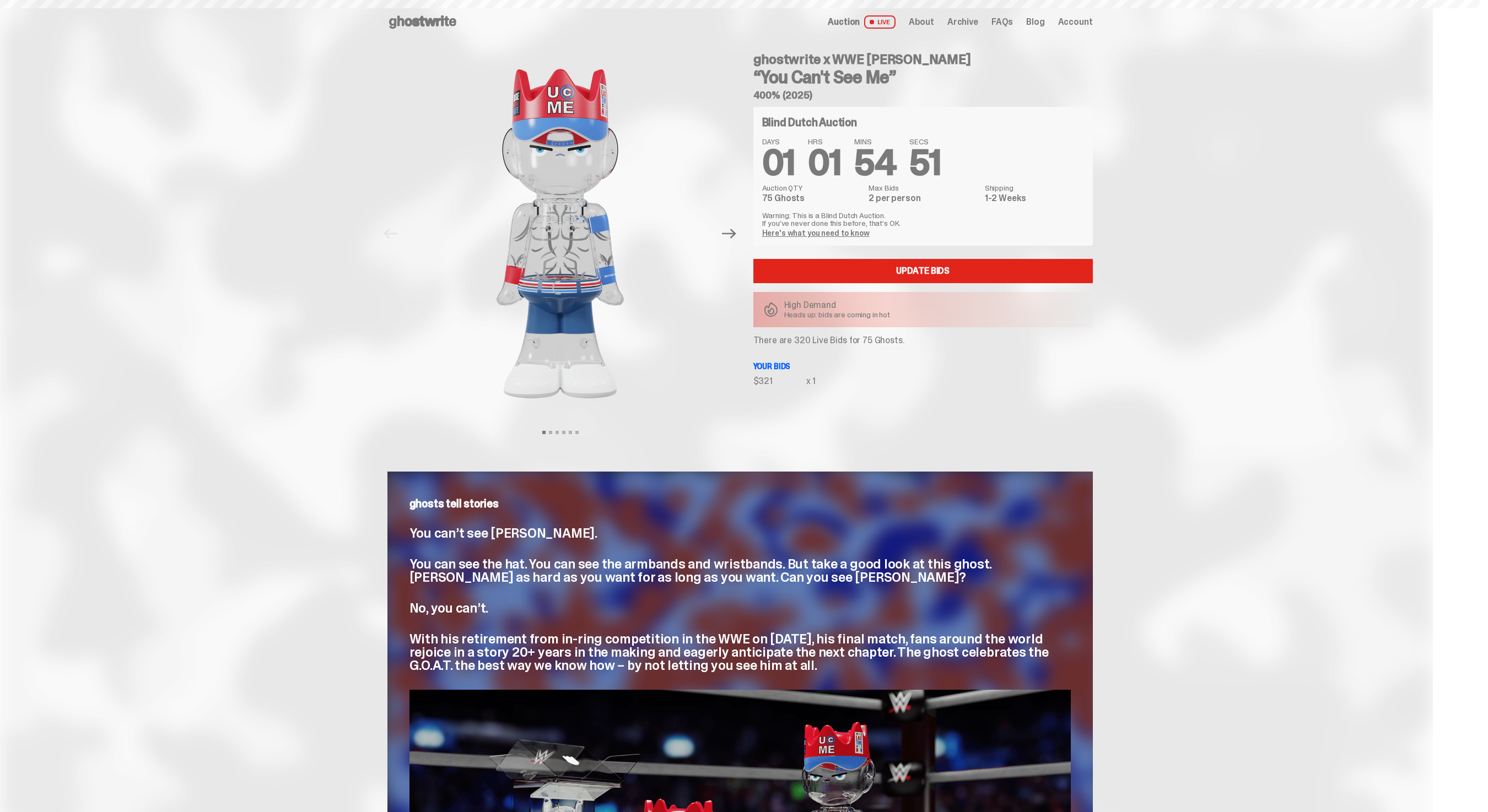
scroll to position [2, 0]
click at [783, 340] on p "There are 320 Live Bids for 75 Ghosts." at bounding box center [923, 340] width 340 height 9
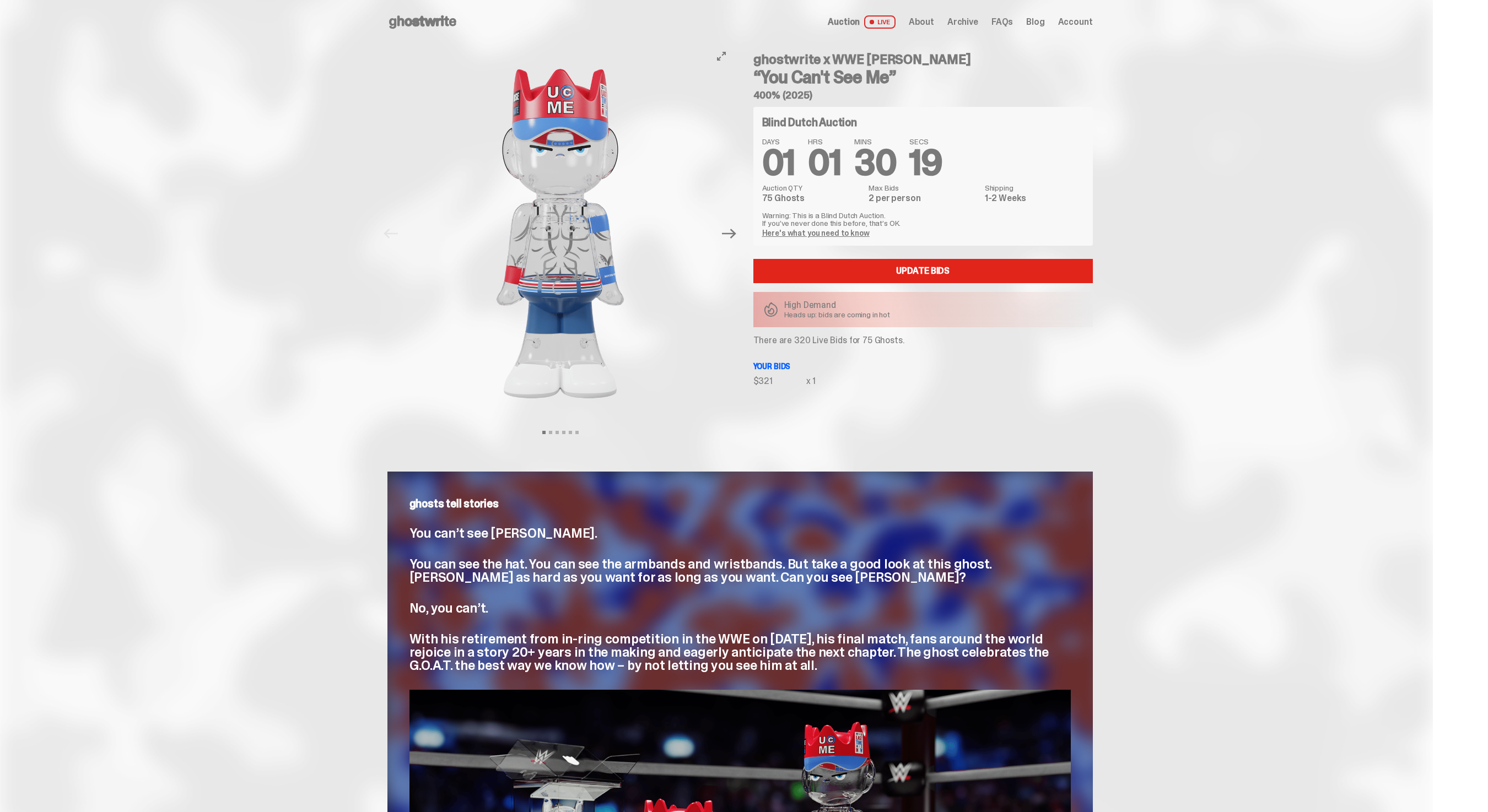
click at [728, 246] on div at bounding box center [561, 233] width 346 height 379
click at [730, 240] on icon "Next" at bounding box center [729, 233] width 14 height 14
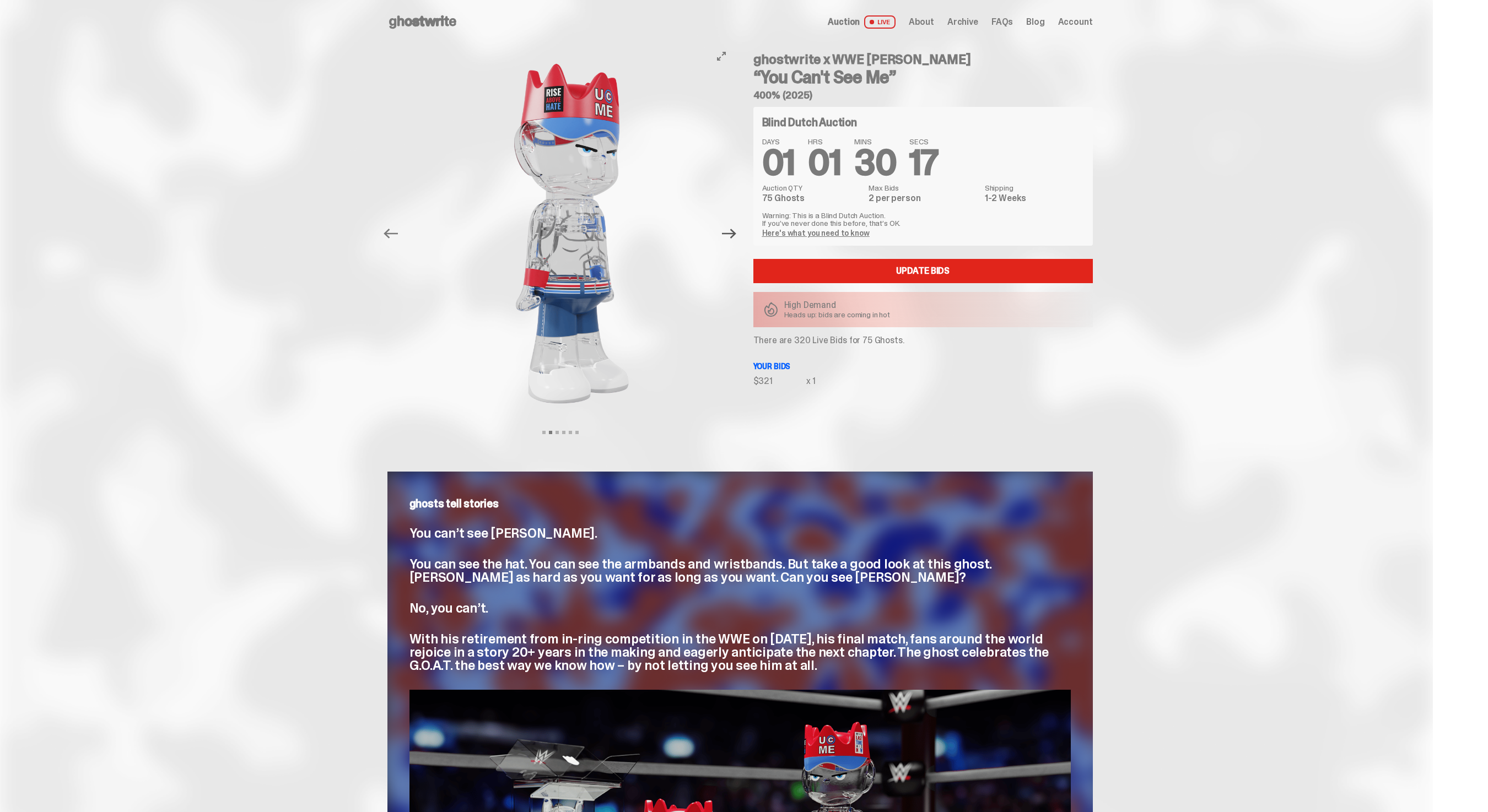
click at [736, 227] on icon "Next" at bounding box center [729, 233] width 14 height 14
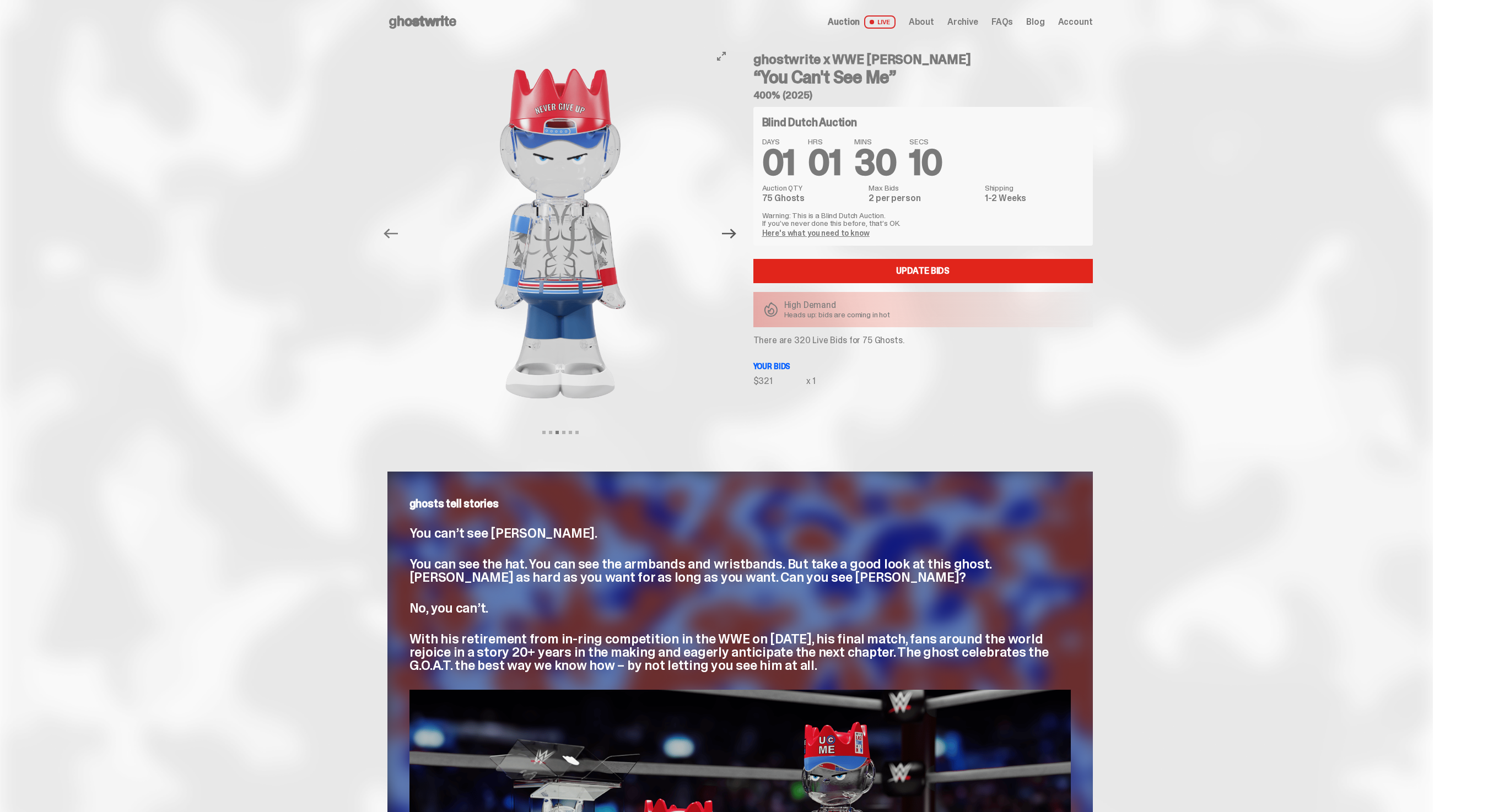
click at [733, 226] on icon "Next" at bounding box center [729, 233] width 14 height 14
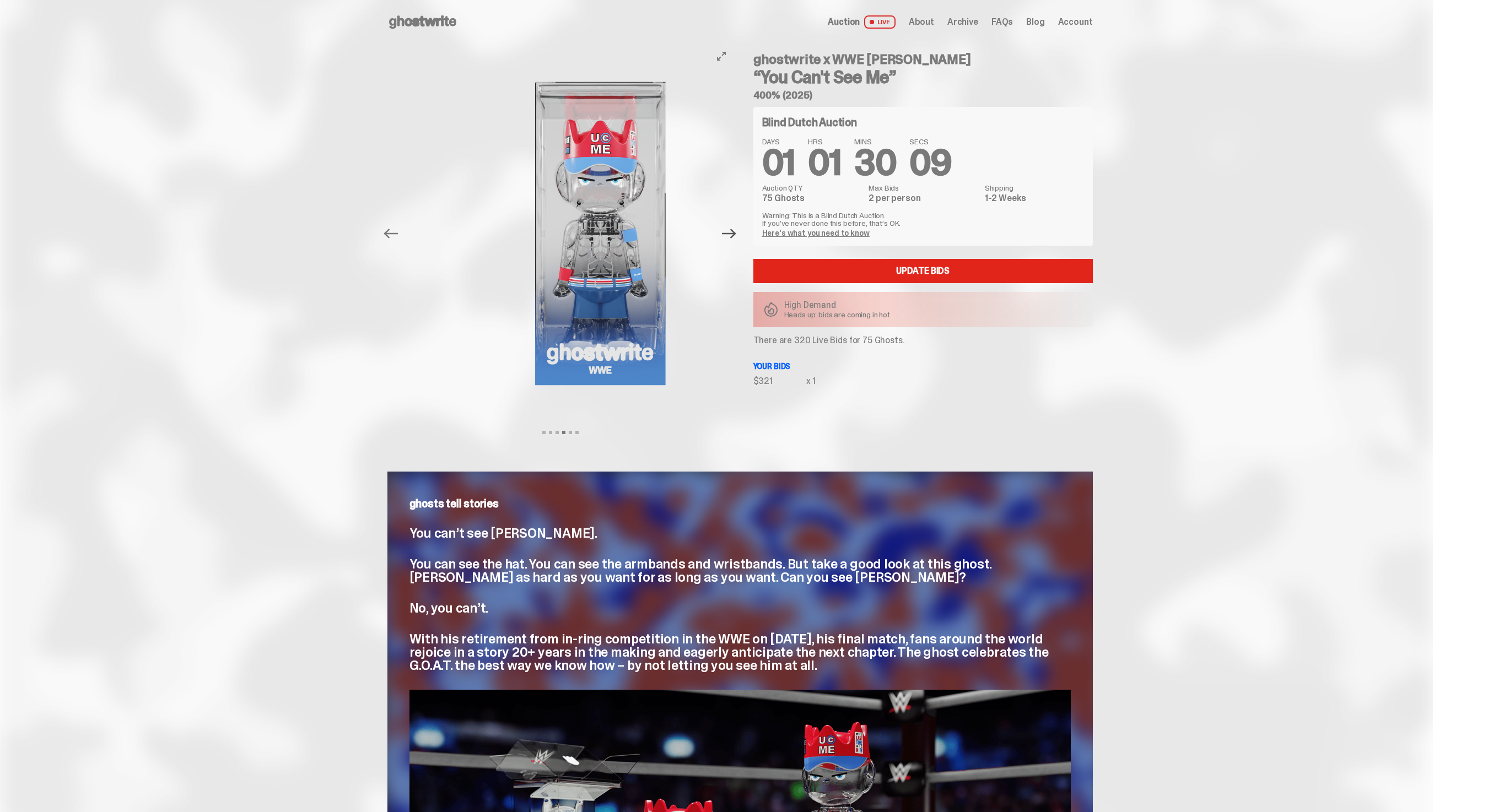
click at [733, 226] on icon "Next" at bounding box center [729, 233] width 14 height 14
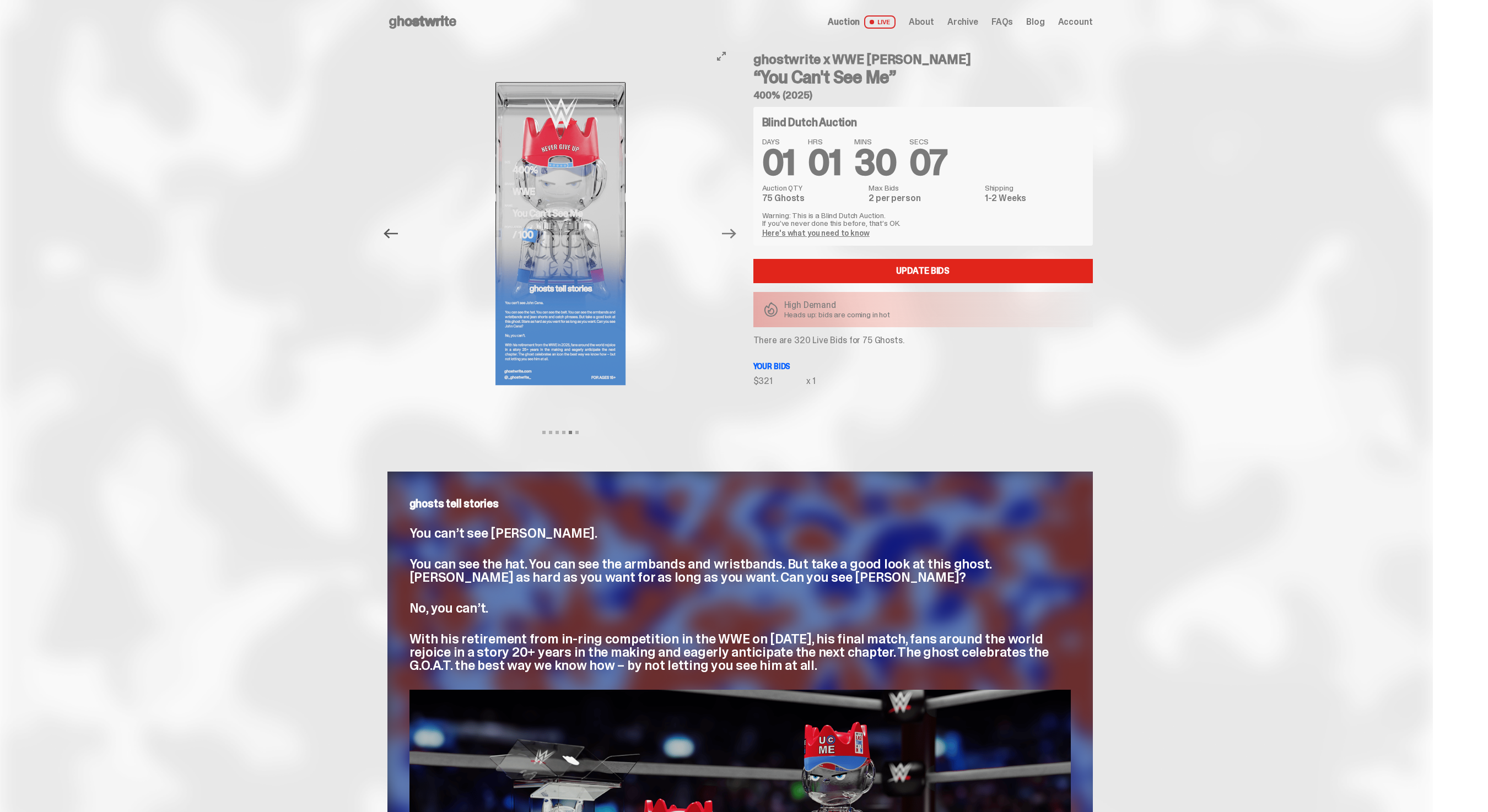
click at [395, 236] on icon "Previous" at bounding box center [391, 233] width 14 height 14
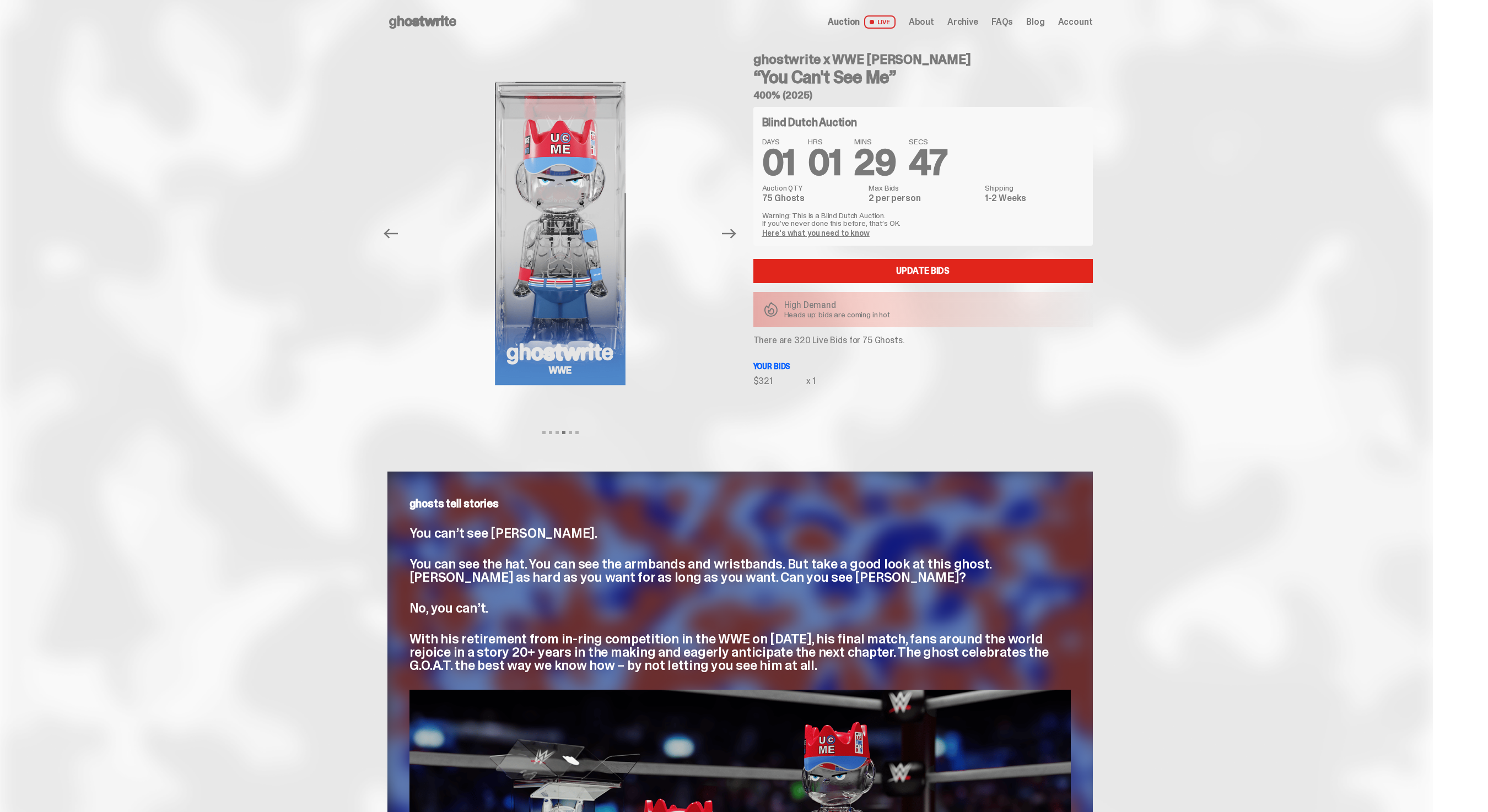
click at [971, 24] on span "Archive" at bounding box center [962, 22] width 31 height 9
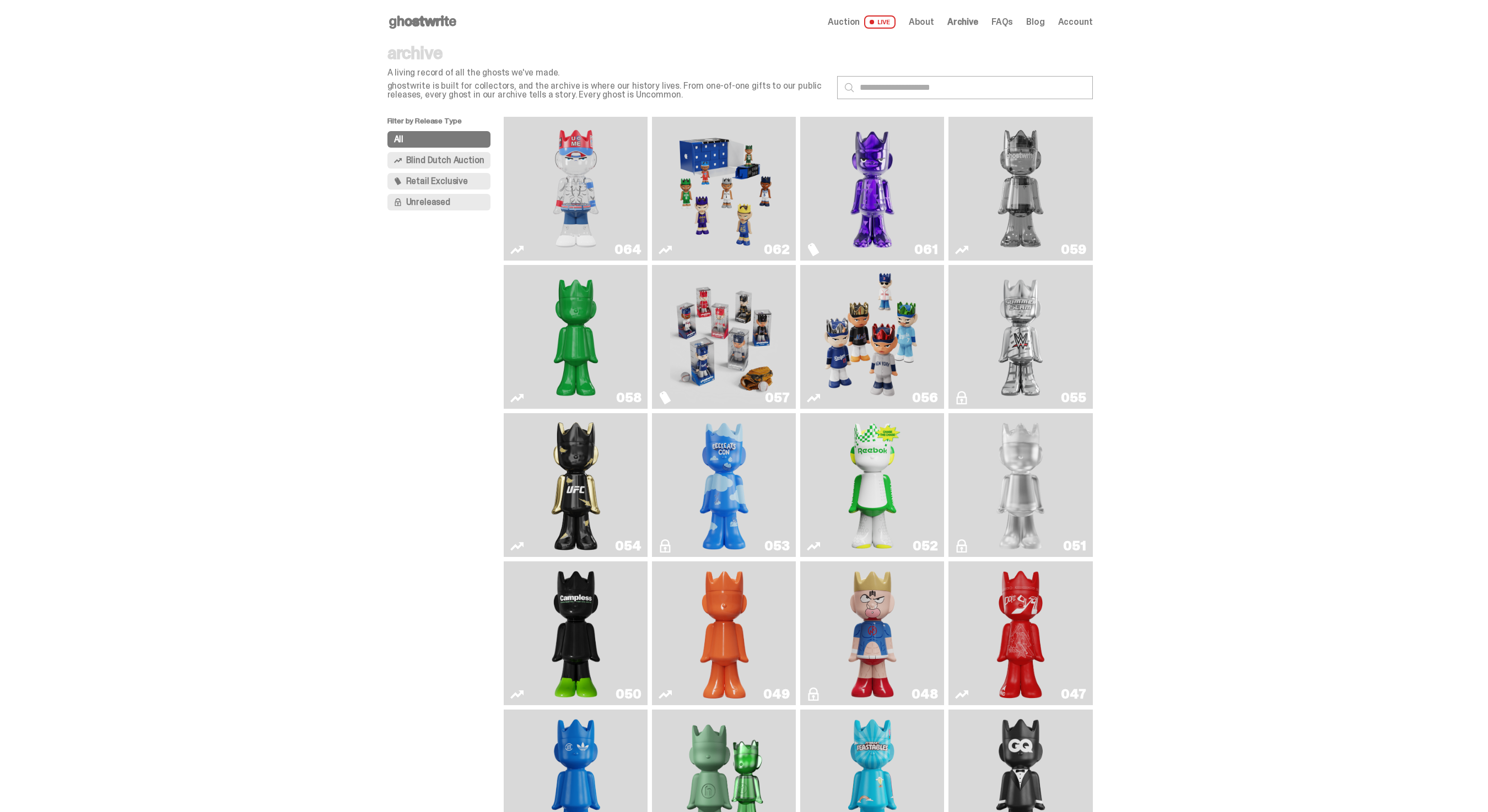
click at [478, 162] on span "Blind Dutch Auction" at bounding box center [445, 160] width 78 height 9
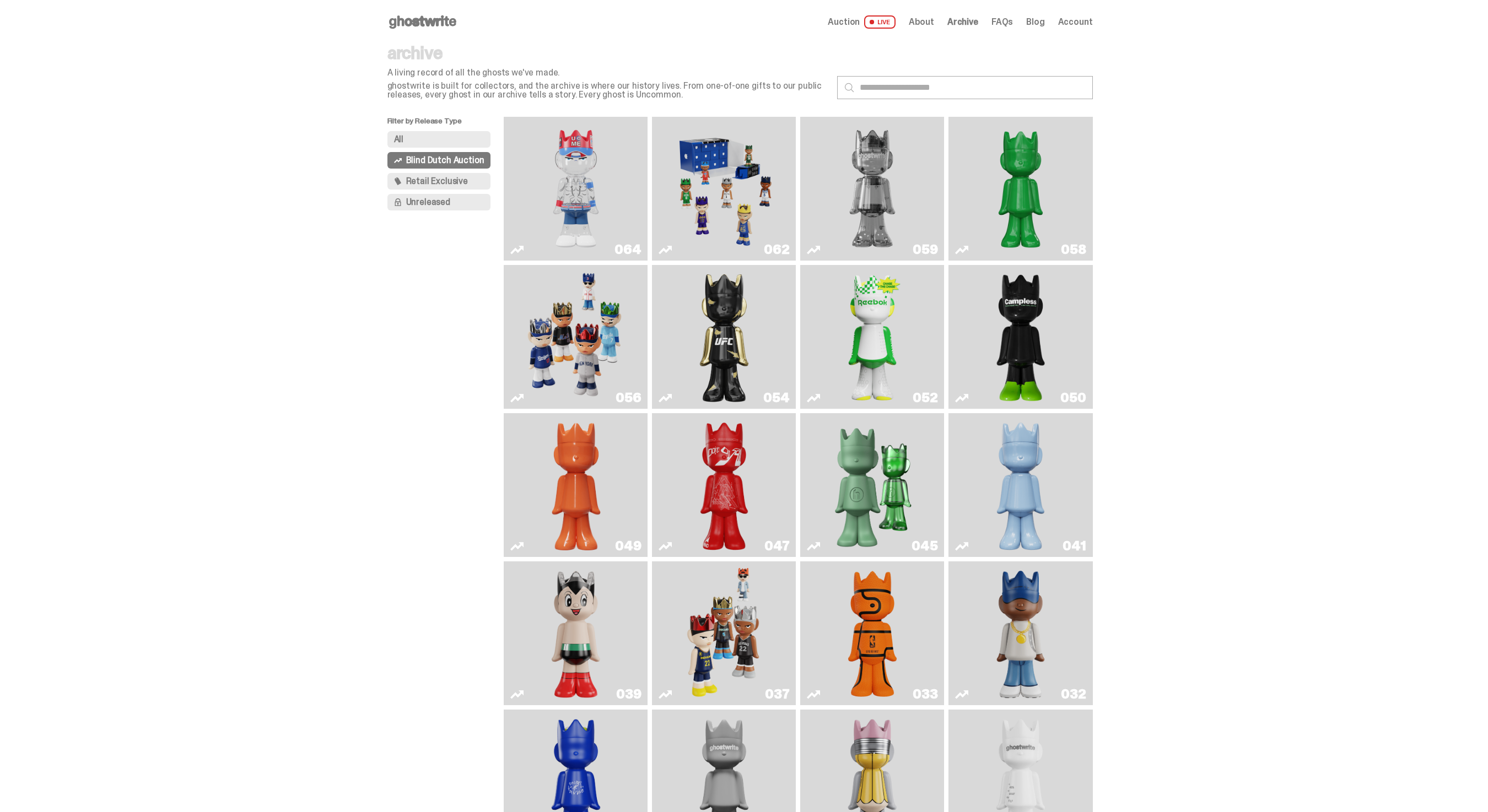
click at [907, 607] on link "033" at bounding box center [873, 633] width 131 height 135
click at [757, 307] on link "054" at bounding box center [724, 337] width 131 height 135
click at [969, 22] on span "Archive" at bounding box center [962, 22] width 31 height 9
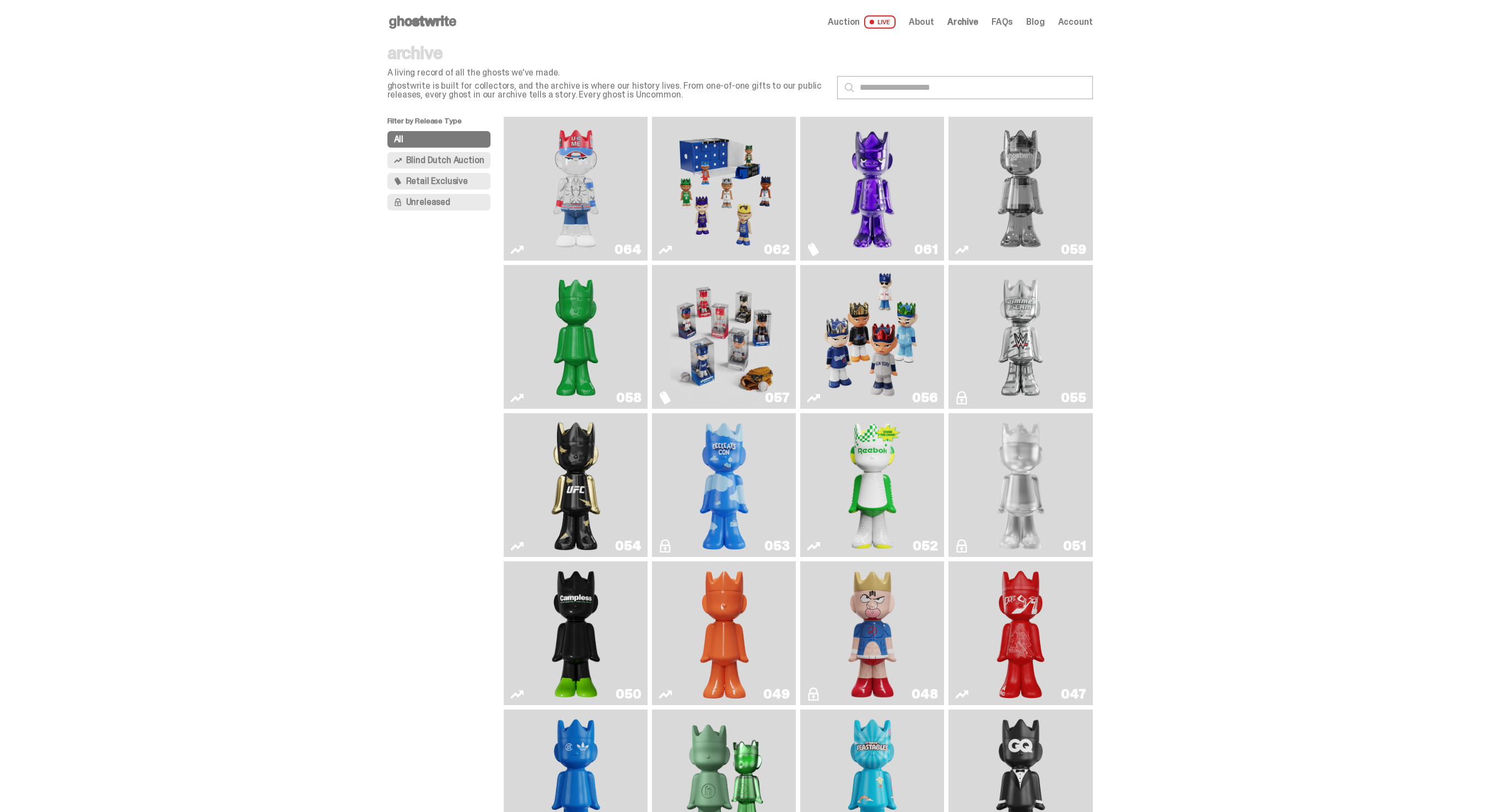
click at [440, 162] on span "Blind Dutch Auction" at bounding box center [445, 160] width 78 height 9
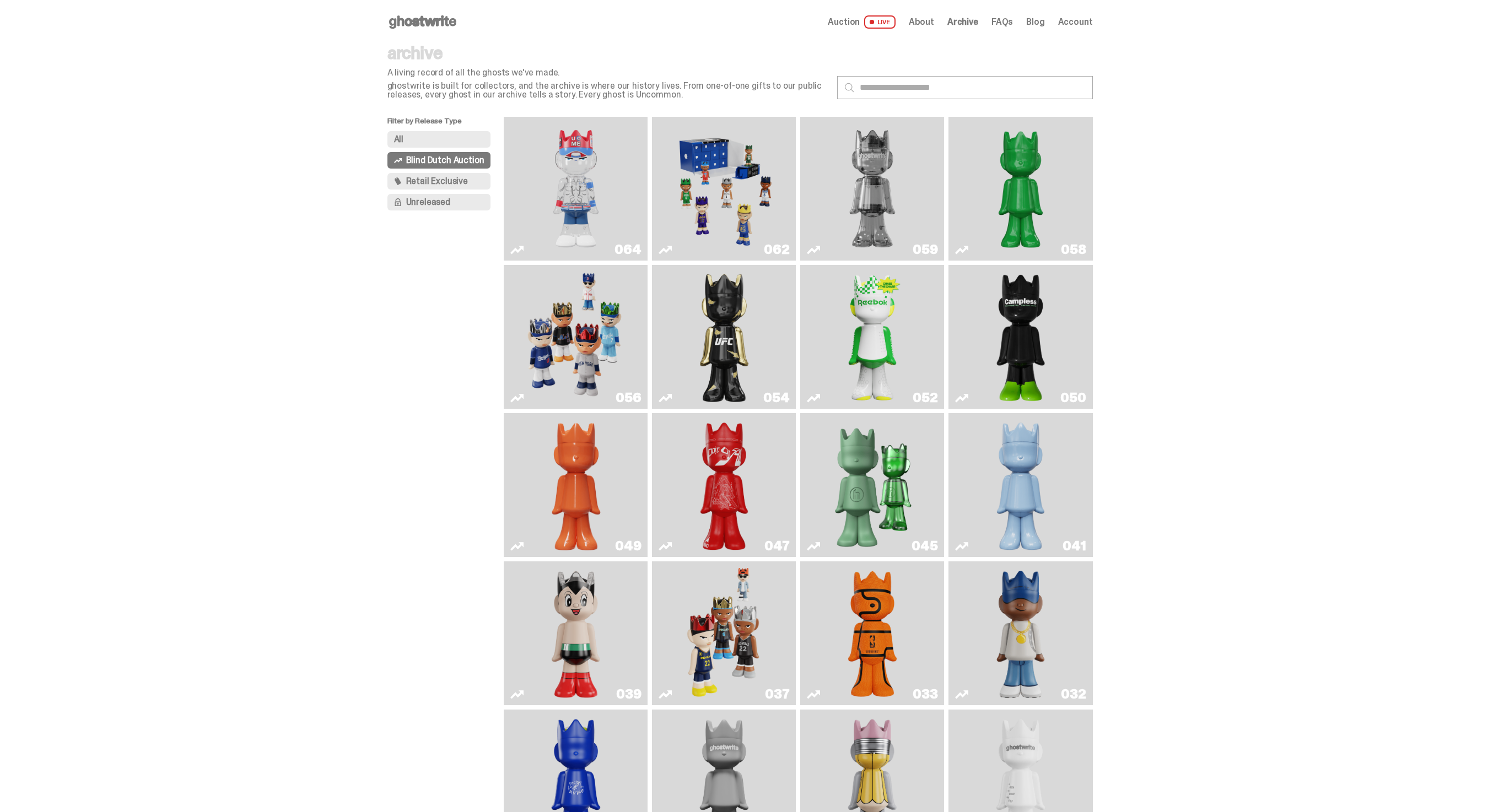
click at [859, 24] on span "Auction" at bounding box center [844, 22] width 32 height 9
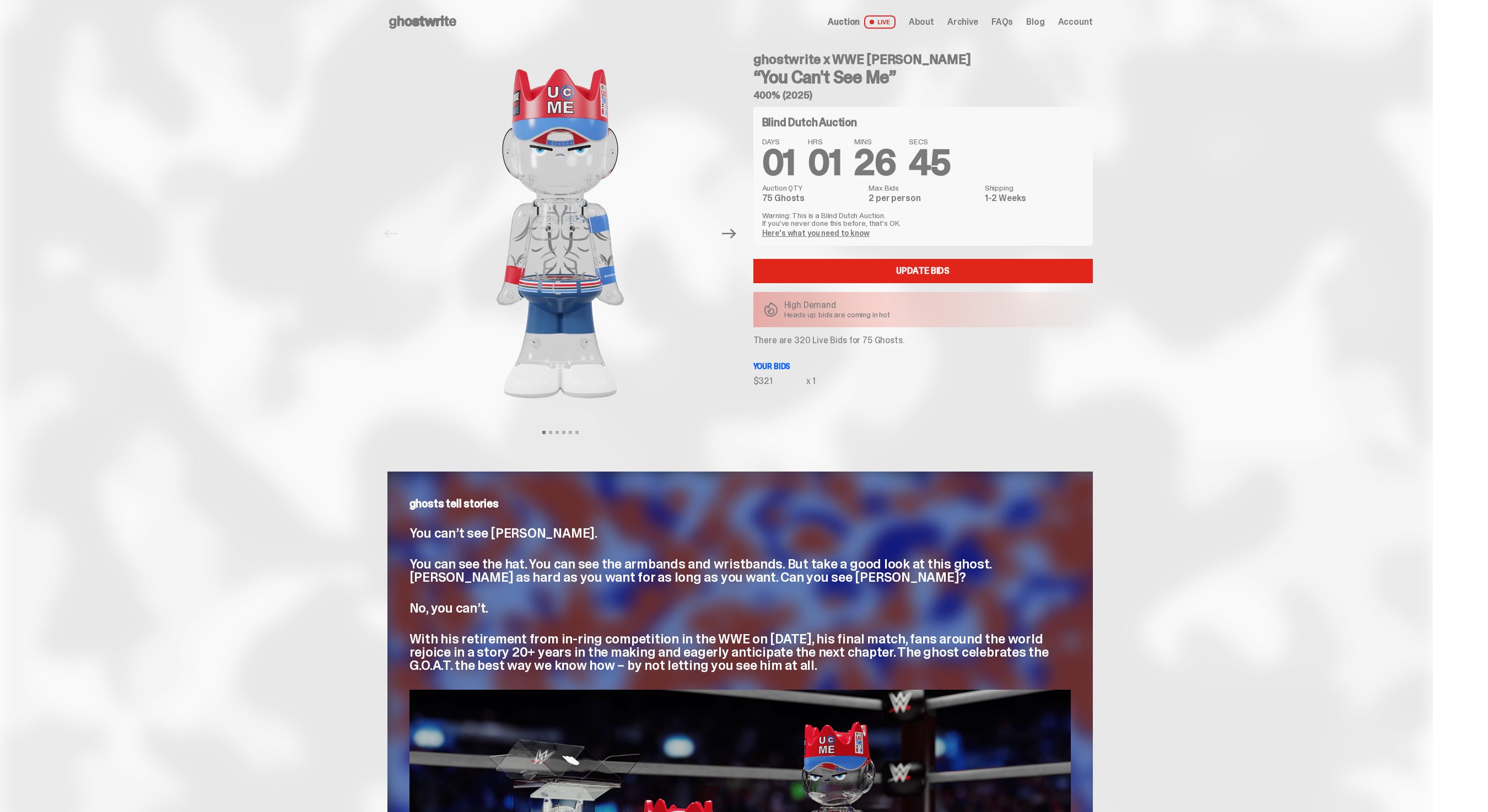
click at [440, 15] on icon at bounding box center [423, 22] width 70 height 18
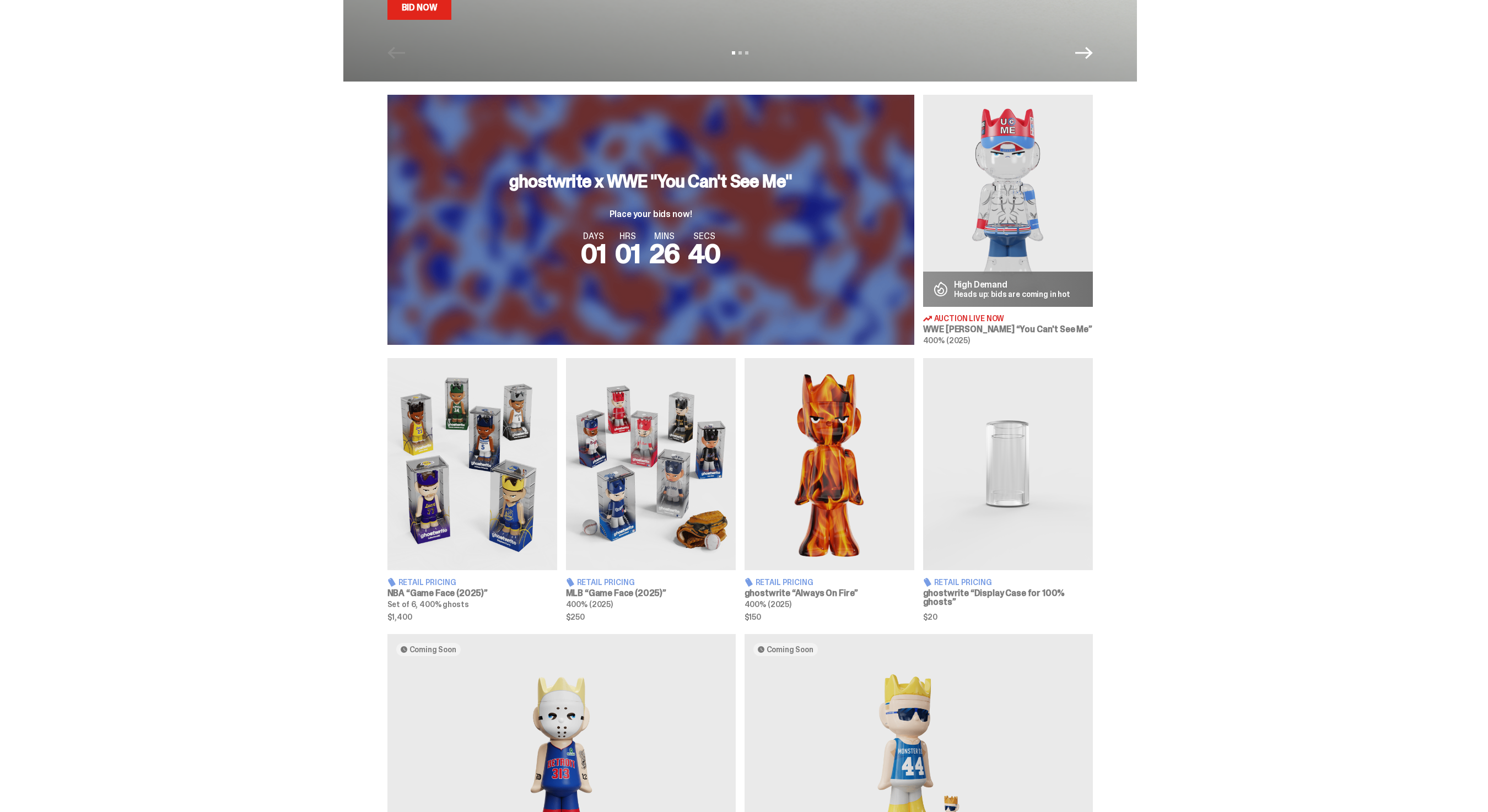
scroll to position [561, 0]
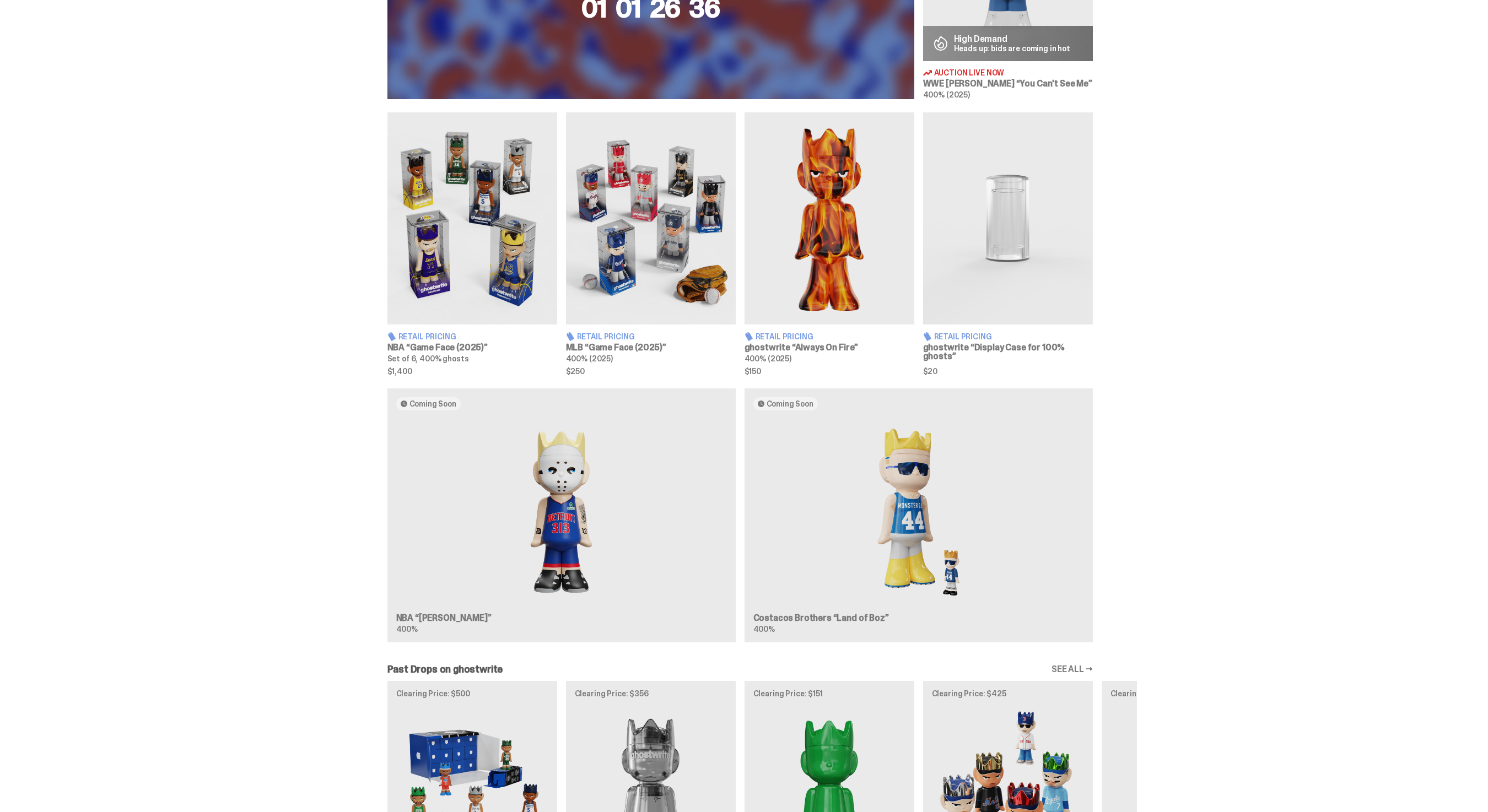
click at [845, 266] on img at bounding box center [829, 218] width 169 height 212
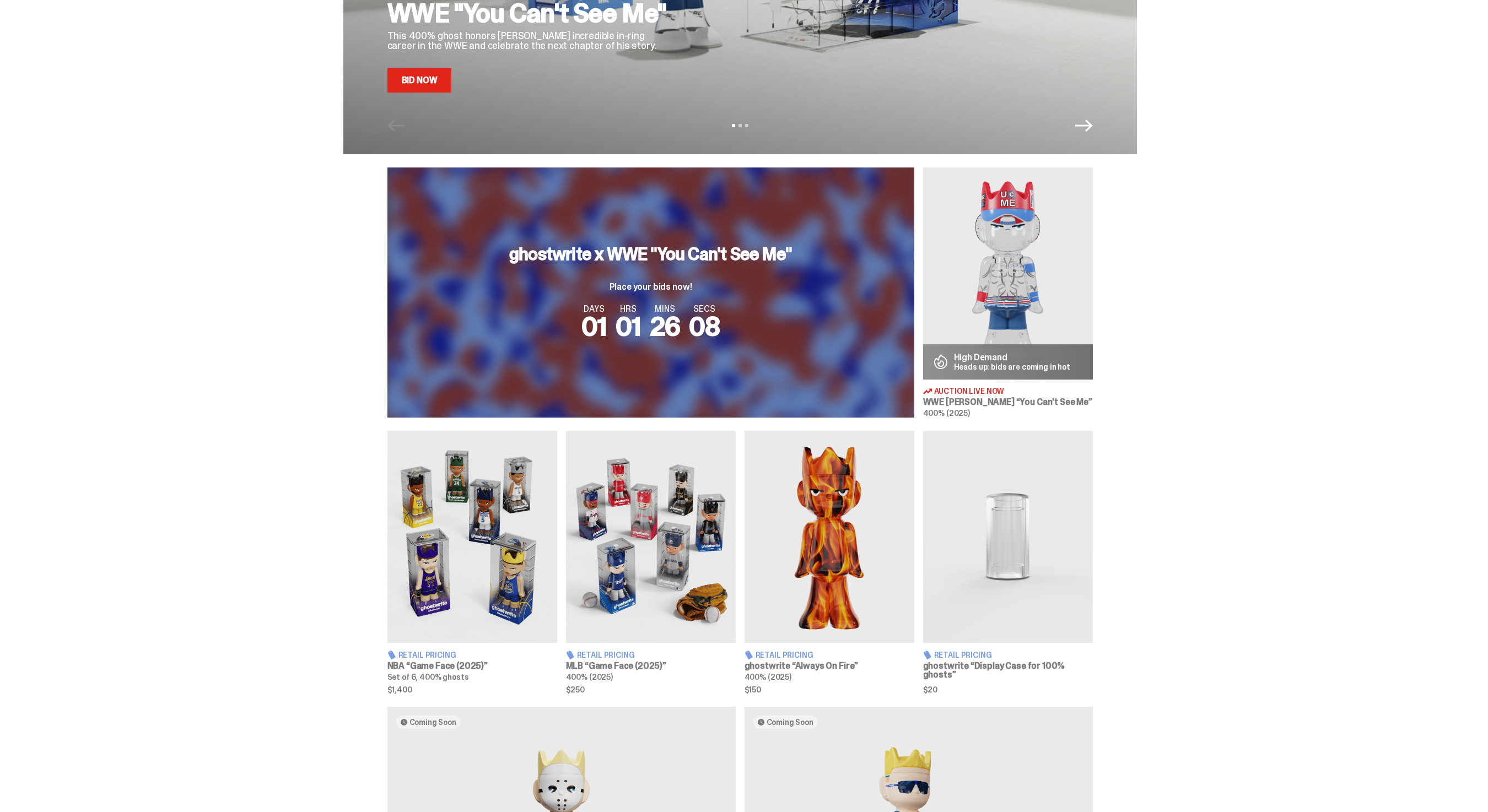
scroll to position [521, 0]
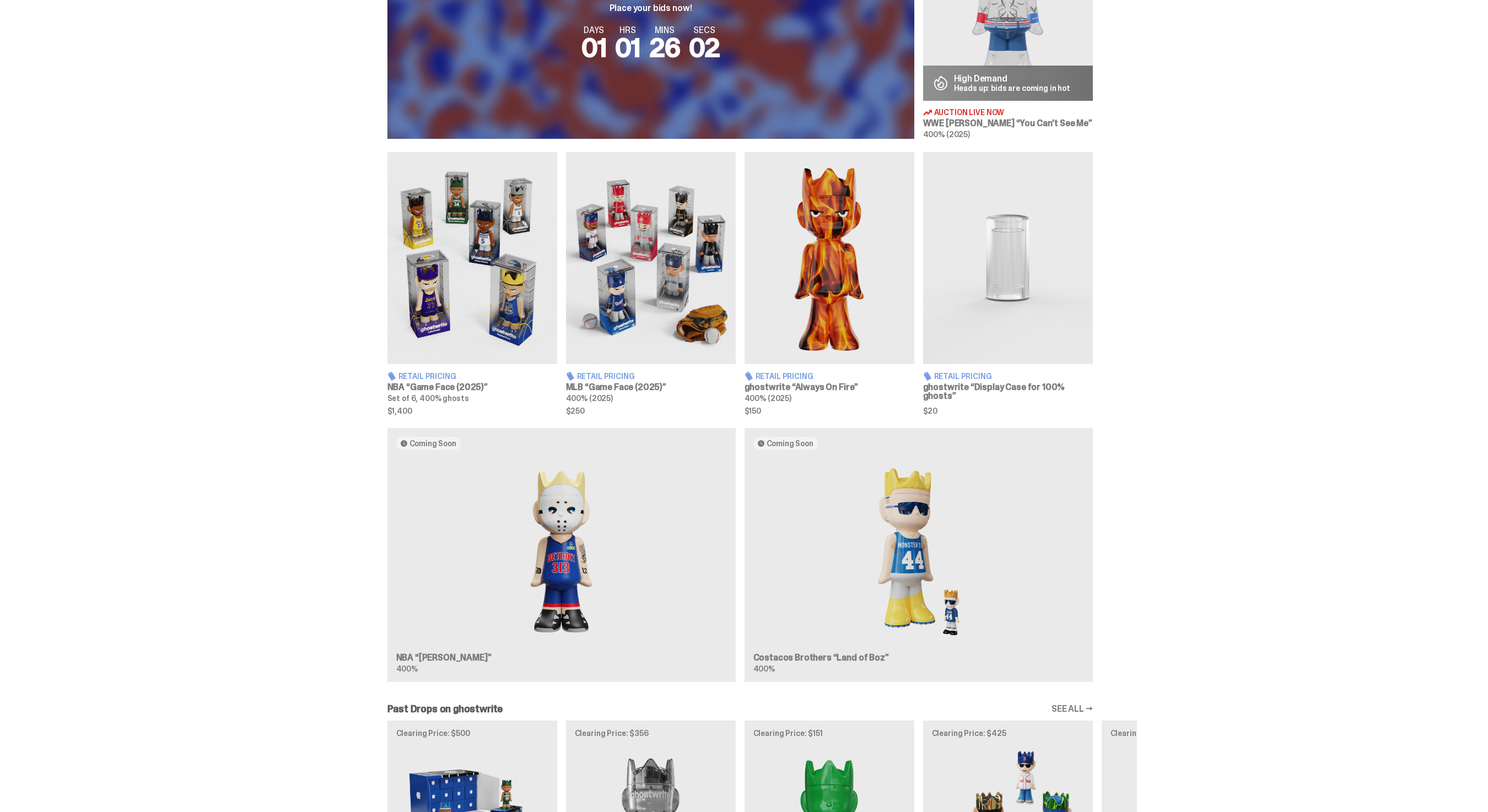
click at [844, 312] on img at bounding box center [829, 258] width 169 height 212
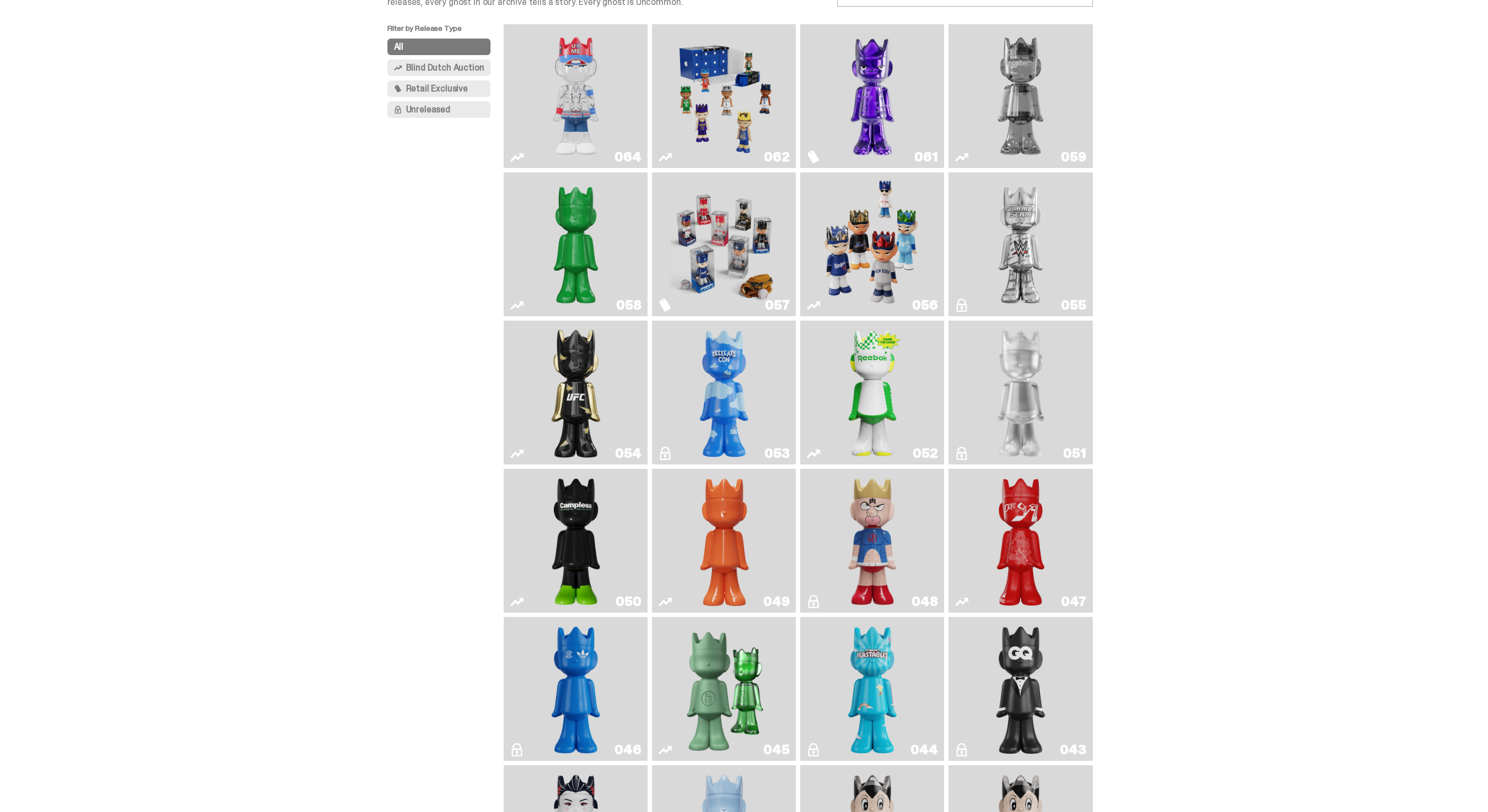
scroll to position [97, 0]
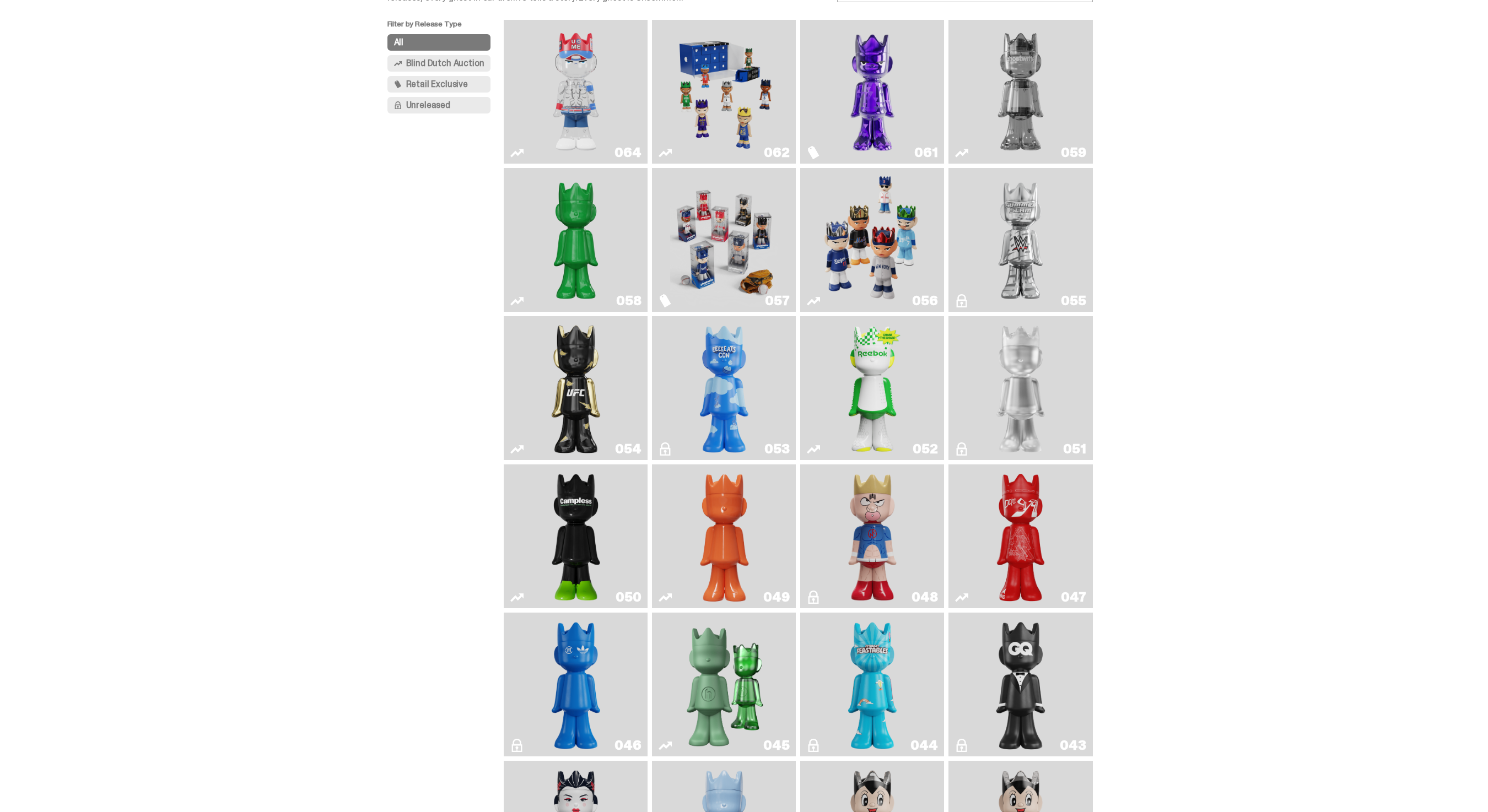
click at [578, 68] on img "You Can't See Me" at bounding box center [576, 92] width 108 height 135
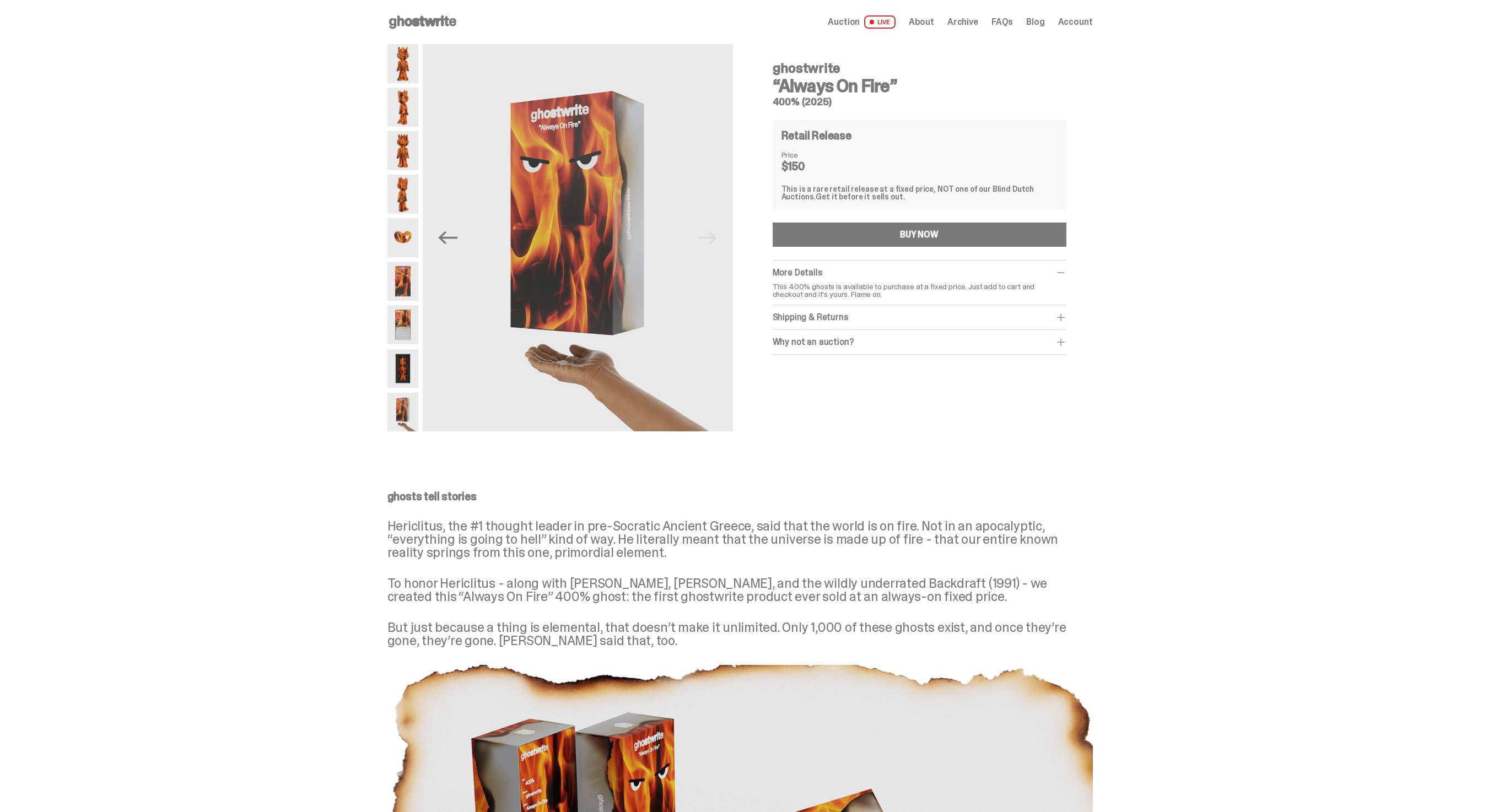
click at [401, 60] on img at bounding box center [403, 63] width 31 height 39
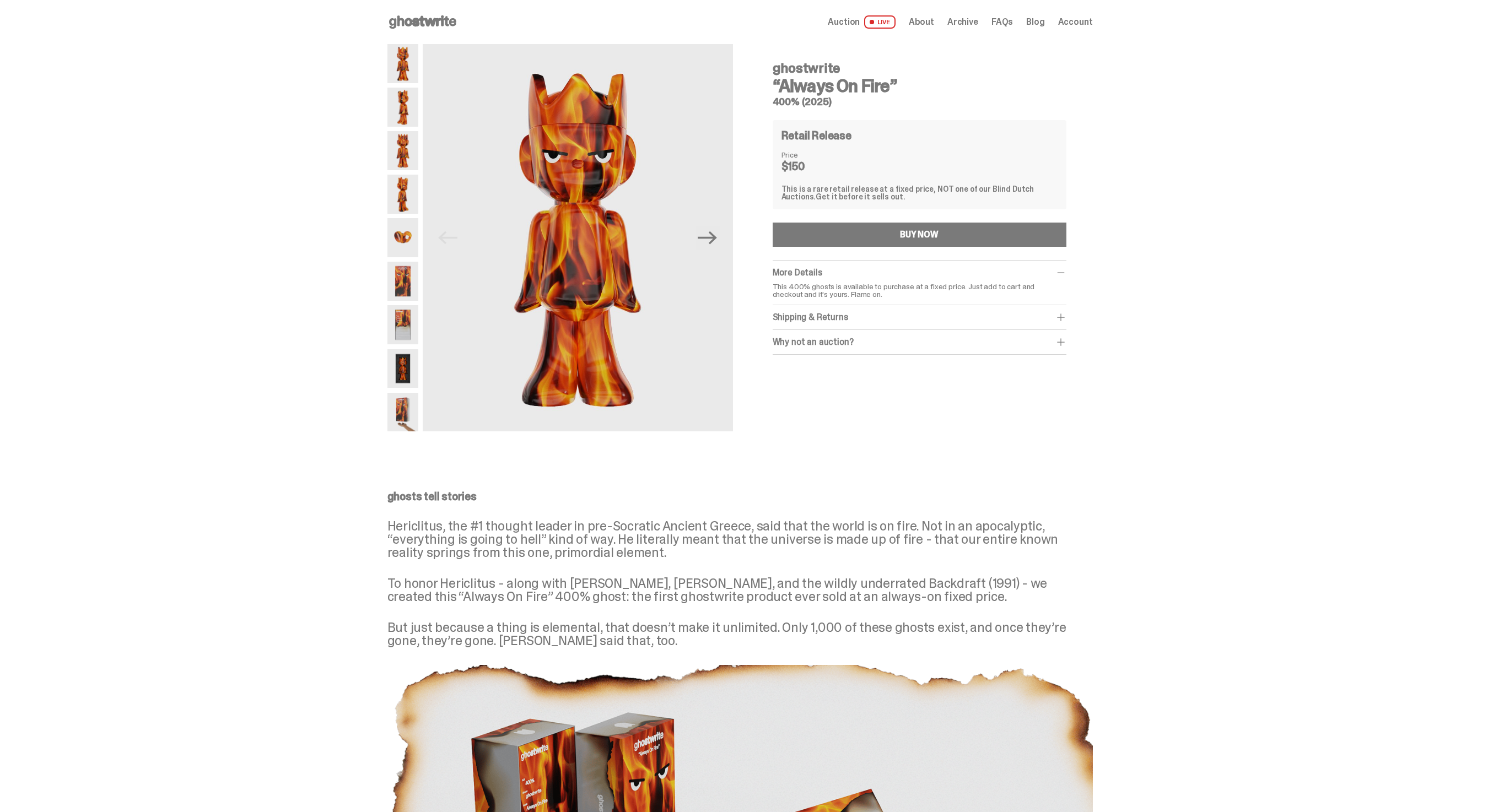
click at [423, 17] on icon at bounding box center [423, 22] width 70 height 18
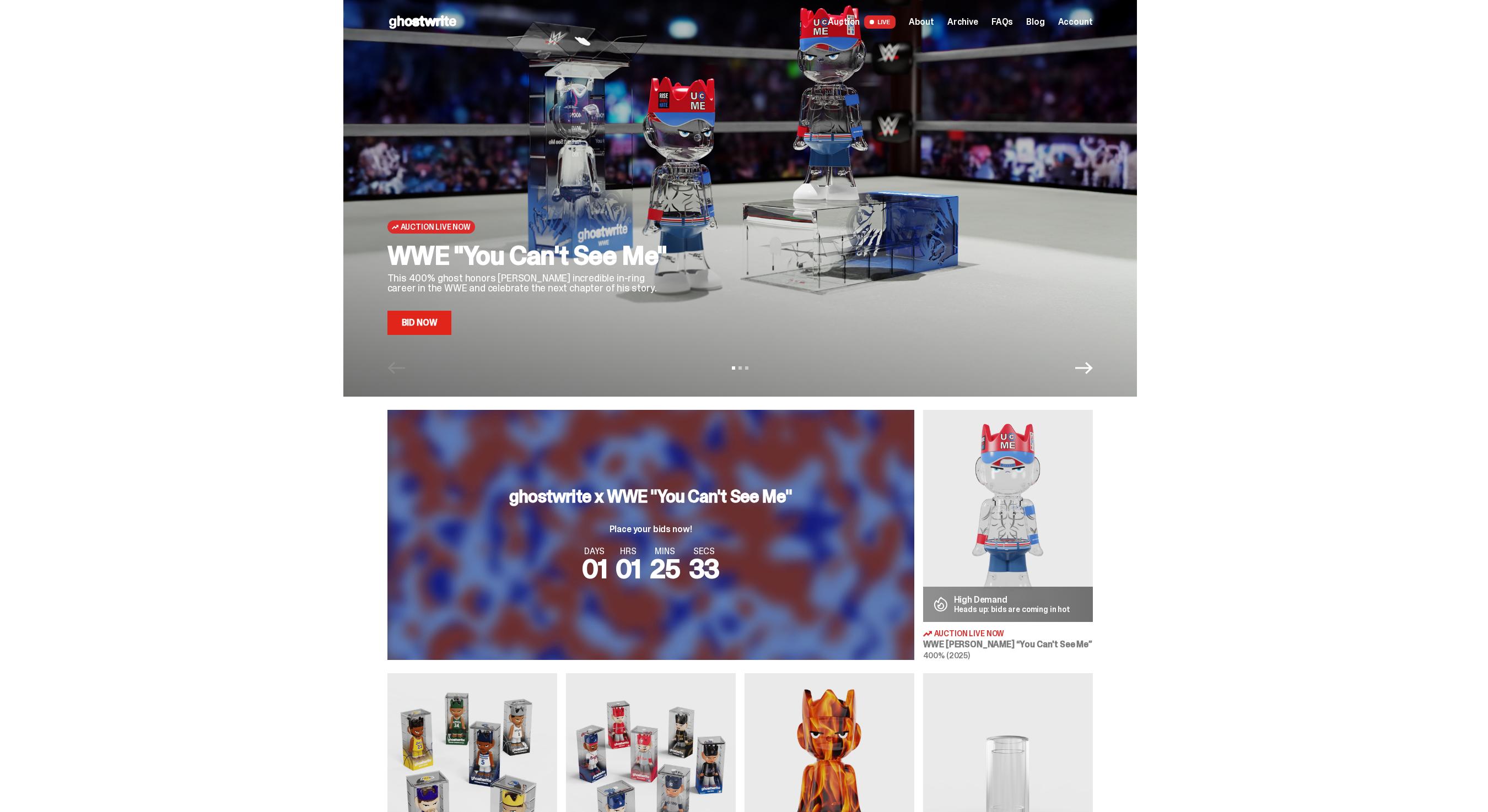
click at [969, 22] on span "Archive" at bounding box center [962, 22] width 31 height 9
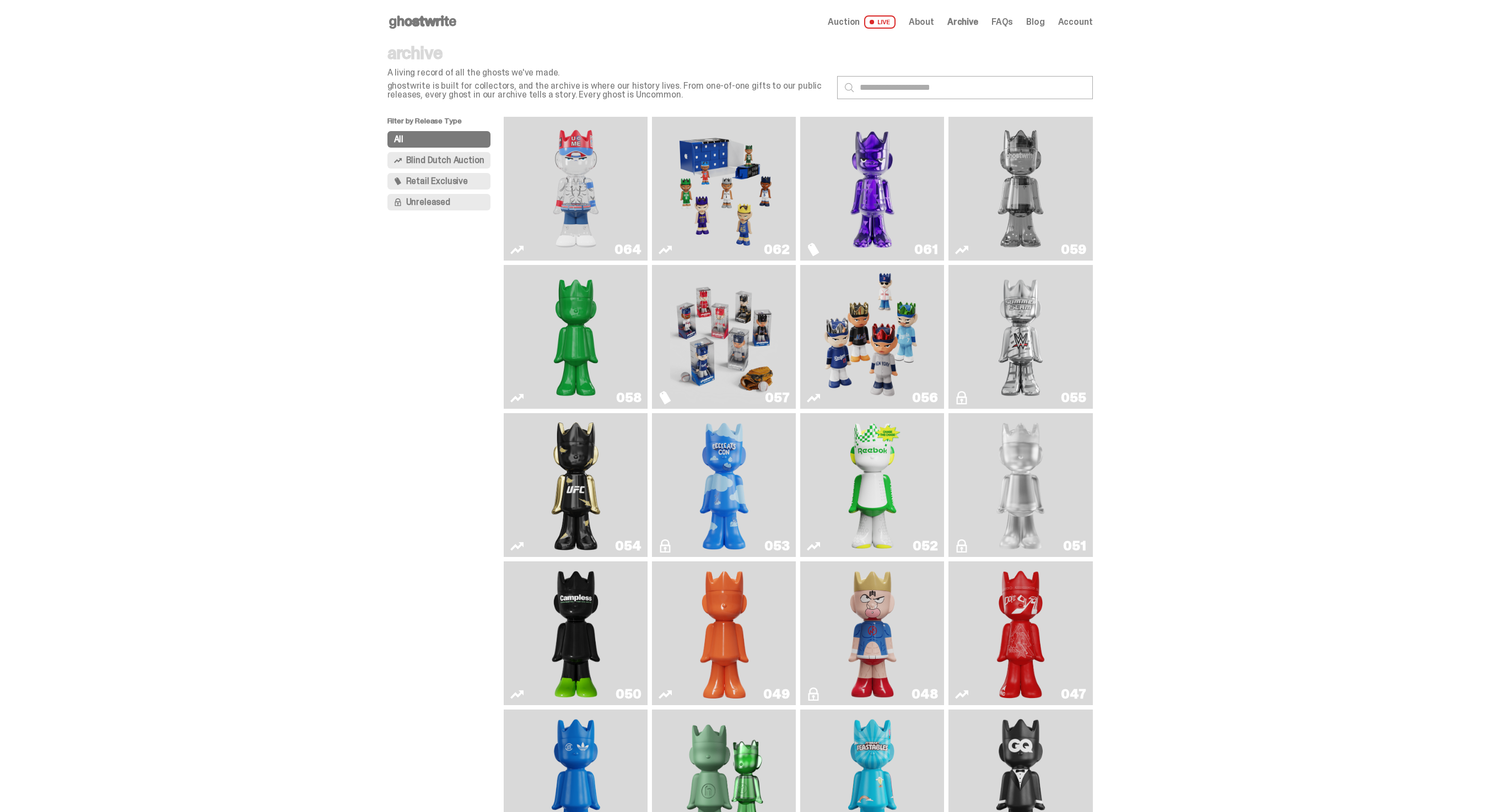
click at [565, 205] on img "You Can't See Me" at bounding box center [576, 189] width 108 height 135
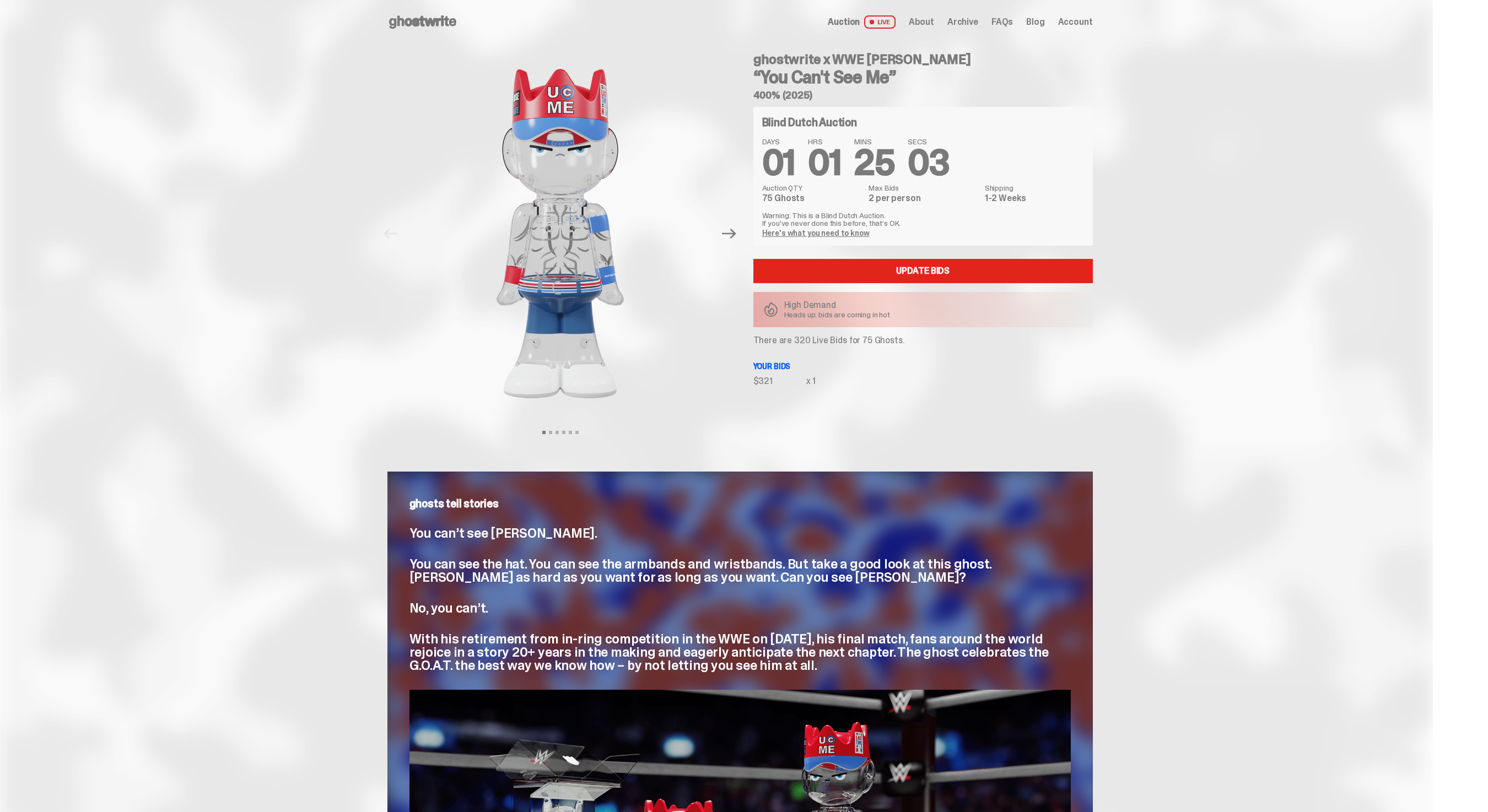
click at [968, 24] on span "Archive" at bounding box center [962, 22] width 31 height 9
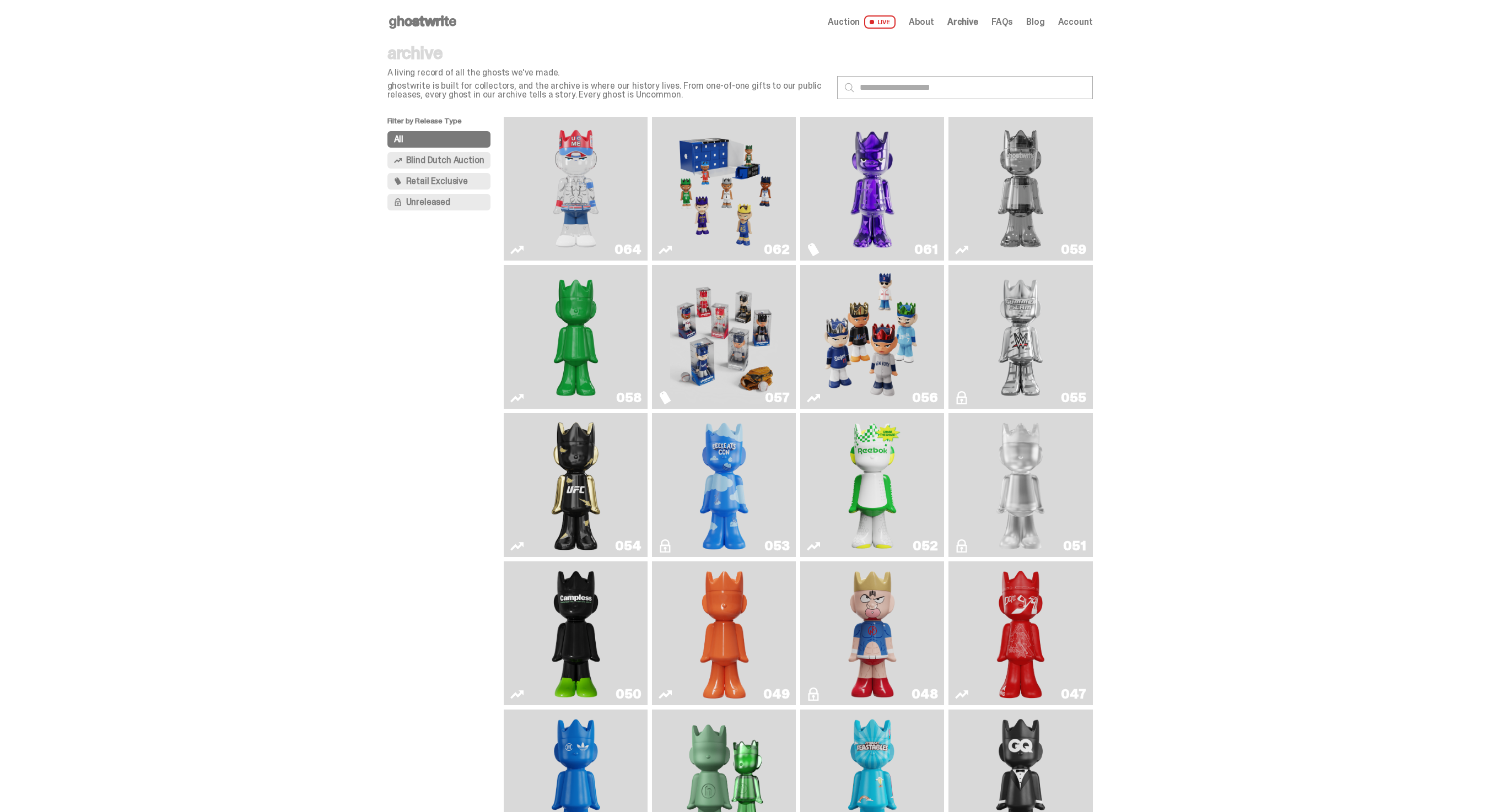
click at [596, 221] on img "You Can't See Me" at bounding box center [576, 189] width 108 height 135
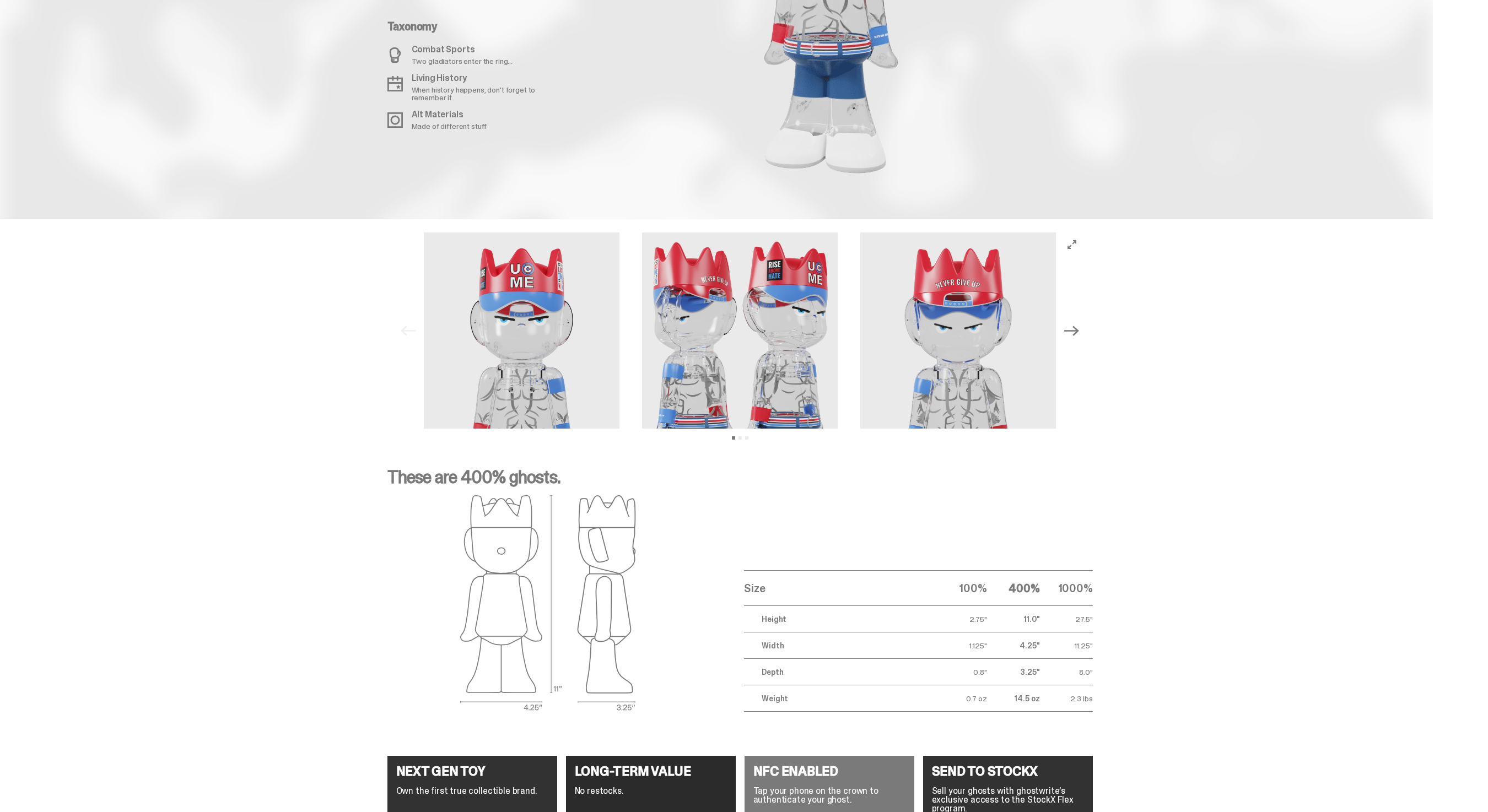
scroll to position [1352, 0]
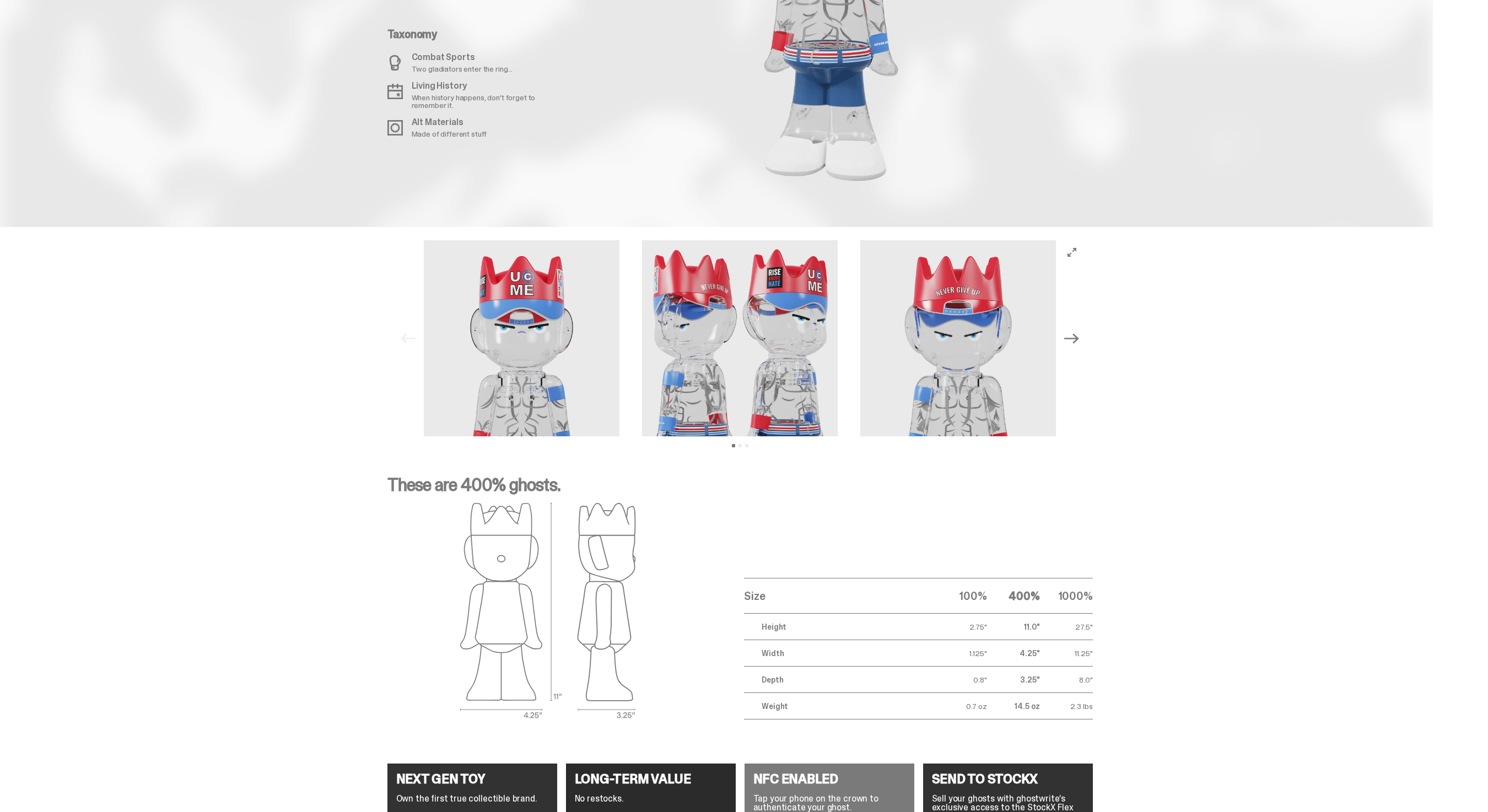
click at [1074, 337] on icon "Next" at bounding box center [1071, 338] width 14 height 14
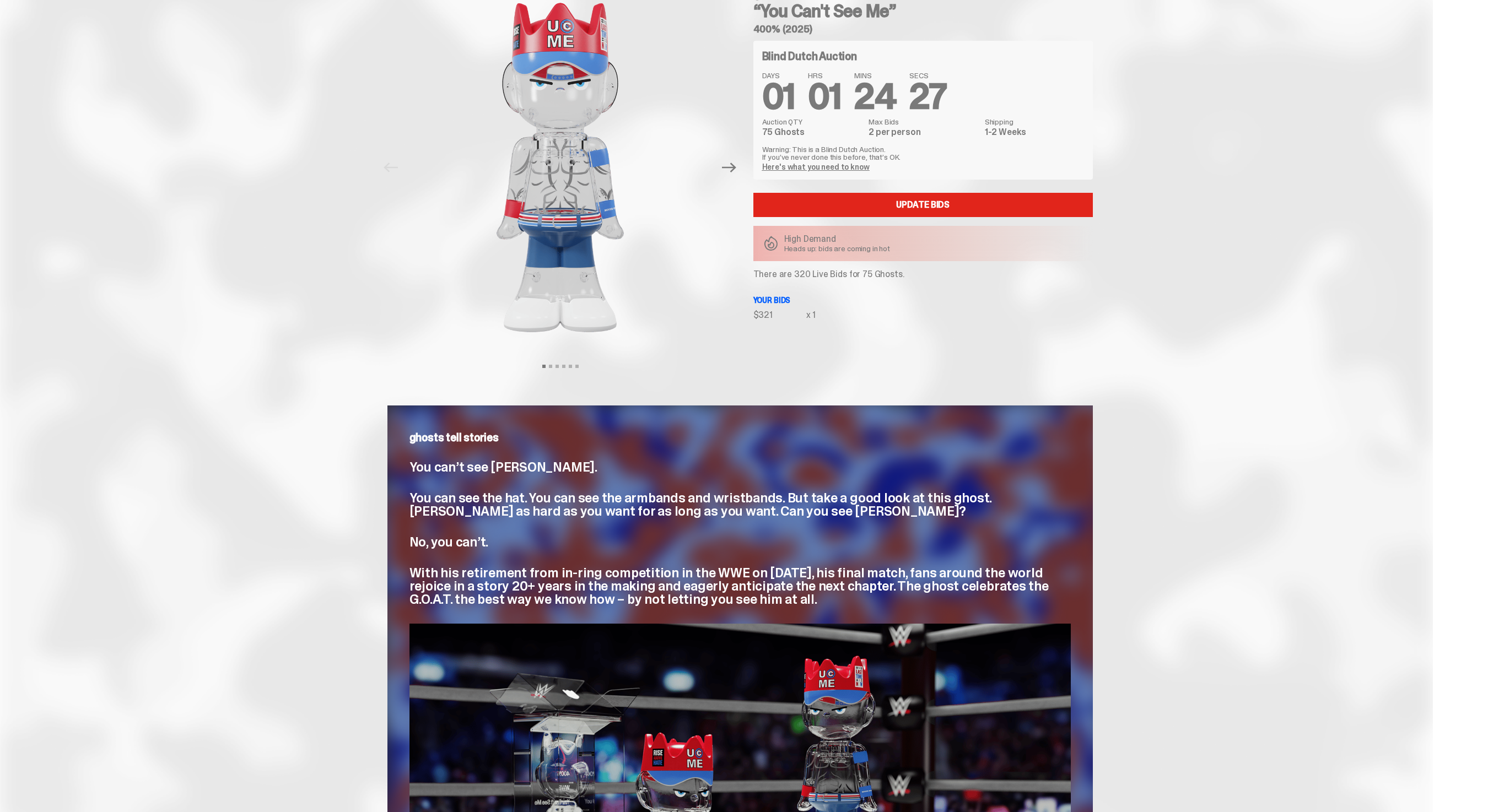
scroll to position [0, 0]
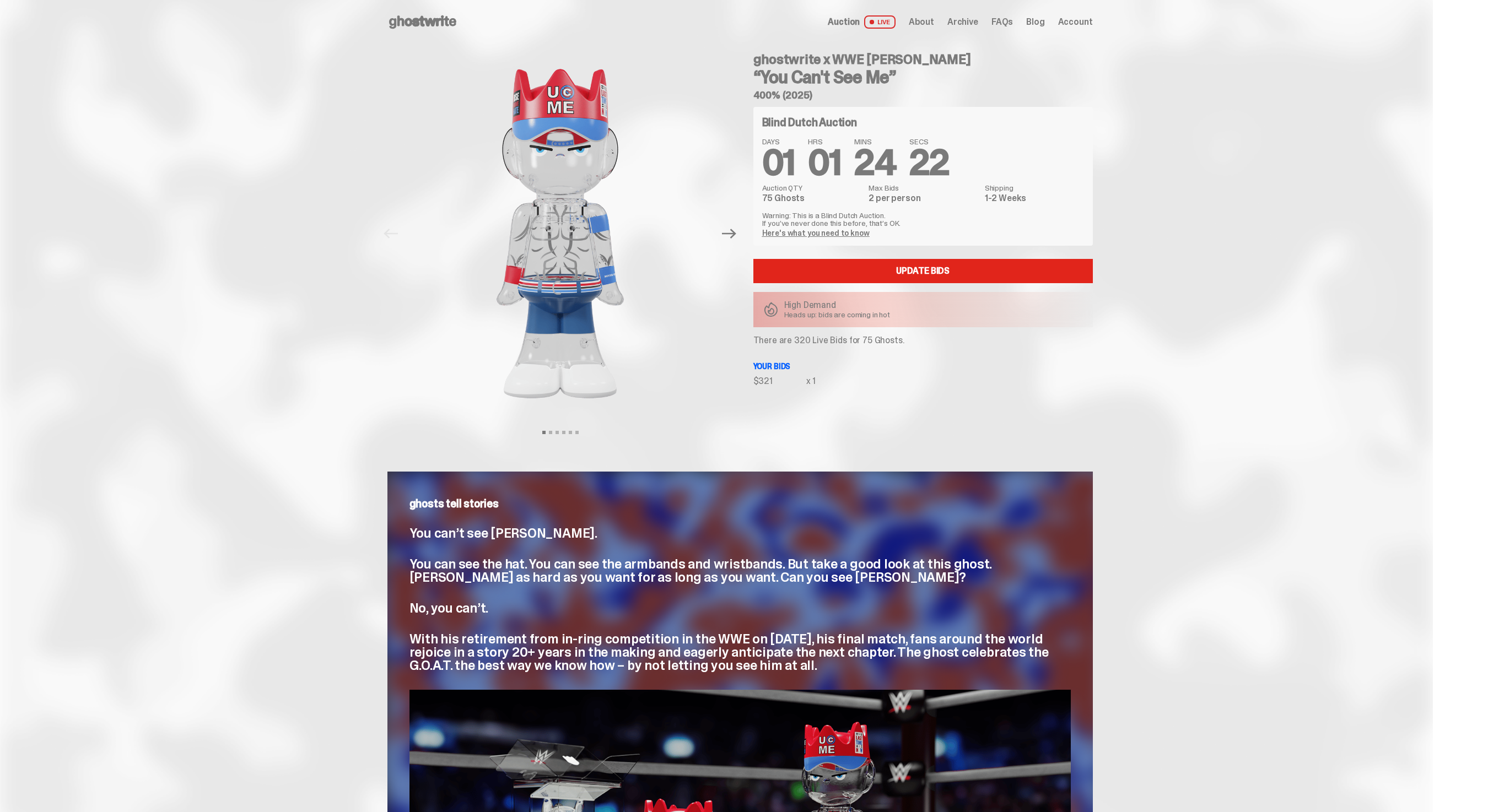
click at [852, 22] on span "Auction" at bounding box center [844, 22] width 32 height 9
click at [736, 240] on icon "Next" at bounding box center [729, 233] width 14 height 14
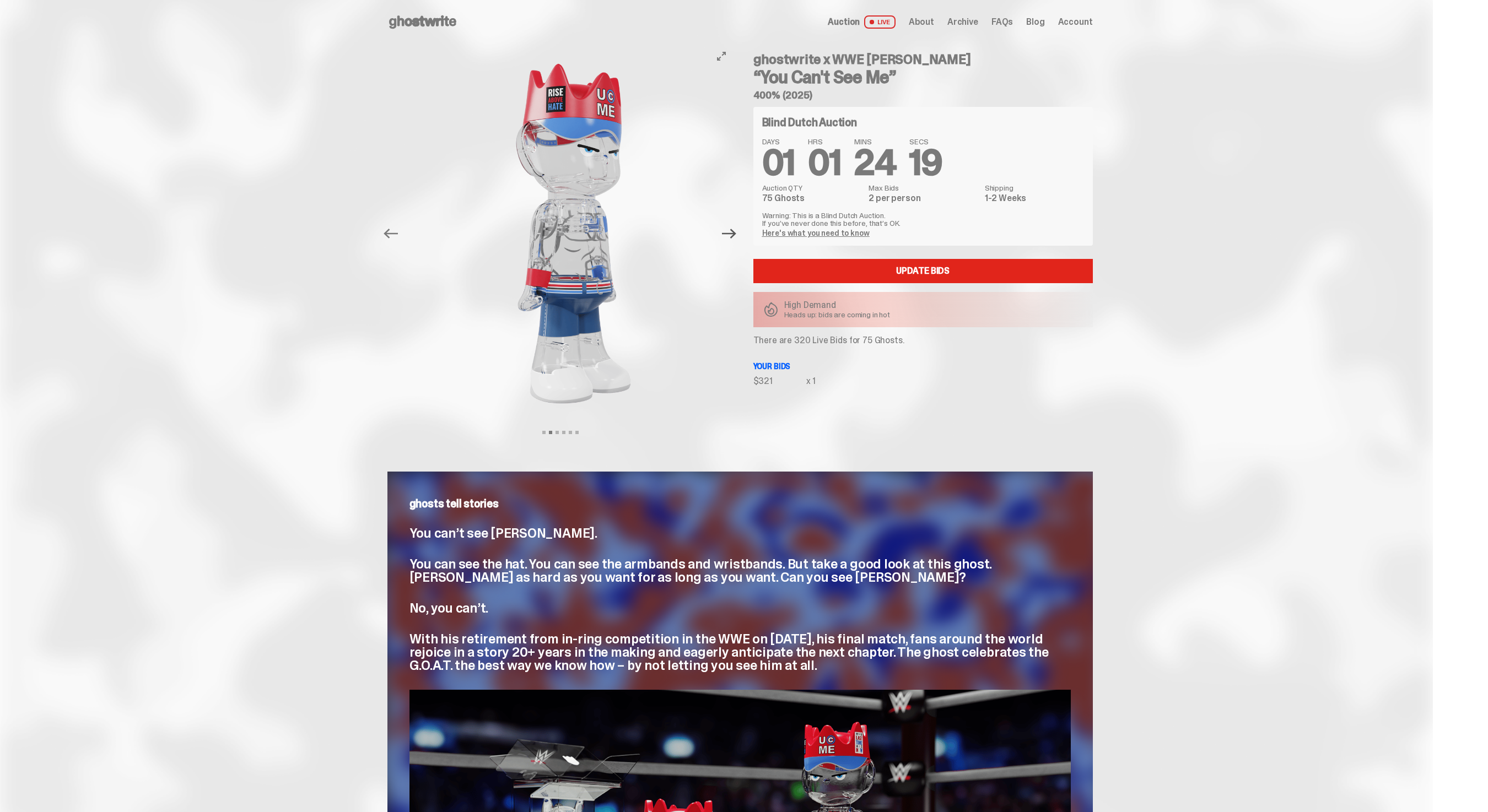
click at [730, 228] on icon "Next" at bounding box center [729, 233] width 14 height 14
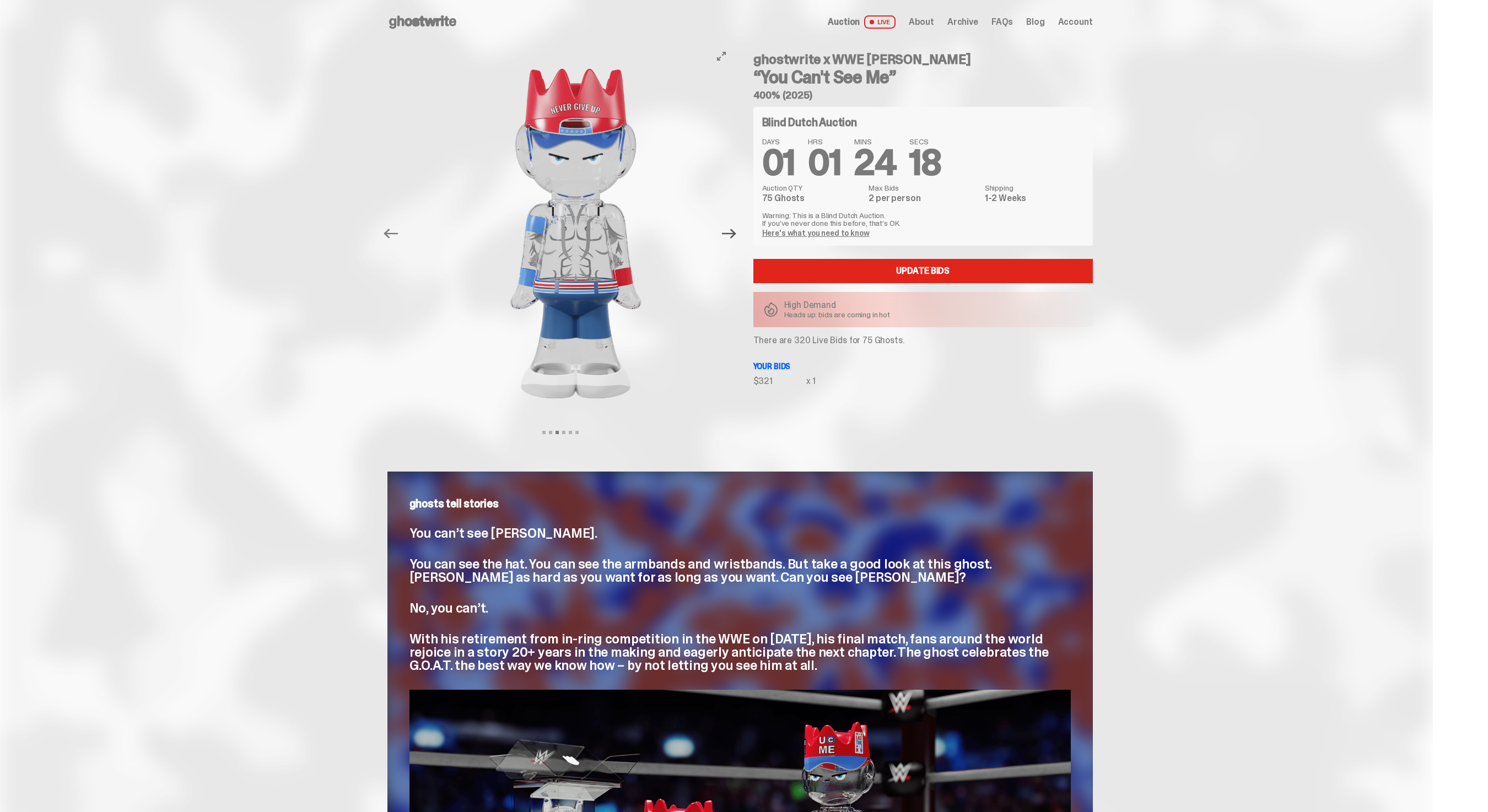
click at [730, 228] on icon "Next" at bounding box center [729, 233] width 14 height 14
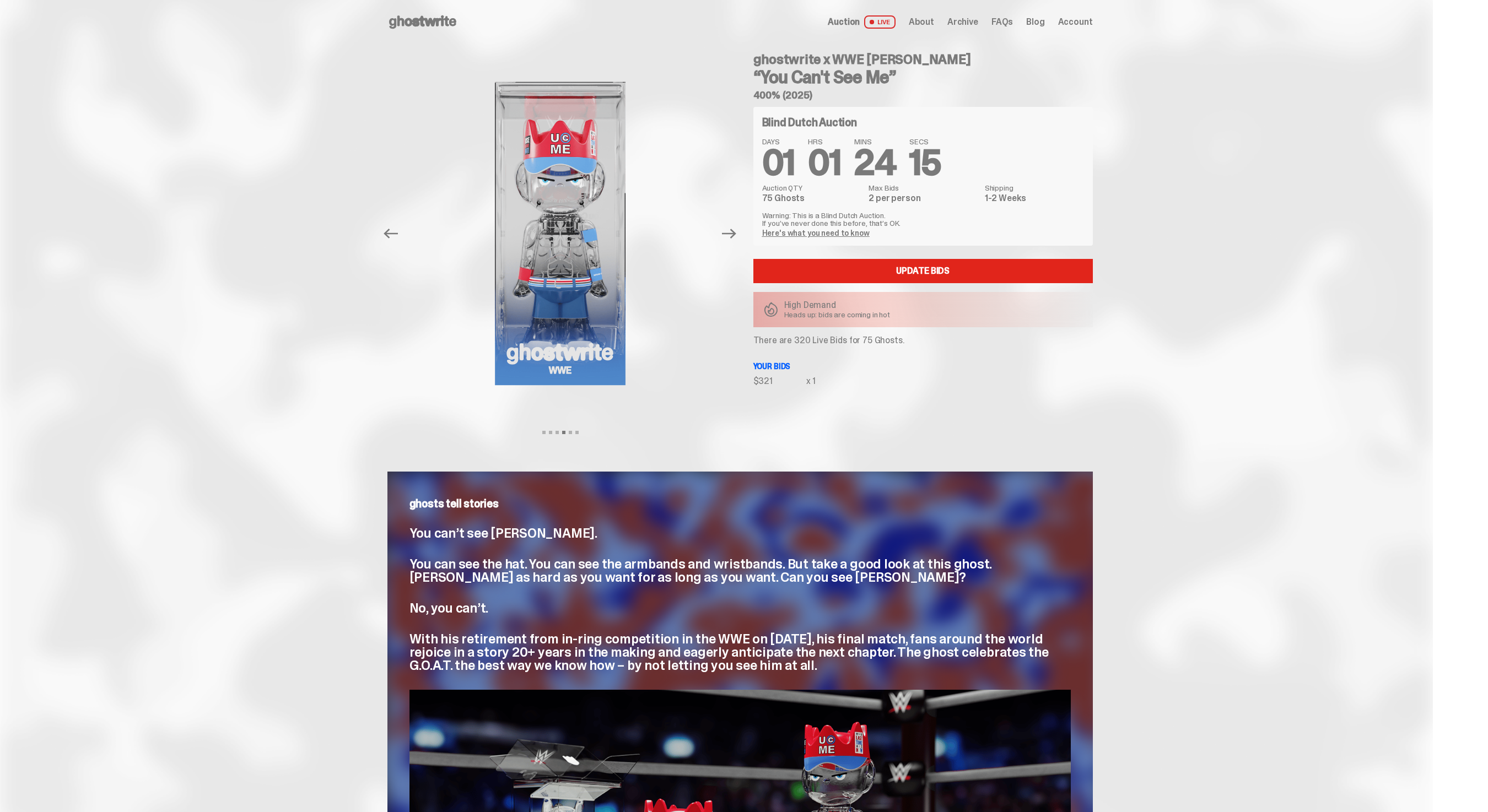
click at [860, 22] on span "Auction" at bounding box center [844, 22] width 32 height 9
